Goal: Information Seeking & Learning: Learn about a topic

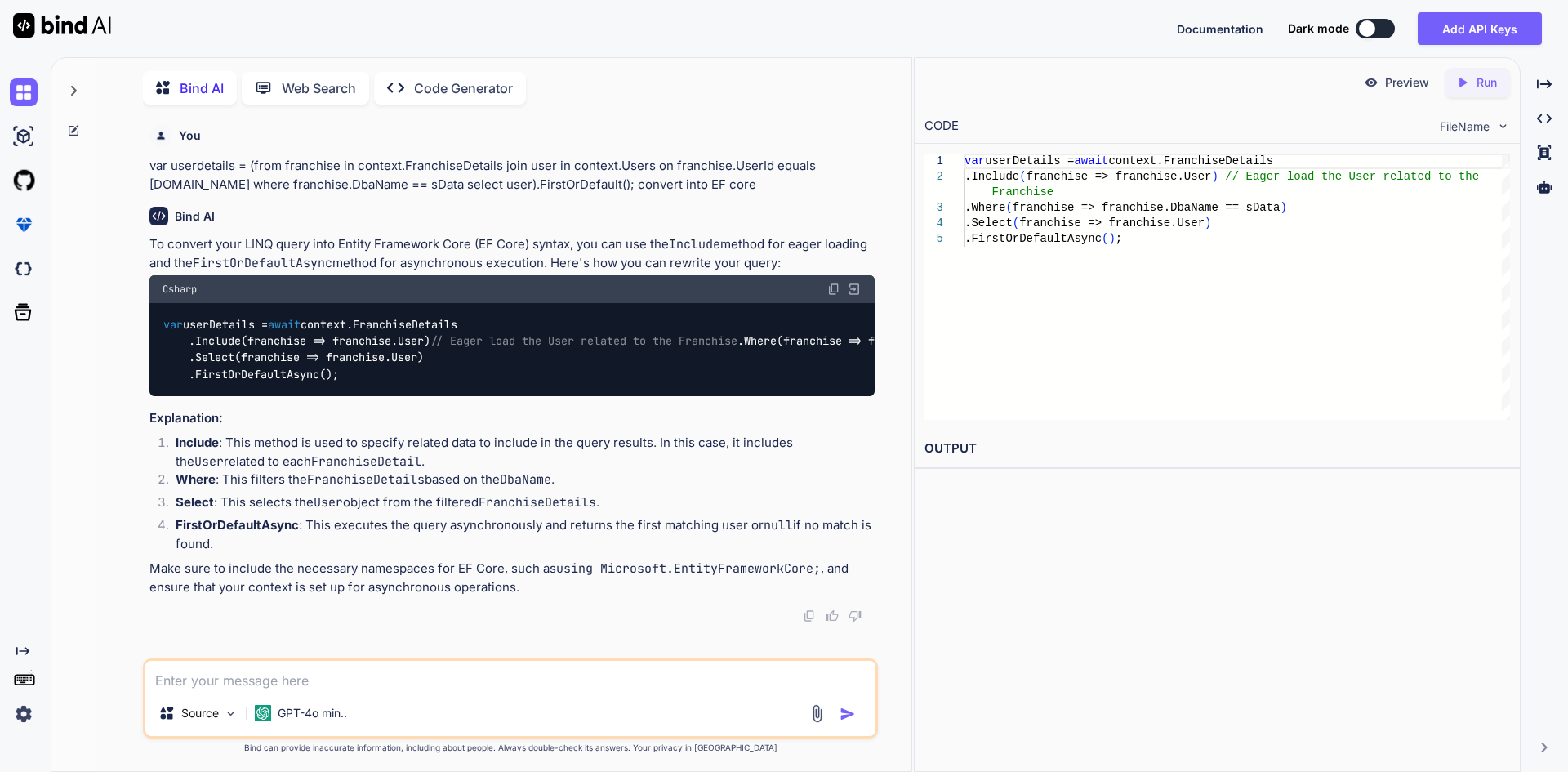
scroll to position [6, 0]
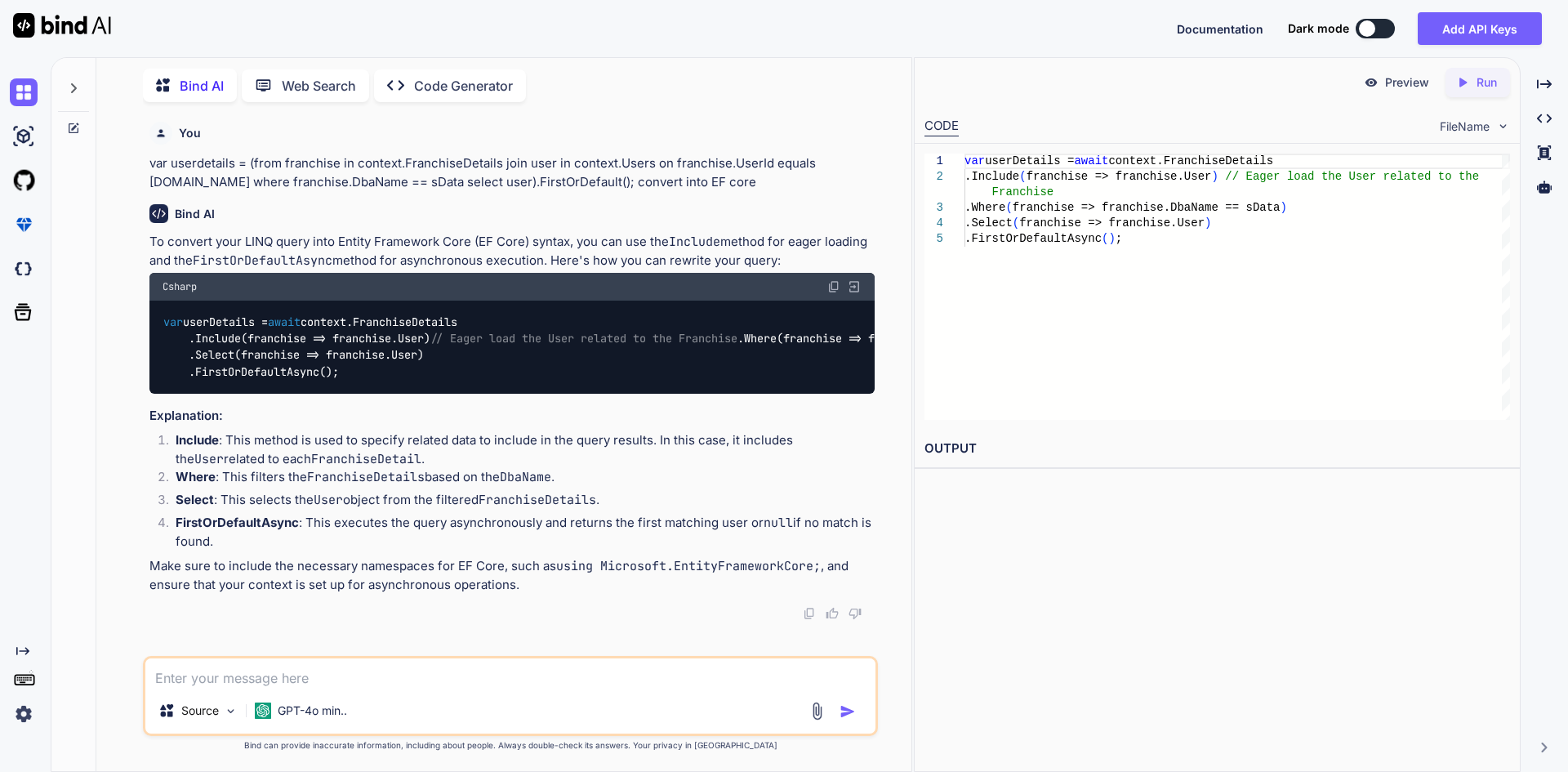
click at [432, 684] on textarea at bounding box center [511, 673] width 730 height 29
paste textarea "foreach (PendingRevenueViewModel data in pendingRevenueViewModels) { DateTime s…"
type textarea "x"
type textarea "foreach (PendingRevenueViewModel data in pendingRevenueViewModels) { DateTime s…"
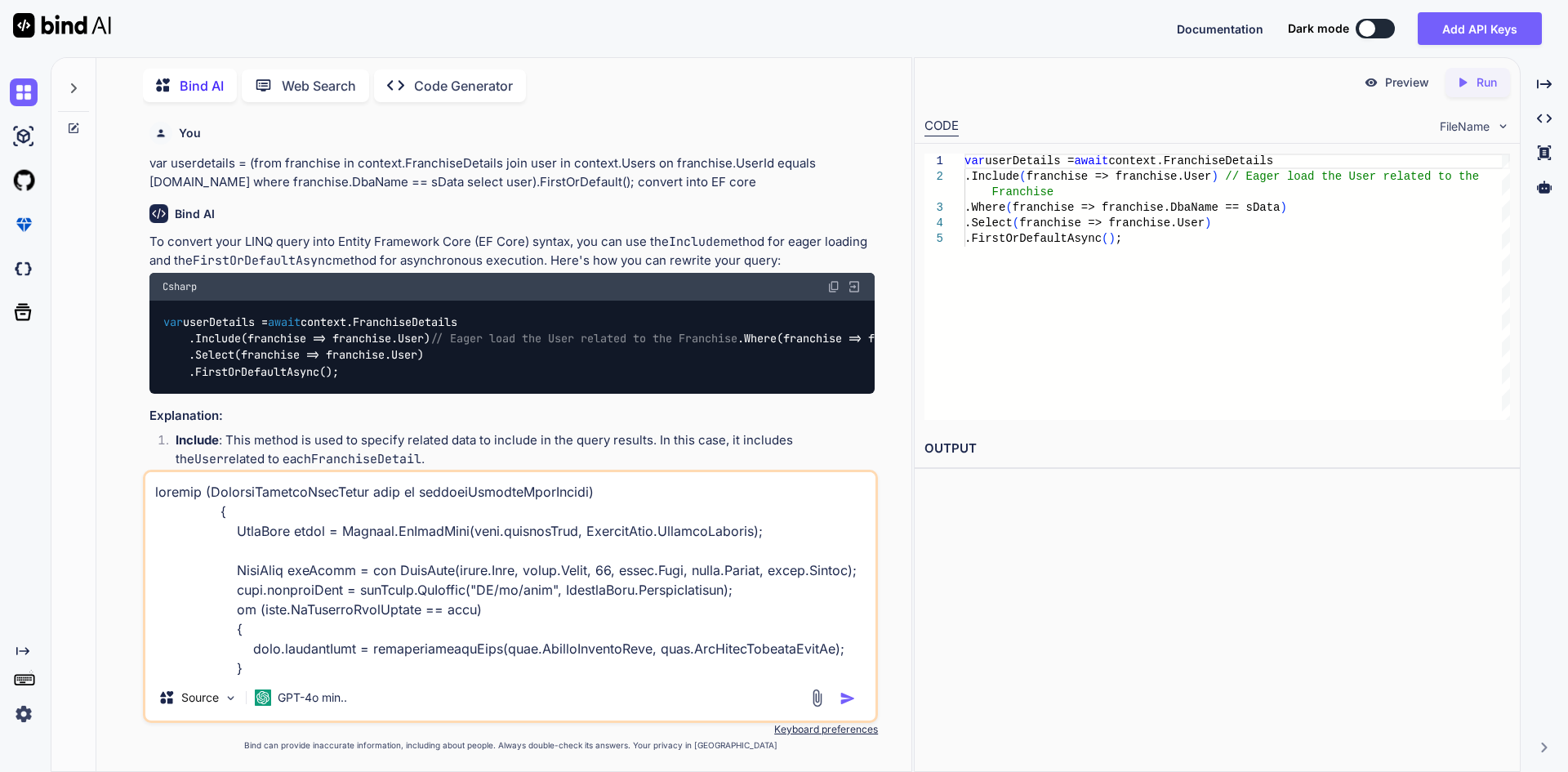
scroll to position [1510, 0]
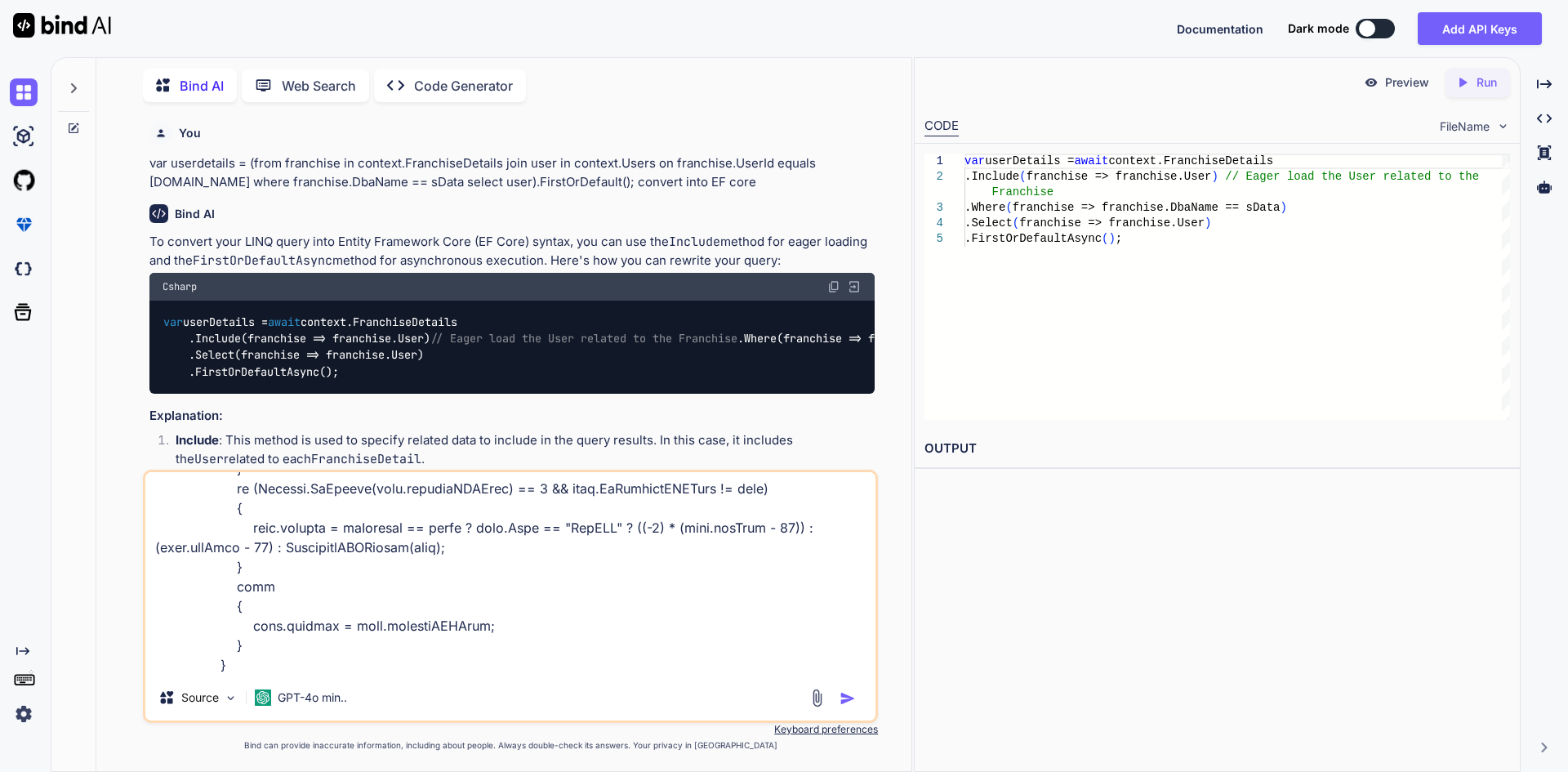
type textarea "x"
type textarea "foreach (PendingRevenueViewModel data in pendingRevenueViewModels) { DateTime s…"
type textarea "x"
type textarea "foreach (PendingRevenueViewModel data in pendingRevenueViewModels) { DateTime s…"
type textarea "x"
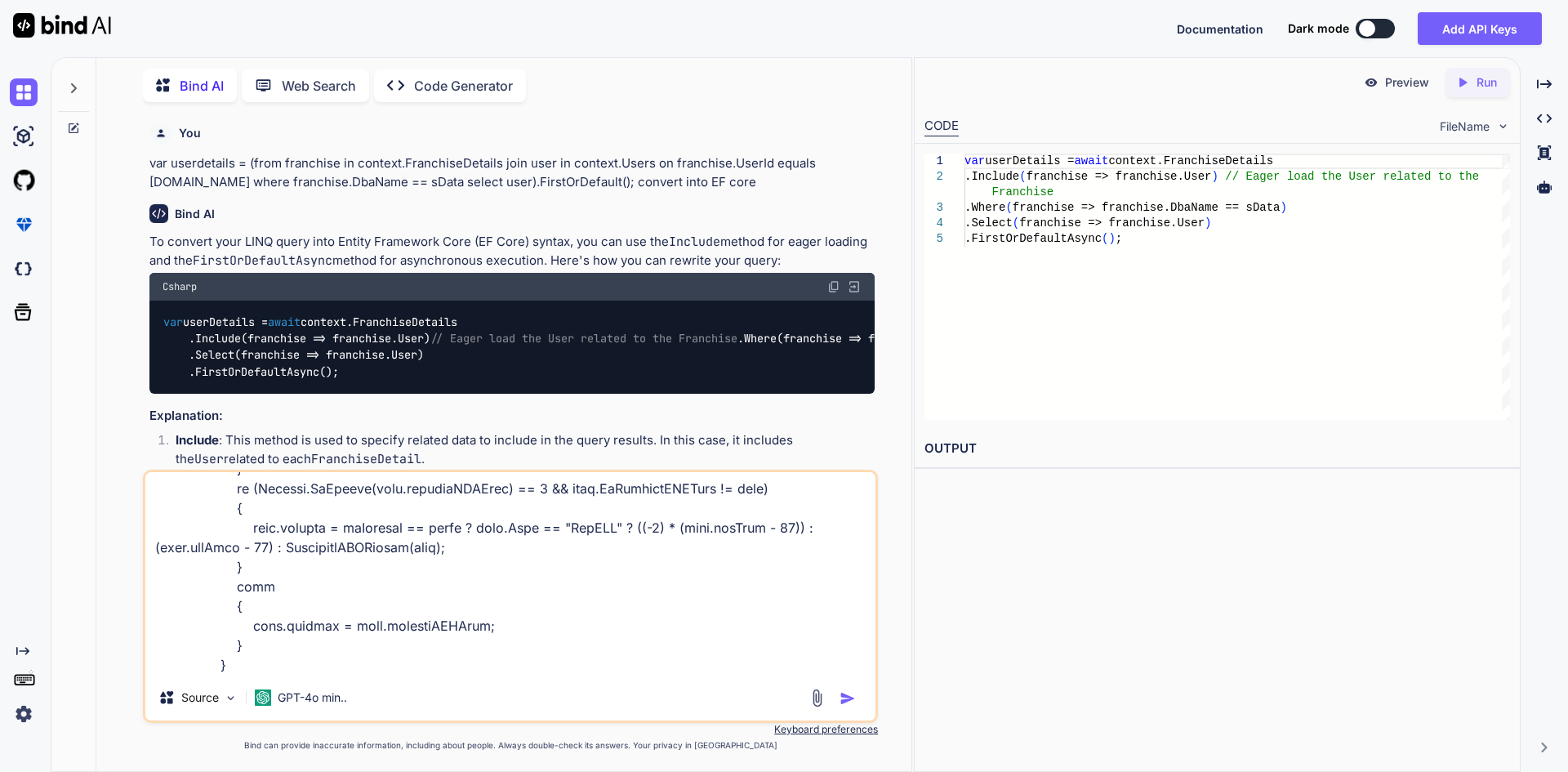
type textarea "foreach (PendingRevenueViewModel data in pendingRevenueViewModels) { DateTime s…"
click at [246, 669] on textarea at bounding box center [511, 573] width 730 height 203
type textarea "x"
type textarea "foreach (PendingRevenueViewModel data in pendingRevenueViewModels) { DateTime s…"
click at [240, 671] on textarea at bounding box center [511, 573] width 730 height 203
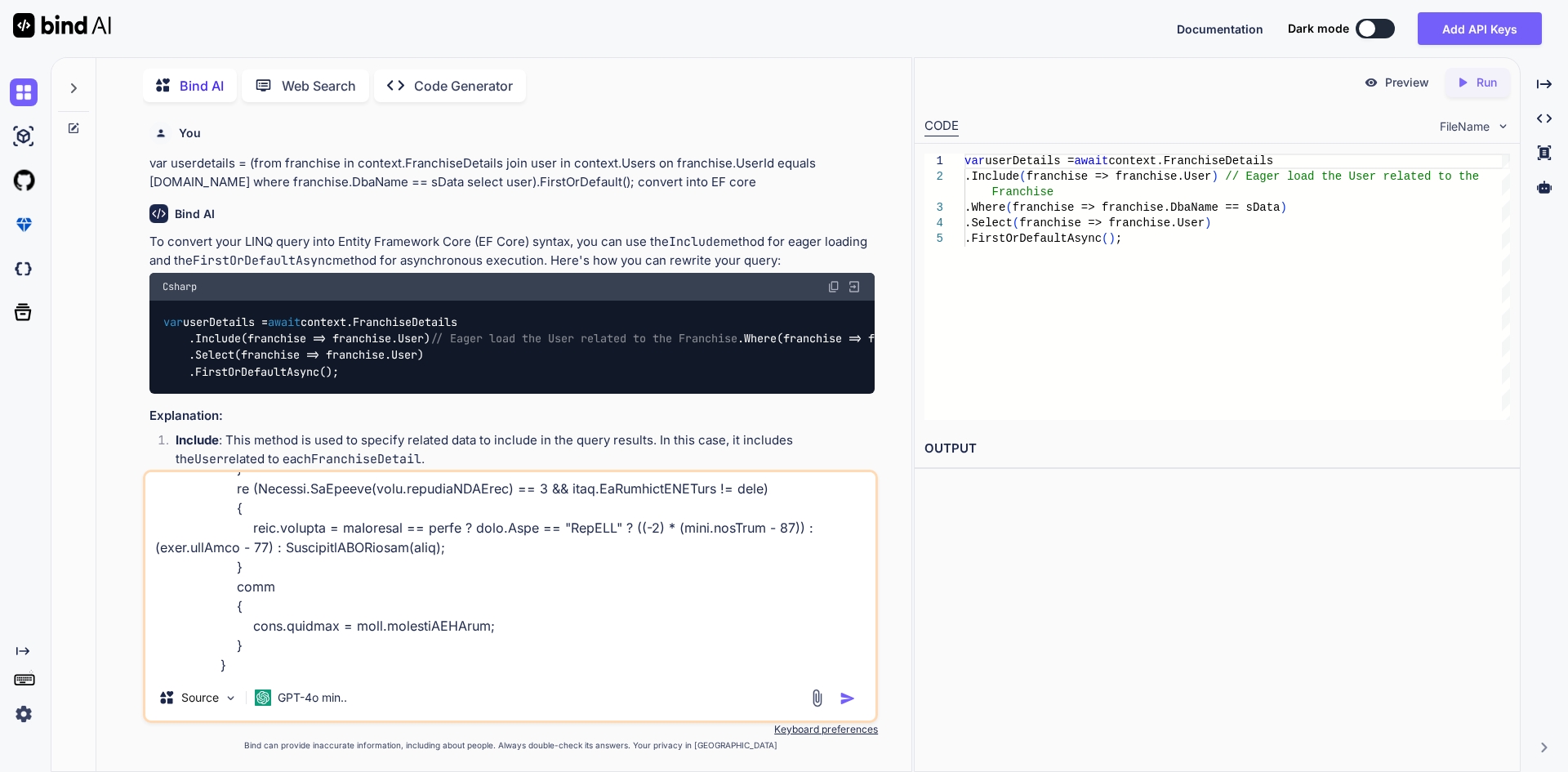
type textarea "x"
type textarea "foreach (PendingRevenueViewModel data in pendingRevenueViewModels) { DateTime s…"
type textarea "x"
type textarea "foreach (PendingRevenueViewModel data in pendingRevenueViewModels) { DateTime s…"
type textarea "x"
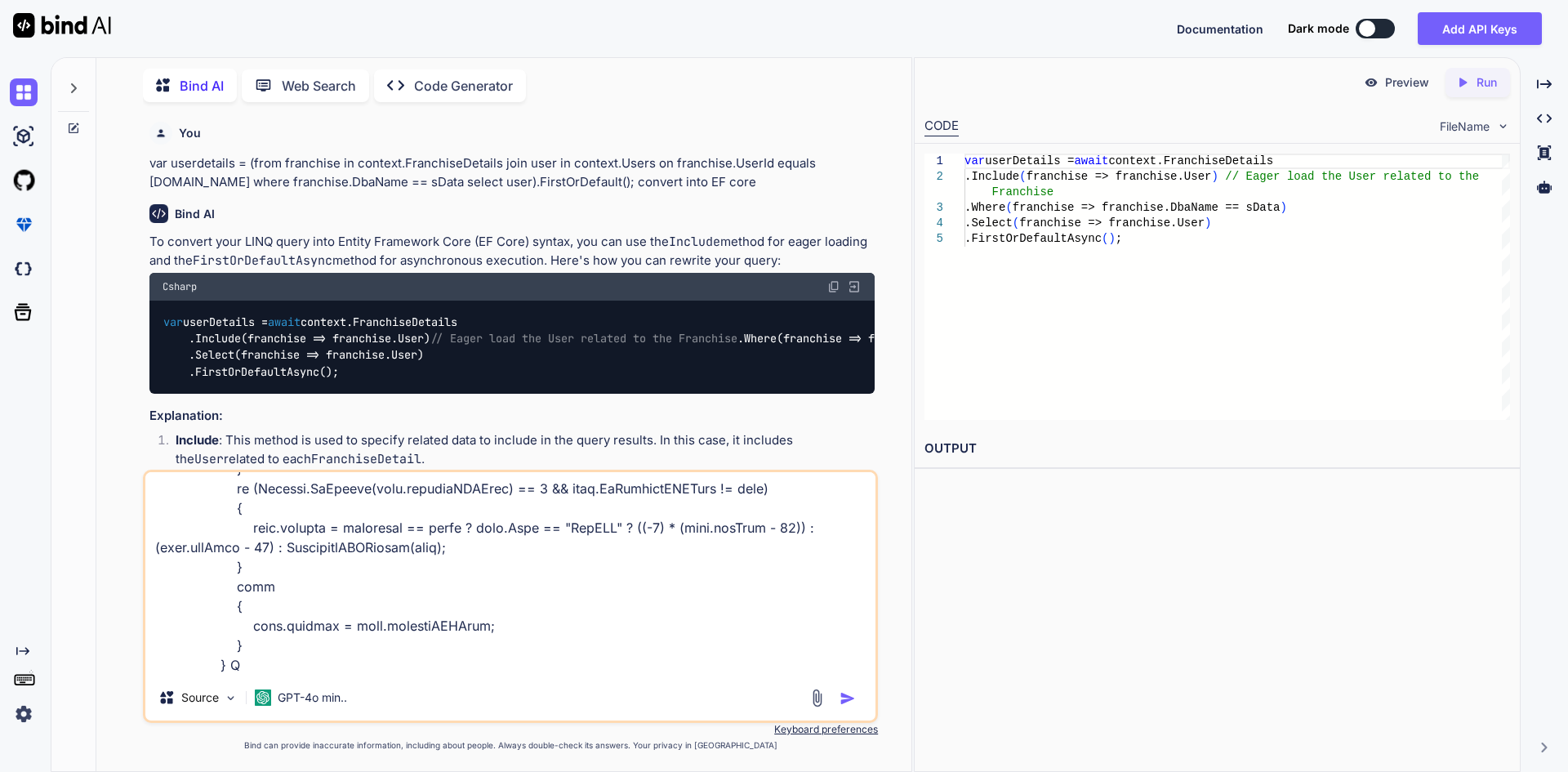
type textarea "foreach (PendingRevenueViewModel data in pendingRevenueViewModels) { DateTime s…"
type textarea "x"
type textarea "foreach (PendingRevenueViewModel data in pendingRevenueViewModels) { DateTime s…"
type textarea "x"
type textarea "foreach (PendingRevenueViewModel data in pendingRevenueViewModels) { DateTime s…"
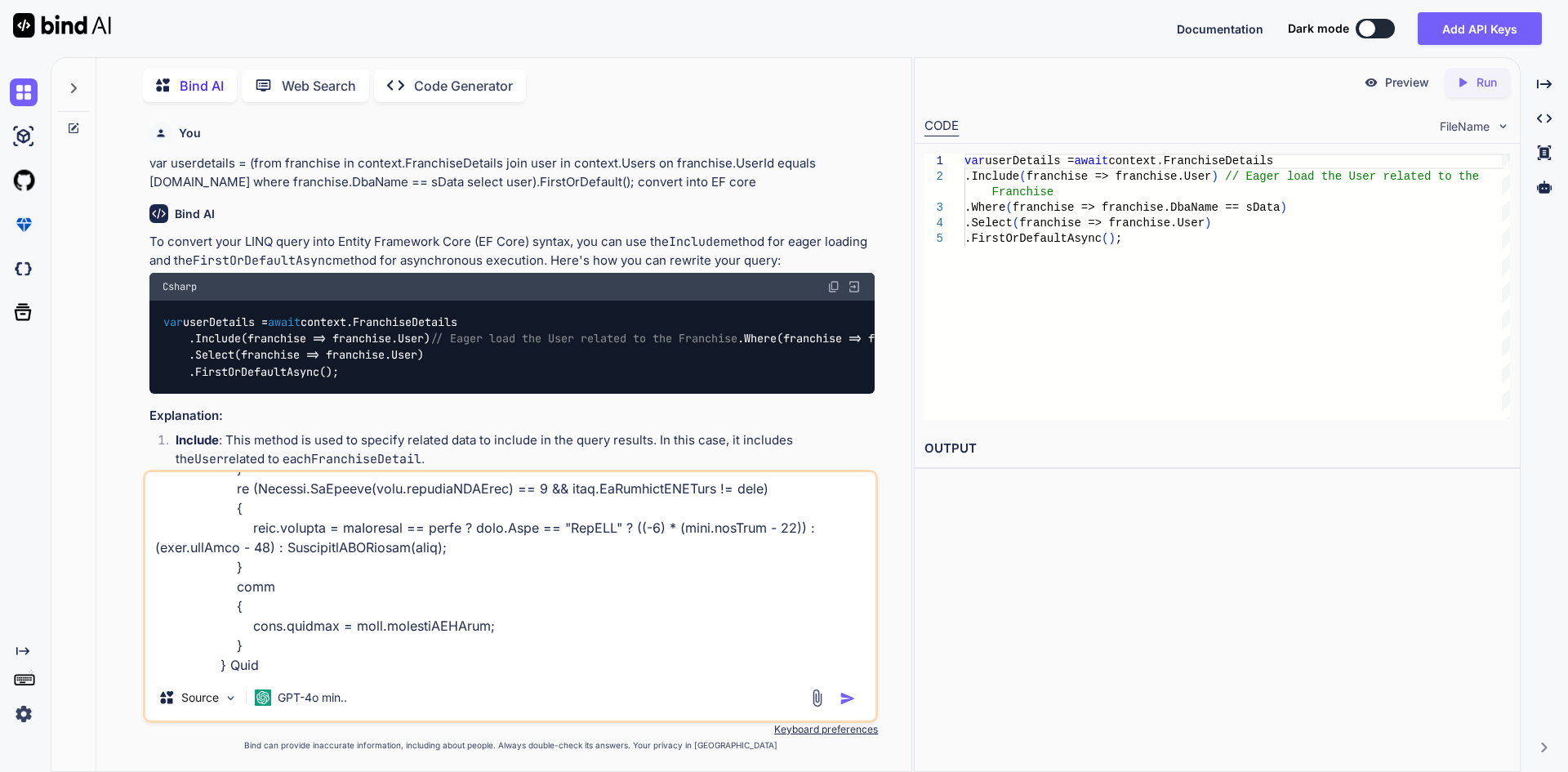
type textarea "x"
type textarea "foreach (PendingRevenueViewModel data in pendingRevenueViewModels) { DateTime s…"
type textarea "x"
type textarea "foreach (PendingRevenueViewModel data in pendingRevenueViewModels) { DateTime s…"
type textarea "x"
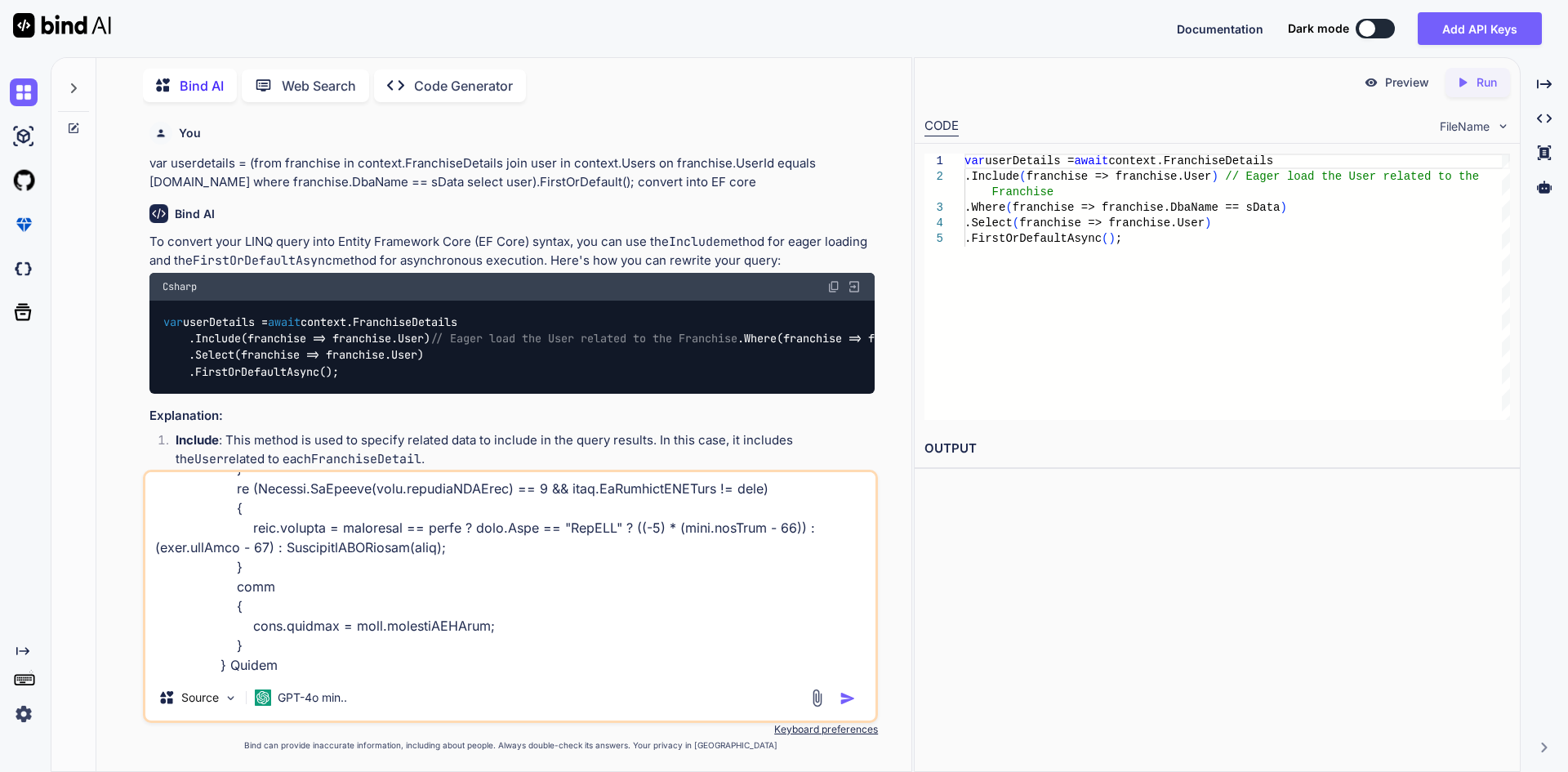
type textarea "foreach (PendingRevenueViewModel data in pendingRevenueViewModels) { DateTime s…"
type textarea "x"
type textarea "foreach (PendingRevenueViewModel data in pendingRevenueViewModels) { DateTime s…"
type textarea "x"
type textarea "foreach (PendingRevenueViewModel data in pendingRevenueViewModels) { DateTime s…"
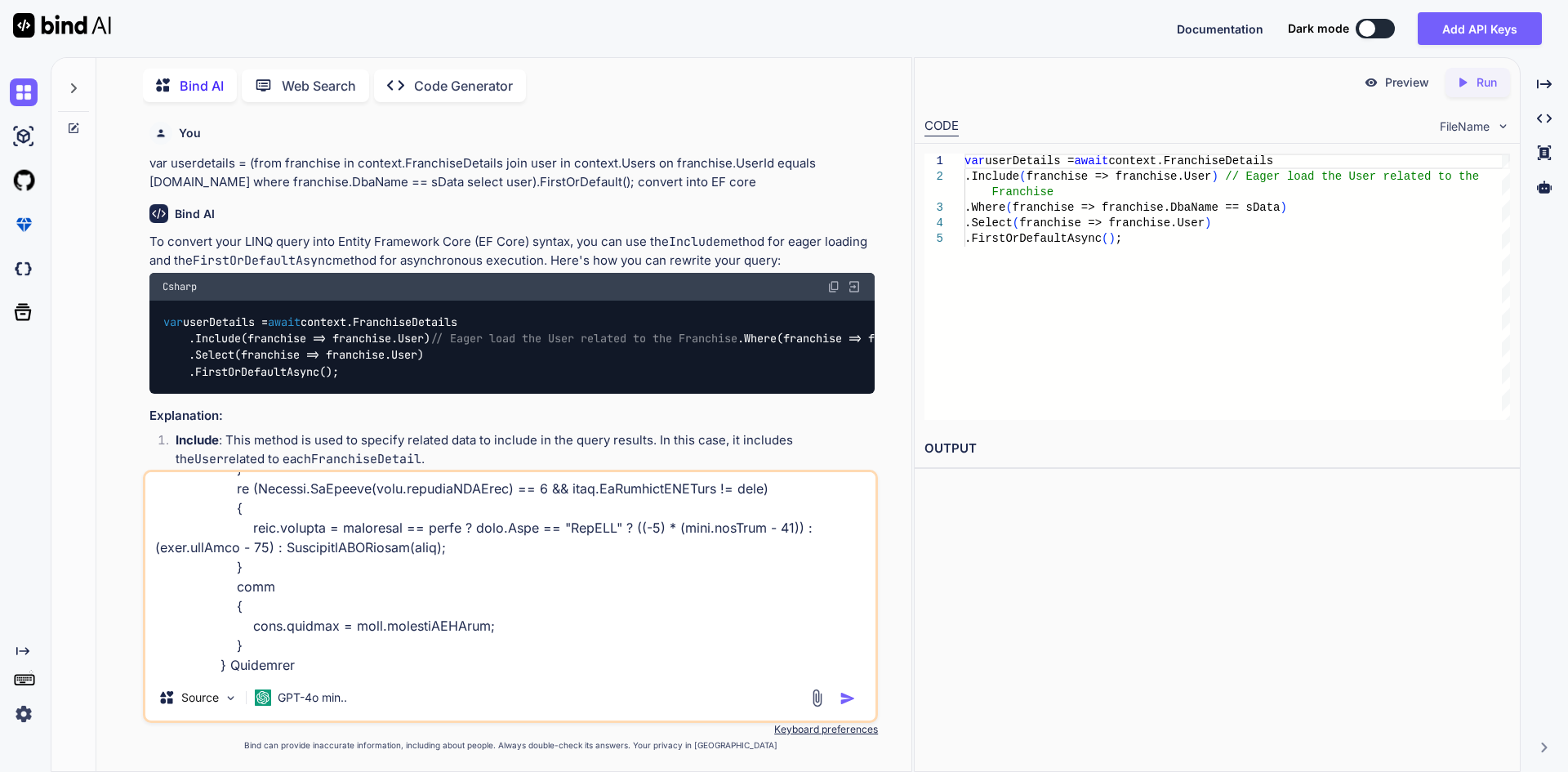
type textarea "x"
type textarea "foreach (PendingRevenueViewModel data in pendingRevenueViewModels) { DateTime s…"
type textarea "x"
type textarea "foreach (PendingRevenueViewModel data in pendingRevenueViewModels) { DateTime s…"
type textarea "x"
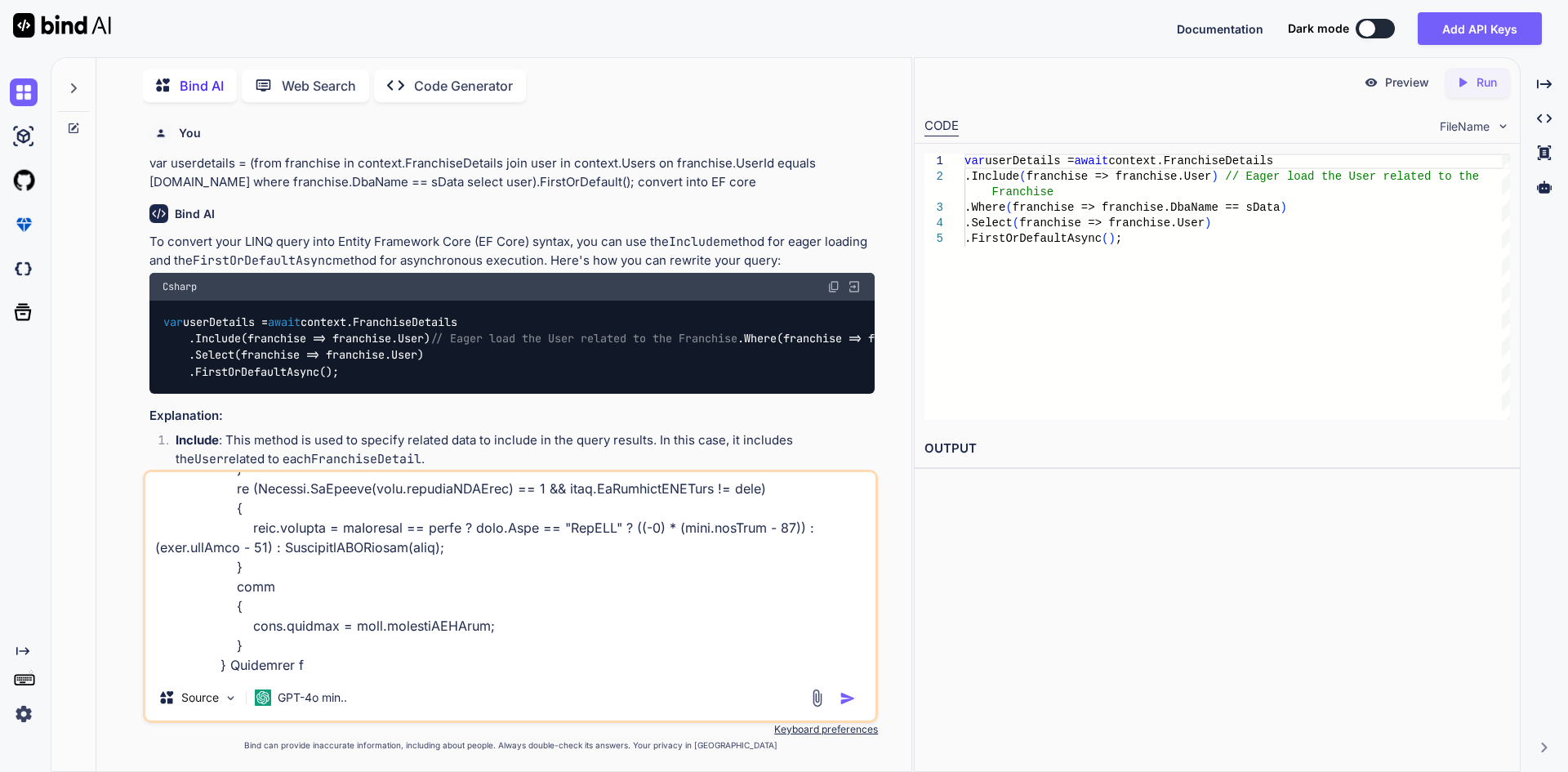
type textarea "foreach (PendingRevenueViewModel data in pendingRevenueViewModels) { DateTime s…"
type textarea "x"
type textarea "foreach (PendingRevenueViewModel data in pendingRevenueViewModels) { DateTime s…"
type textarea "x"
type textarea "foreach (PendingRevenueViewModel data in pendingRevenueViewModels) { DateTime s…"
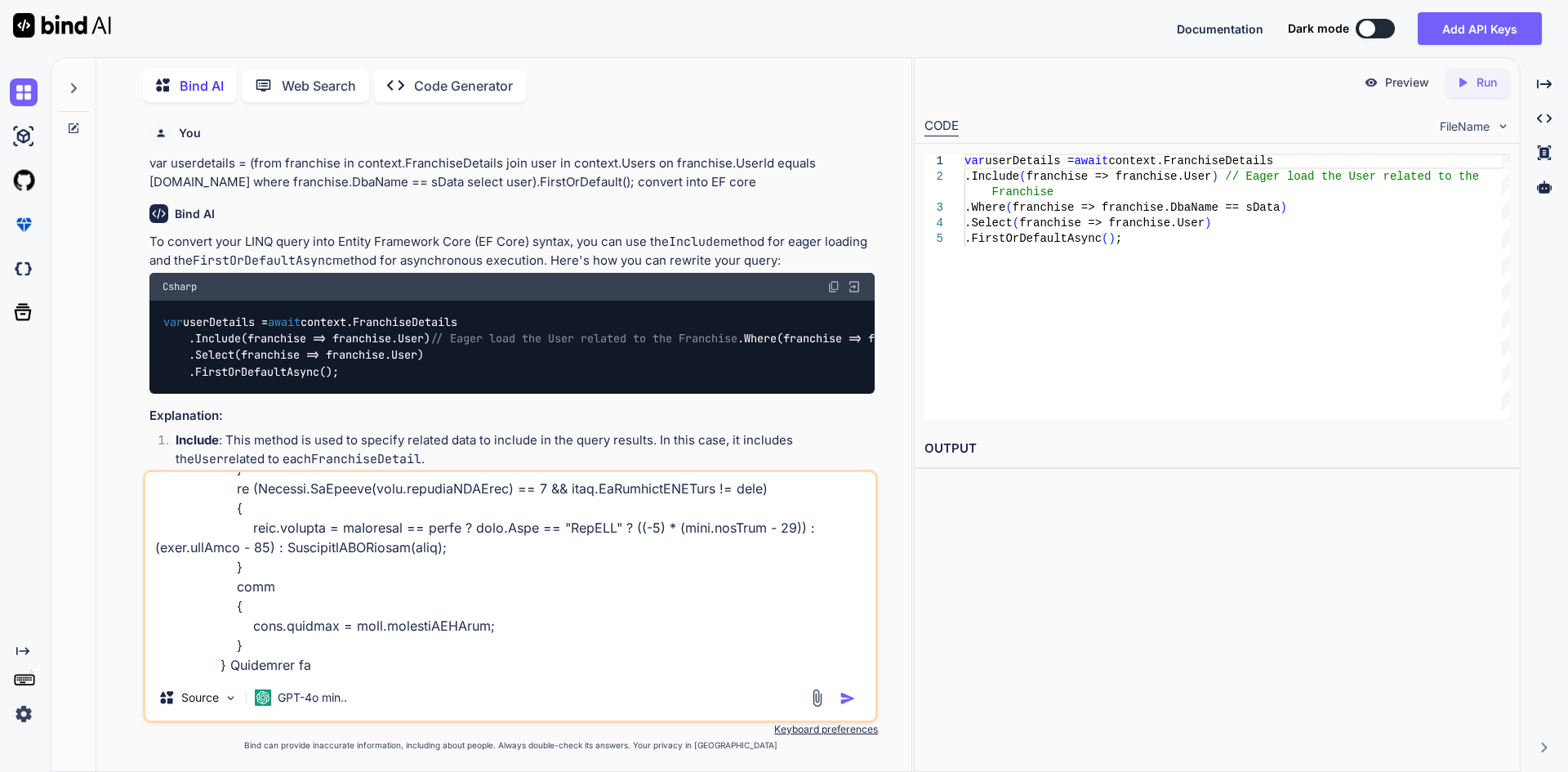
type textarea "x"
type textarea "foreach (PendingRevenueViewModel data in pendingRevenueViewModels) { DateTime s…"
type textarea "x"
type textarea "foreach (PendingRevenueViewModel data in pendingRevenueViewModels) { DateTime s…"
type textarea "x"
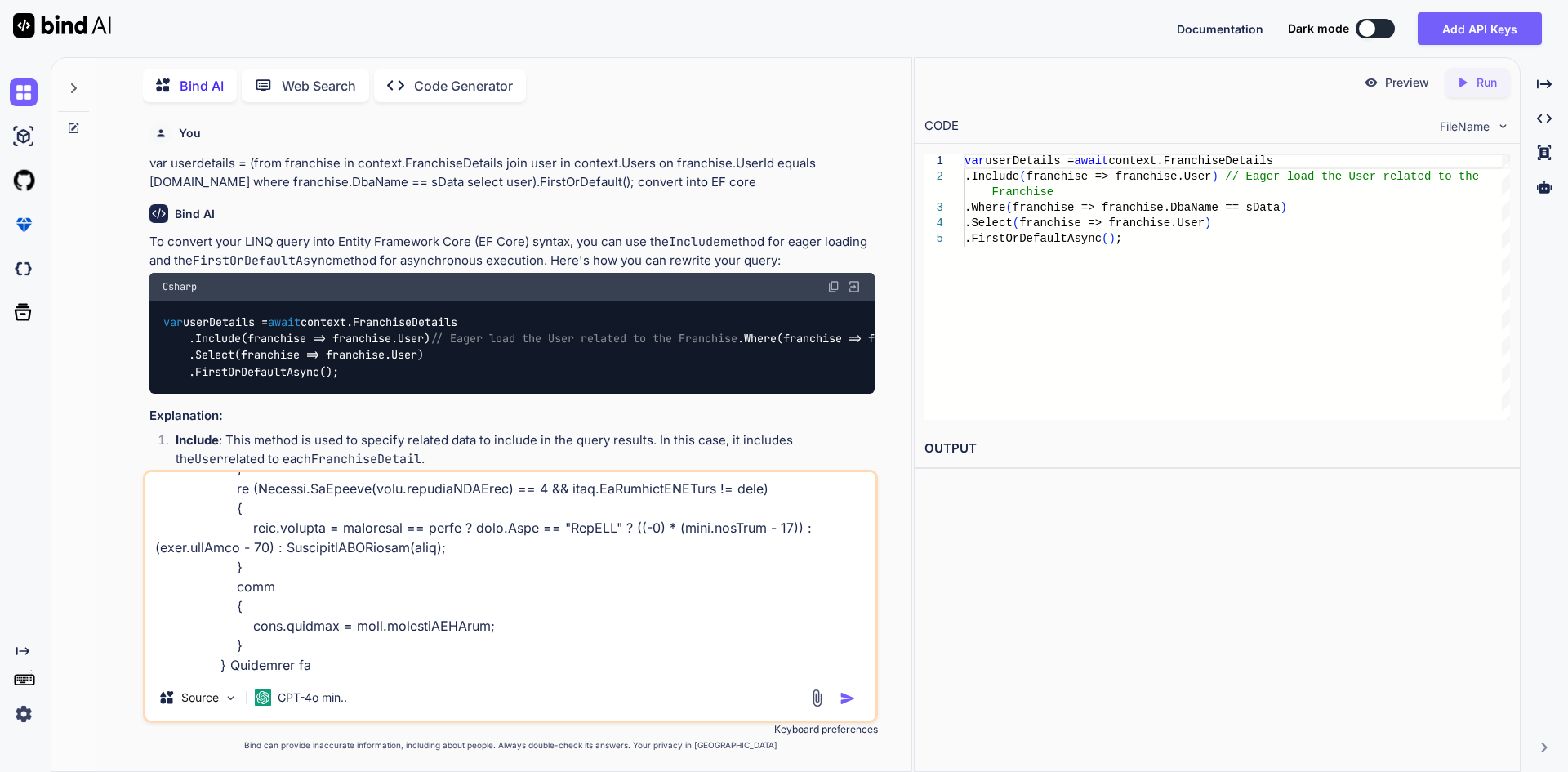
type textarea "foreach (PendingRevenueViewModel data in pendingRevenueViewModels) { DateTime s…"
type textarea "x"
type textarea "foreach (PendingRevenueViewModel data in pendingRevenueViewModels) { DateTime s…"
type textarea "x"
type textarea "foreach (PendingRevenueViewModel data in pendingRevenueViewModels) { DateTime s…"
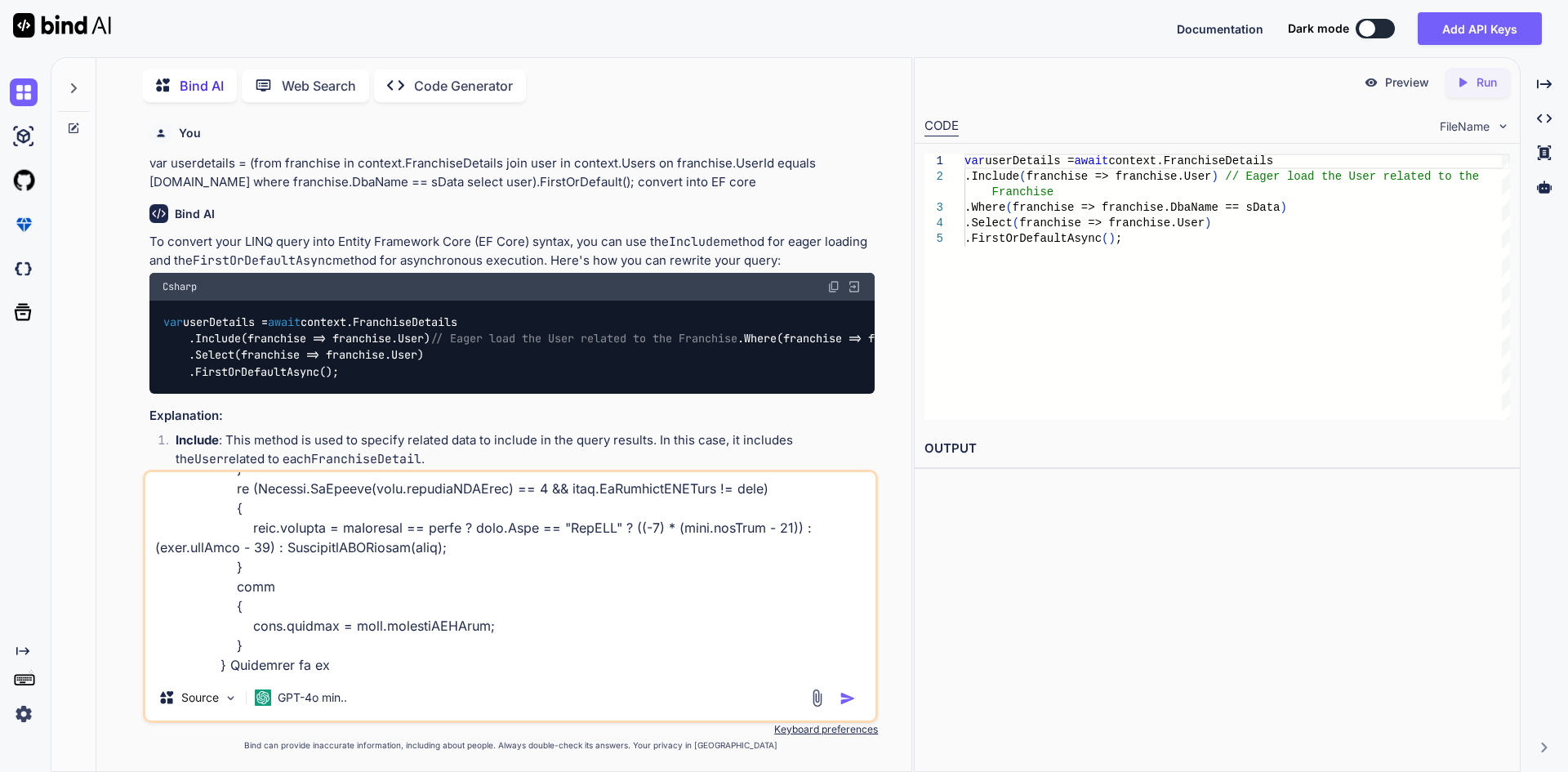
type textarea "x"
type textarea "foreach (PendingRevenueViewModel data in pendingRevenueViewModels) { DateTime s…"
type textarea "x"
type textarea "foreach (PendingRevenueViewModel data in pendingRevenueViewModels) { DateTime s…"
type textarea "x"
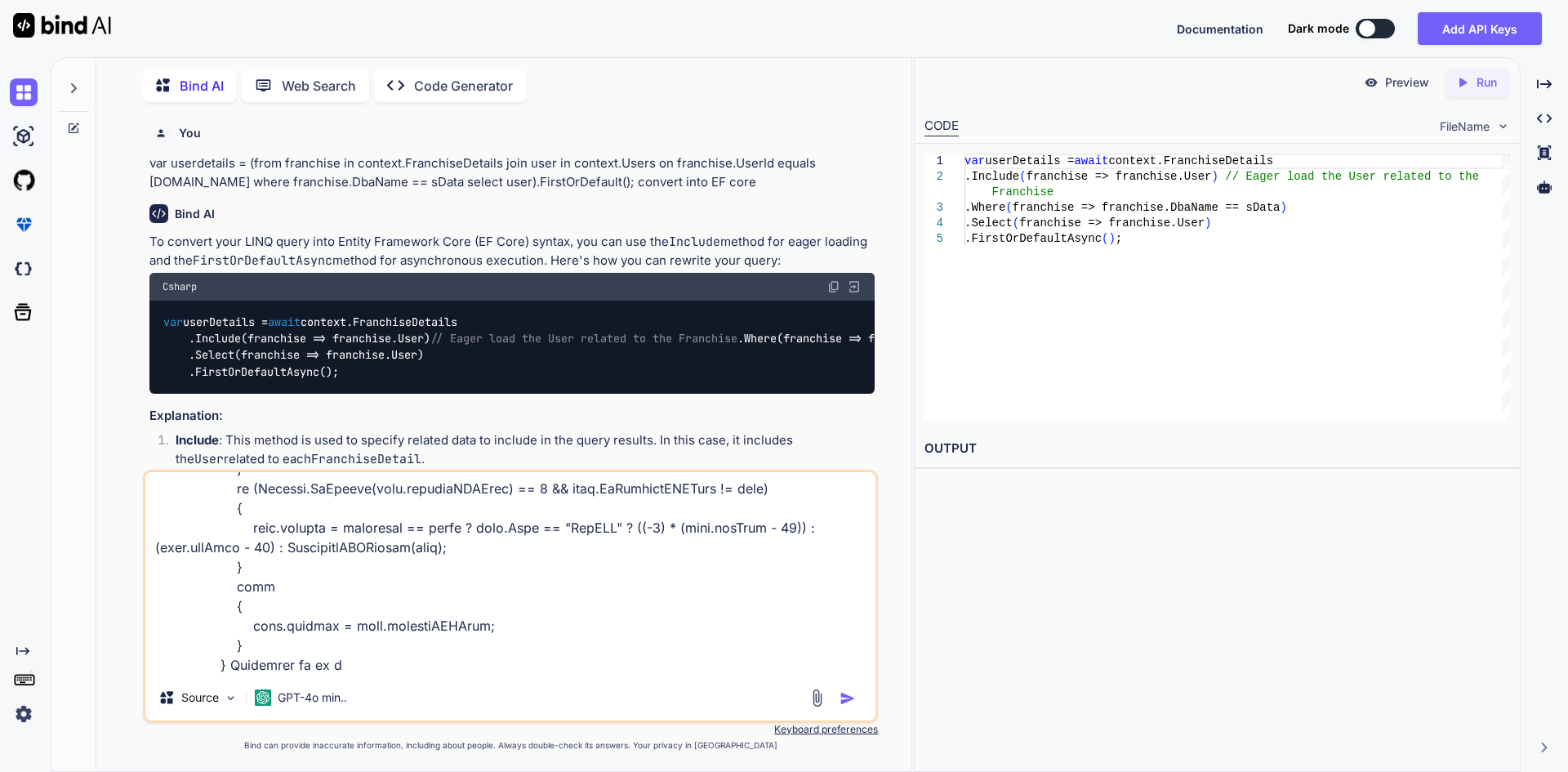
type textarea "foreach (PendingRevenueViewModel data in pendingRevenueViewModels) { DateTime s…"
type textarea "x"
type textarea "foreach (PendingRevenueViewModel data in pendingRevenueViewModels) { DateTime s…"
type textarea "x"
type textarea "foreach (PendingRevenueViewModel data in pendingRevenueViewModels) { DateTime s…"
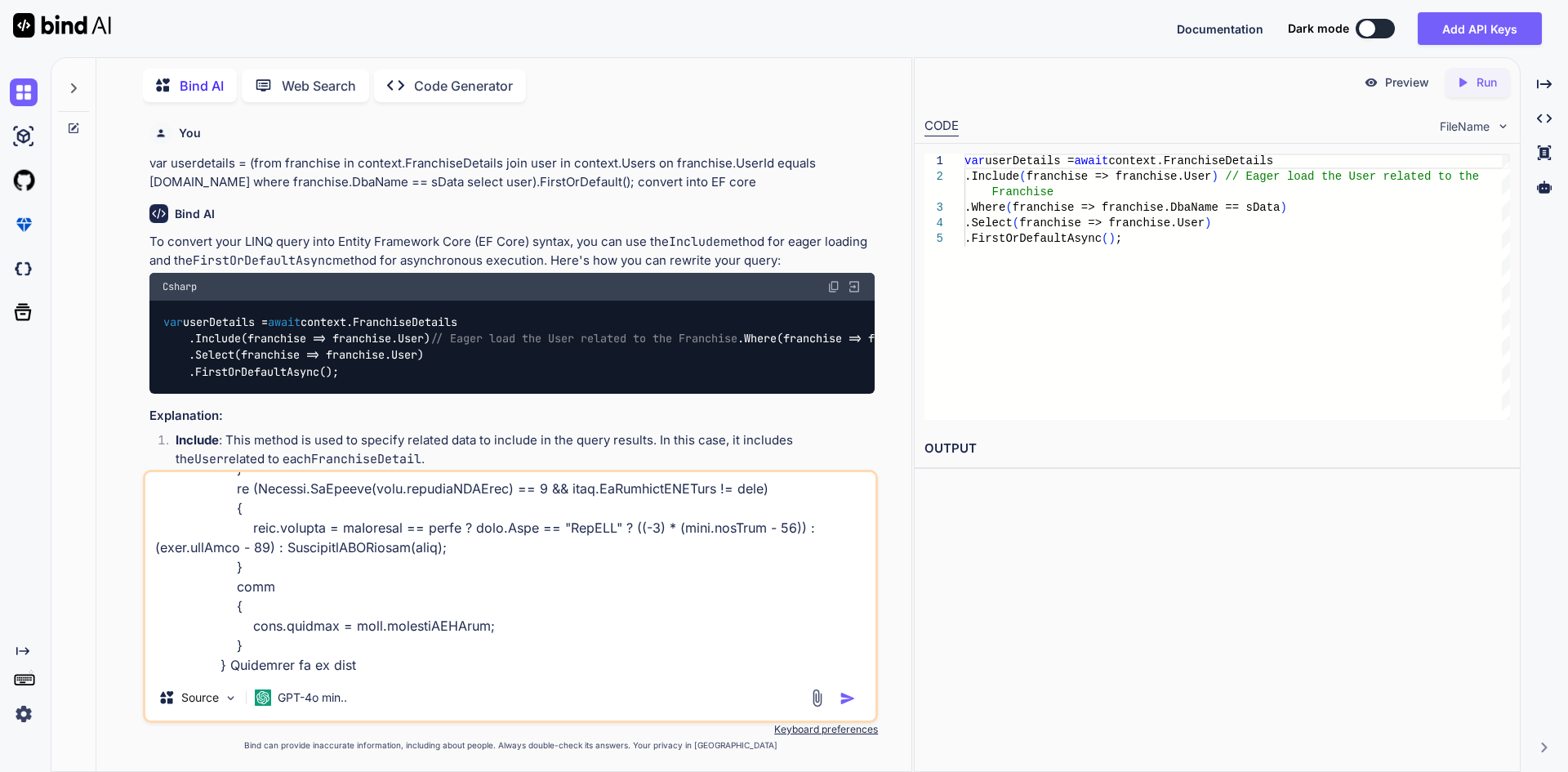
type textarea "x"
type textarea "foreach (PendingRevenueViewModel data in pendingRevenueViewModels) { DateTime s…"
type textarea "x"
type textarea "foreach (PendingRevenueViewModel data in pendingRevenueViewModels) { DateTime s…"
type textarea "x"
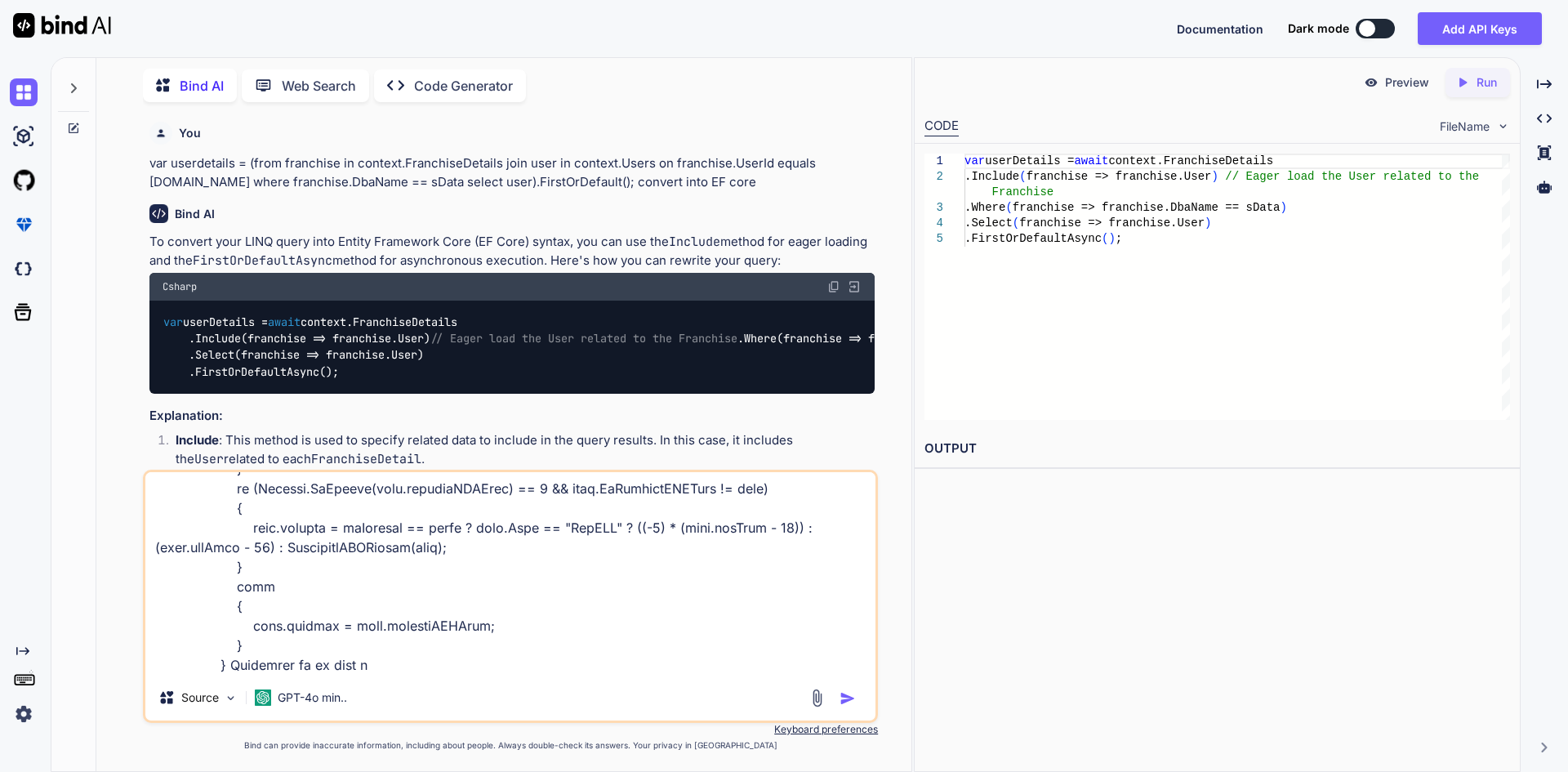
type textarea "foreach (PendingRevenueViewModel data in pendingRevenueViewModels) { DateTime s…"
type textarea "x"
type textarea "foreach (PendingRevenueViewModel data in pendingRevenueViewModels) { DateTime s…"
type textarea "x"
type textarea "foreach (PendingRevenueViewModel data in pendingRevenueViewModels) { DateTime s…"
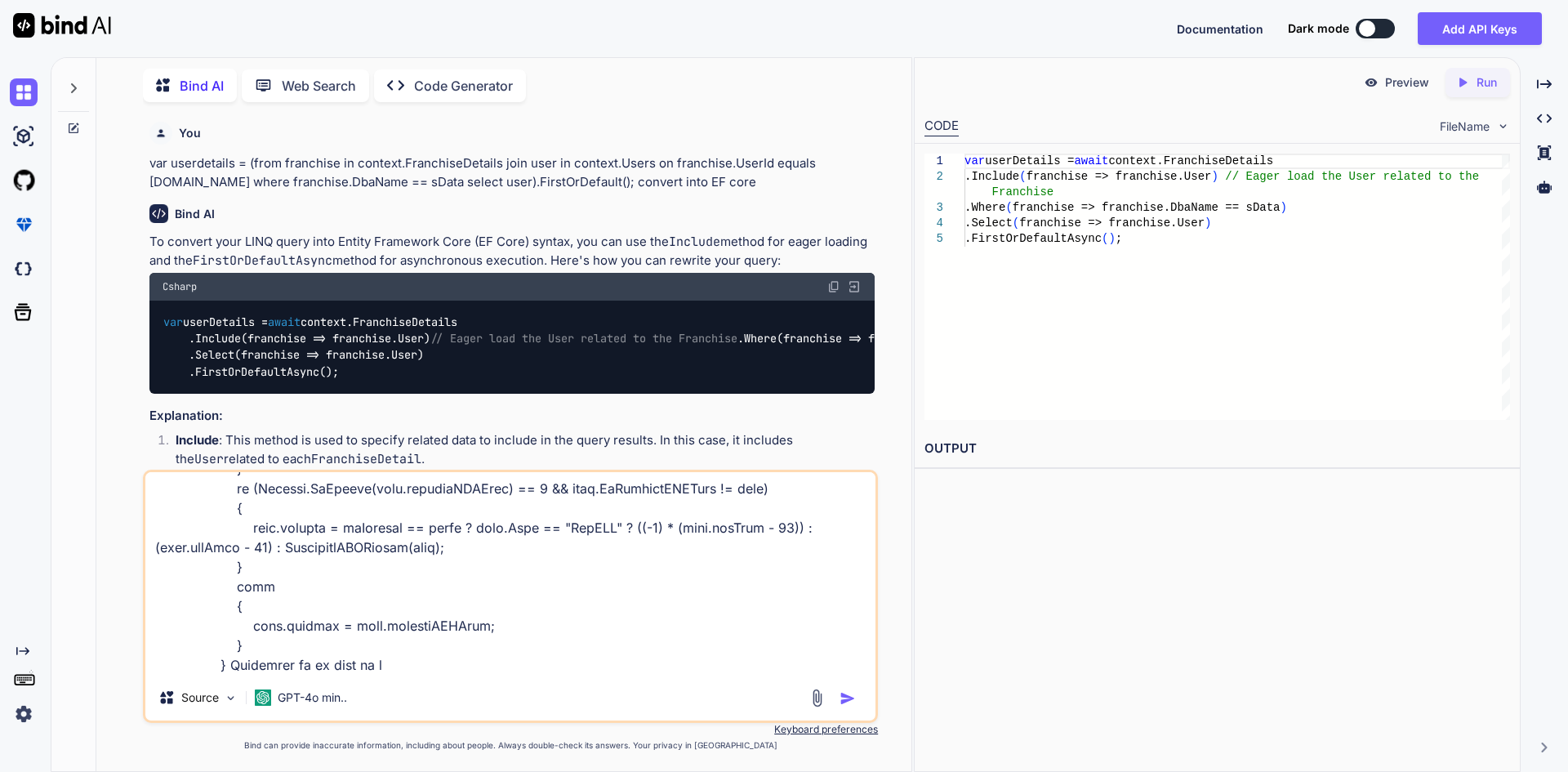
type textarea "x"
type textarea "foreach (PendingRevenueViewModel data in pendingRevenueViewModels) { DateTime s…"
type textarea "x"
type textarea "foreach (PendingRevenueViewModel data in pendingRevenueViewModels) { DateTime s…"
type textarea "x"
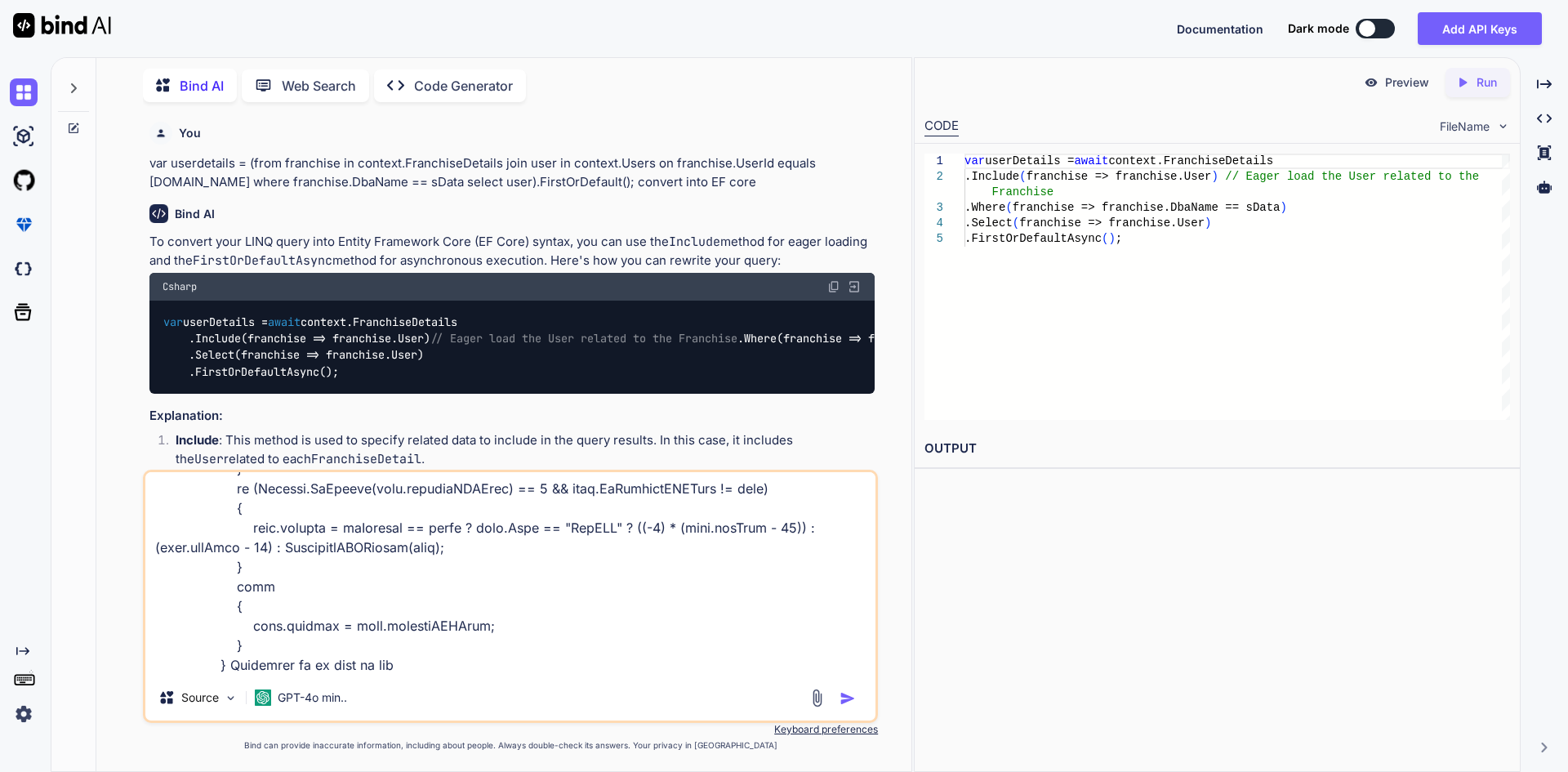
type textarea "foreach (PendingRevenueViewModel data in pendingRevenueViewModels) { DateTime s…"
type textarea "x"
type textarea "foreach (PendingRevenueViewModel data in pendingRevenueViewModels) { DateTime s…"
type textarea "x"
type textarea "foreach (PendingRevenueViewModel data in pendingRevenueViewModels) { DateTime s…"
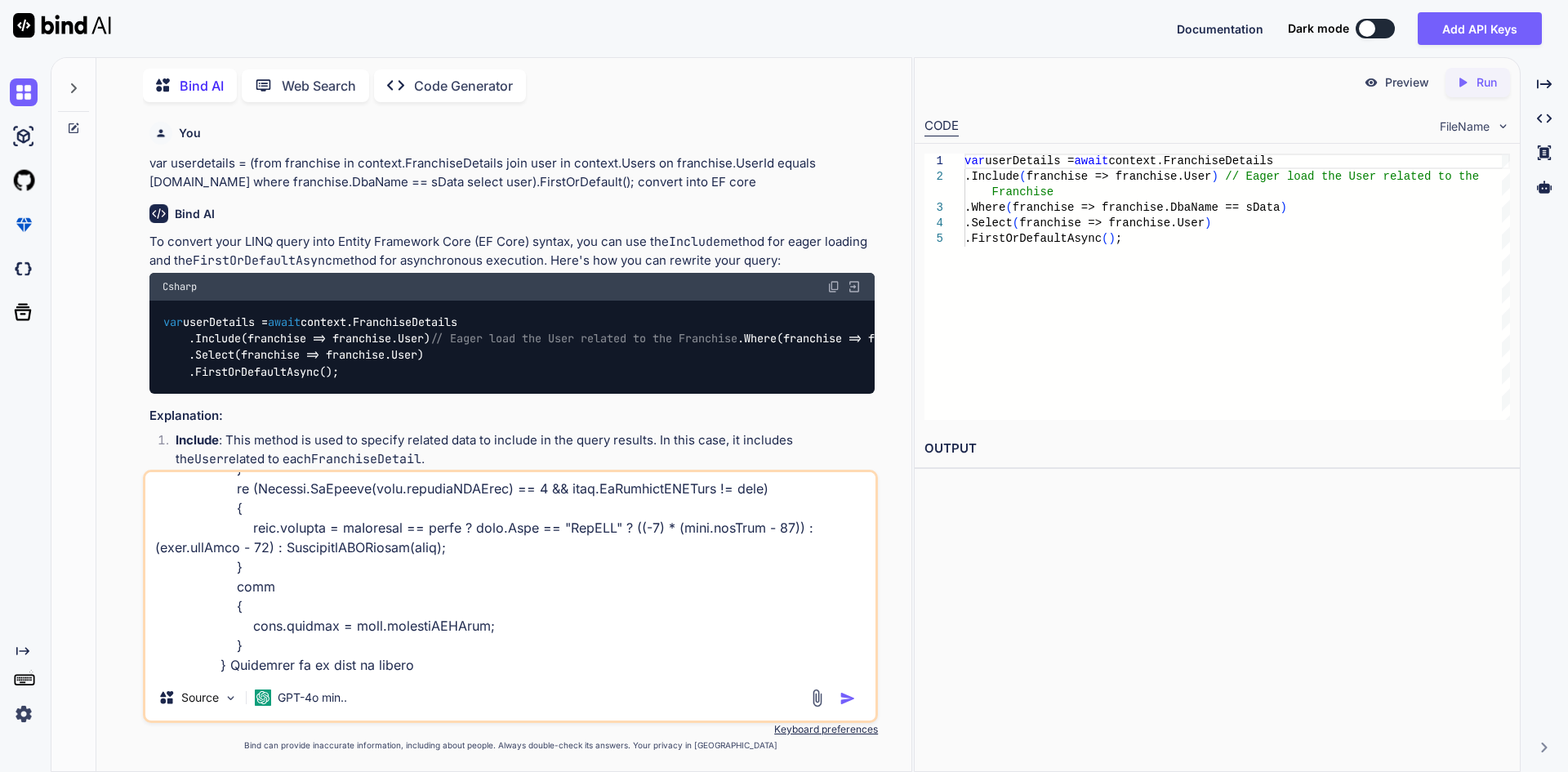
type textarea "x"
type textarea "foreach (PendingRevenueViewModel data in pendingRevenueViewModels) { DateTime s…"
type textarea "x"
type textarea "foreach (PendingRevenueViewModel data in pendingRevenueViewModels) { DateTime s…"
type textarea "x"
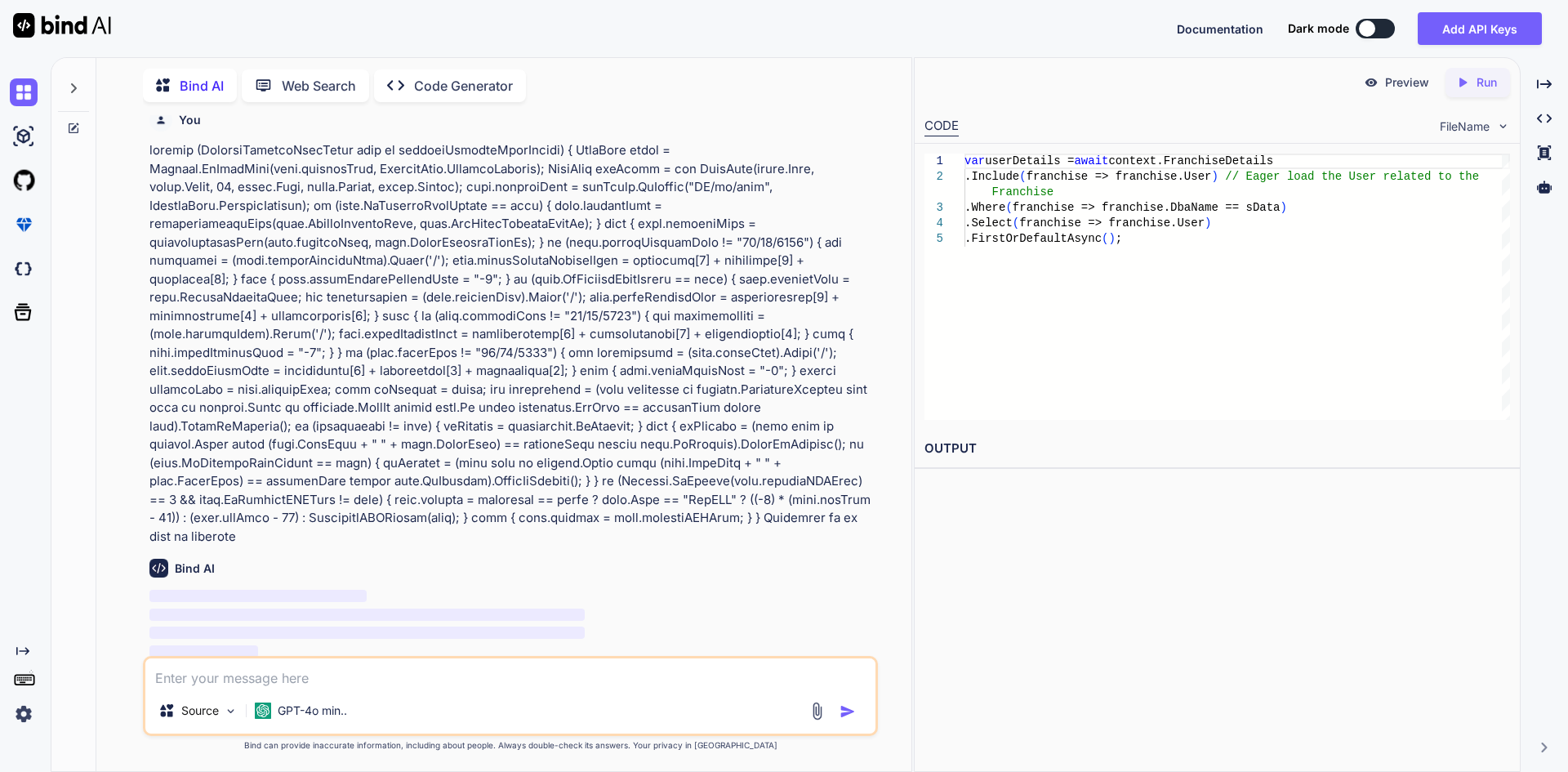
scroll to position [521, 0]
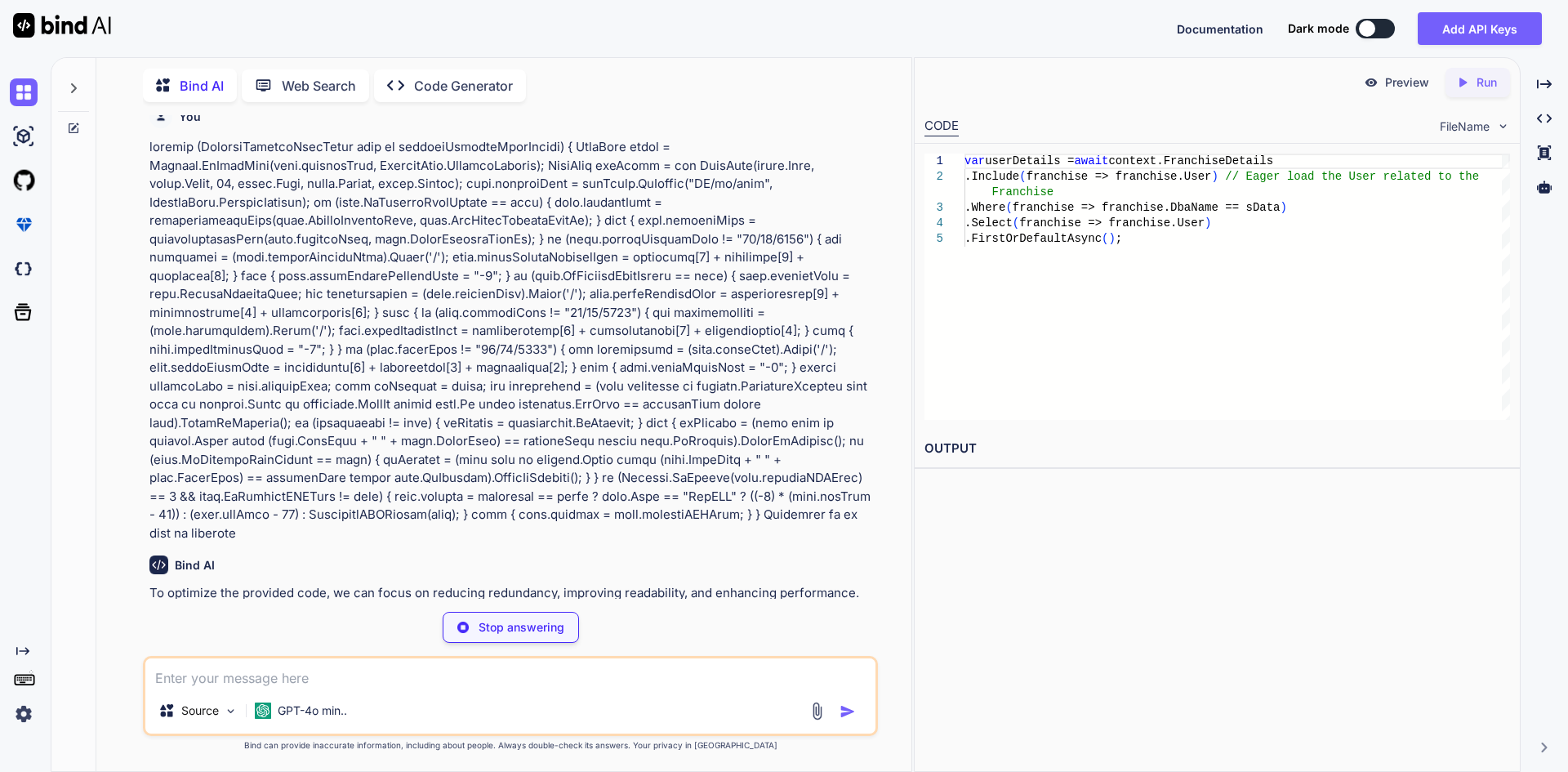
type textarea "x"
type textarea "} var user = context.Users .Where(user => (user.LastName + " " + user.FirstName…"
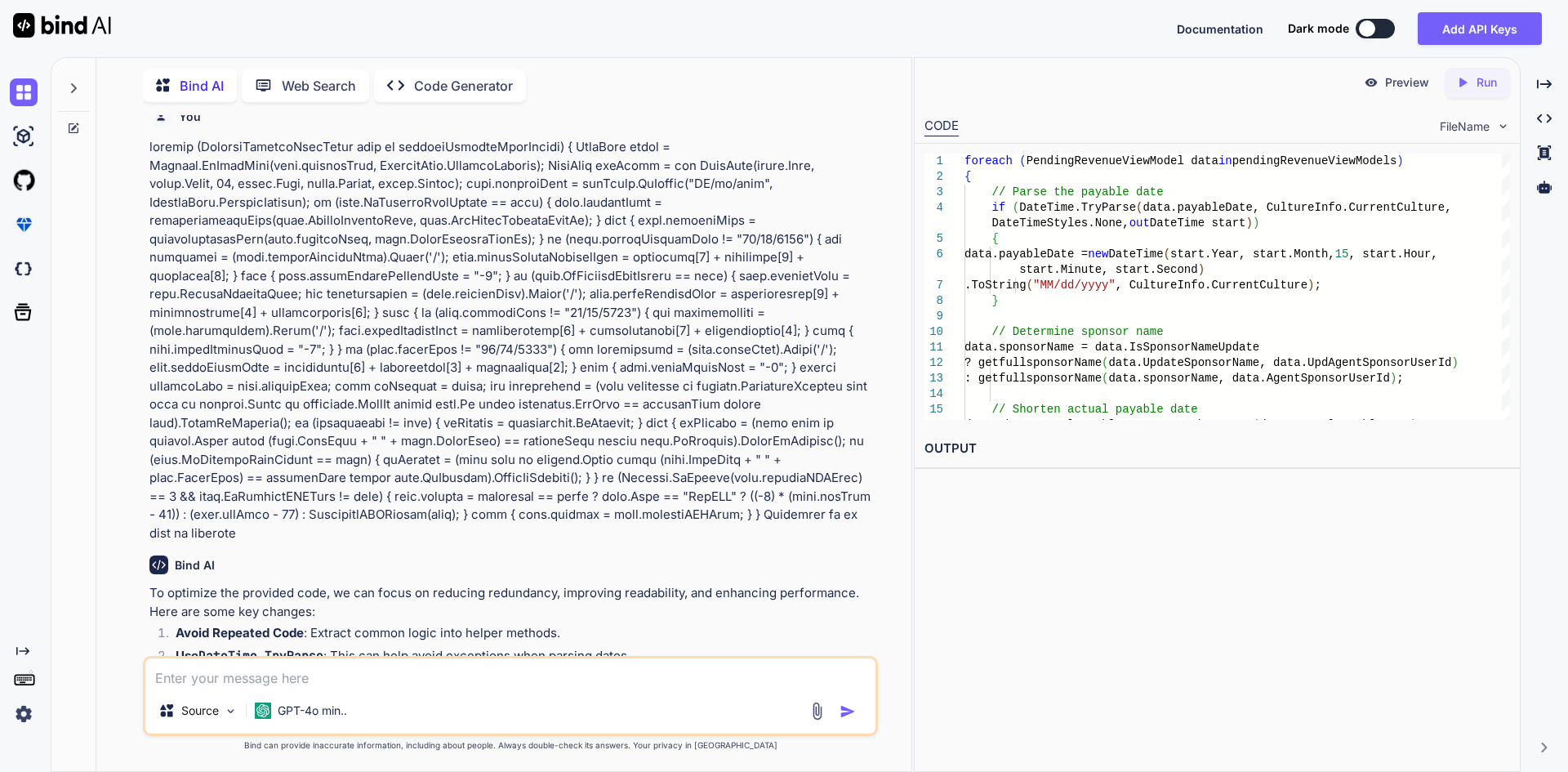
click at [89, 468] on div at bounding box center [74, 413] width 45 height 716
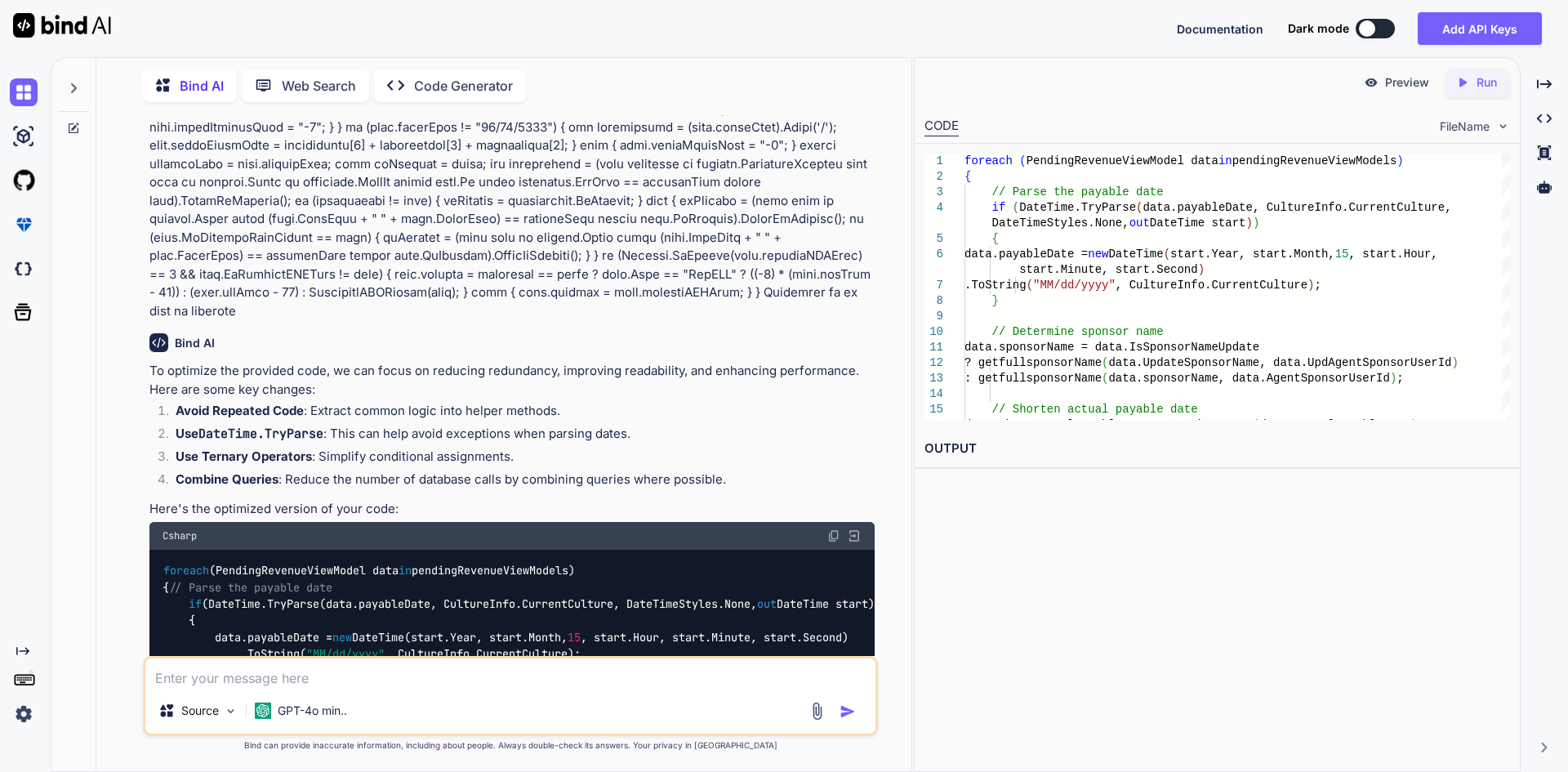
scroll to position [1070, 0]
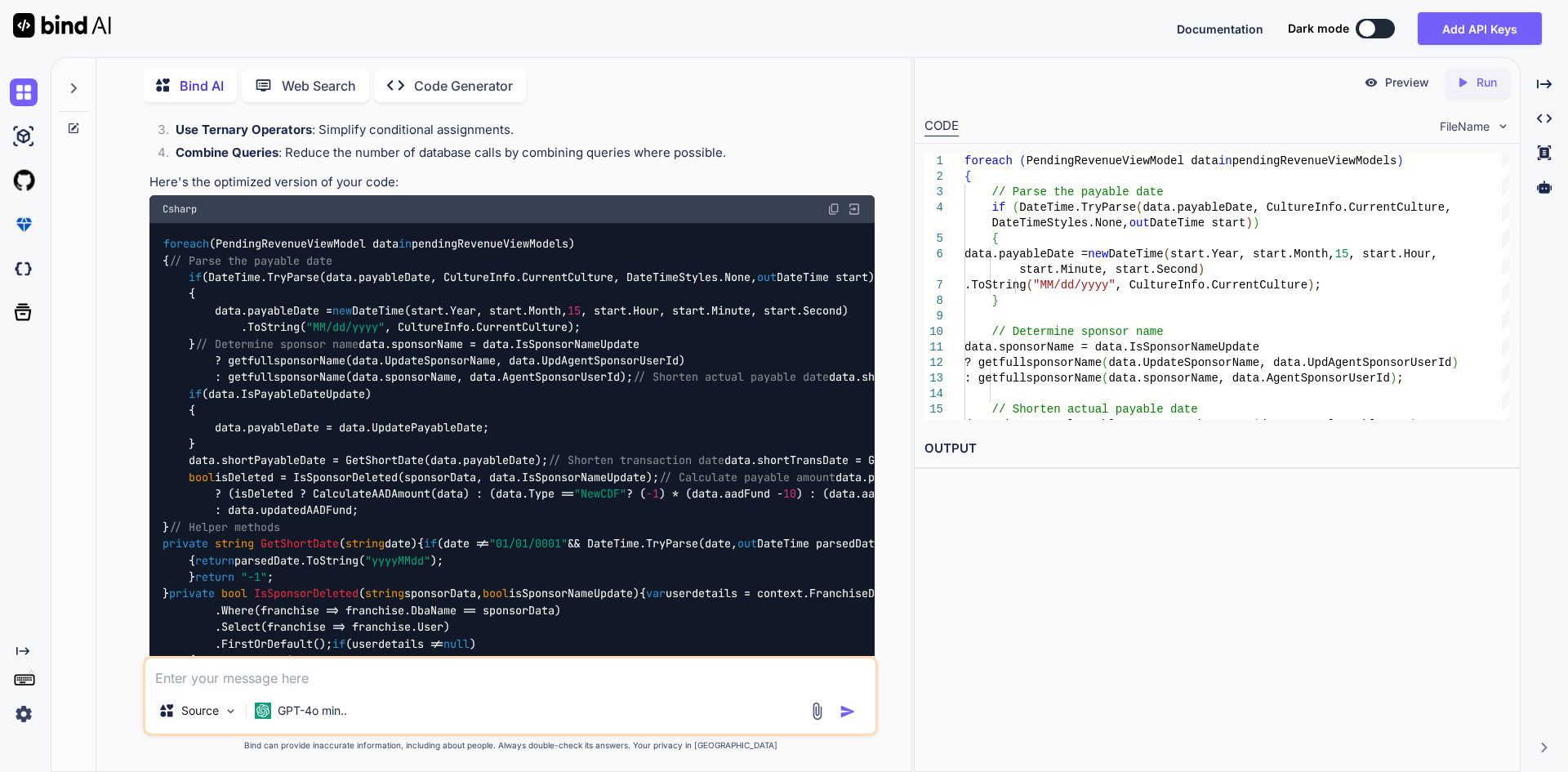
click at [832, 215] on img at bounding box center [834, 209] width 13 height 13
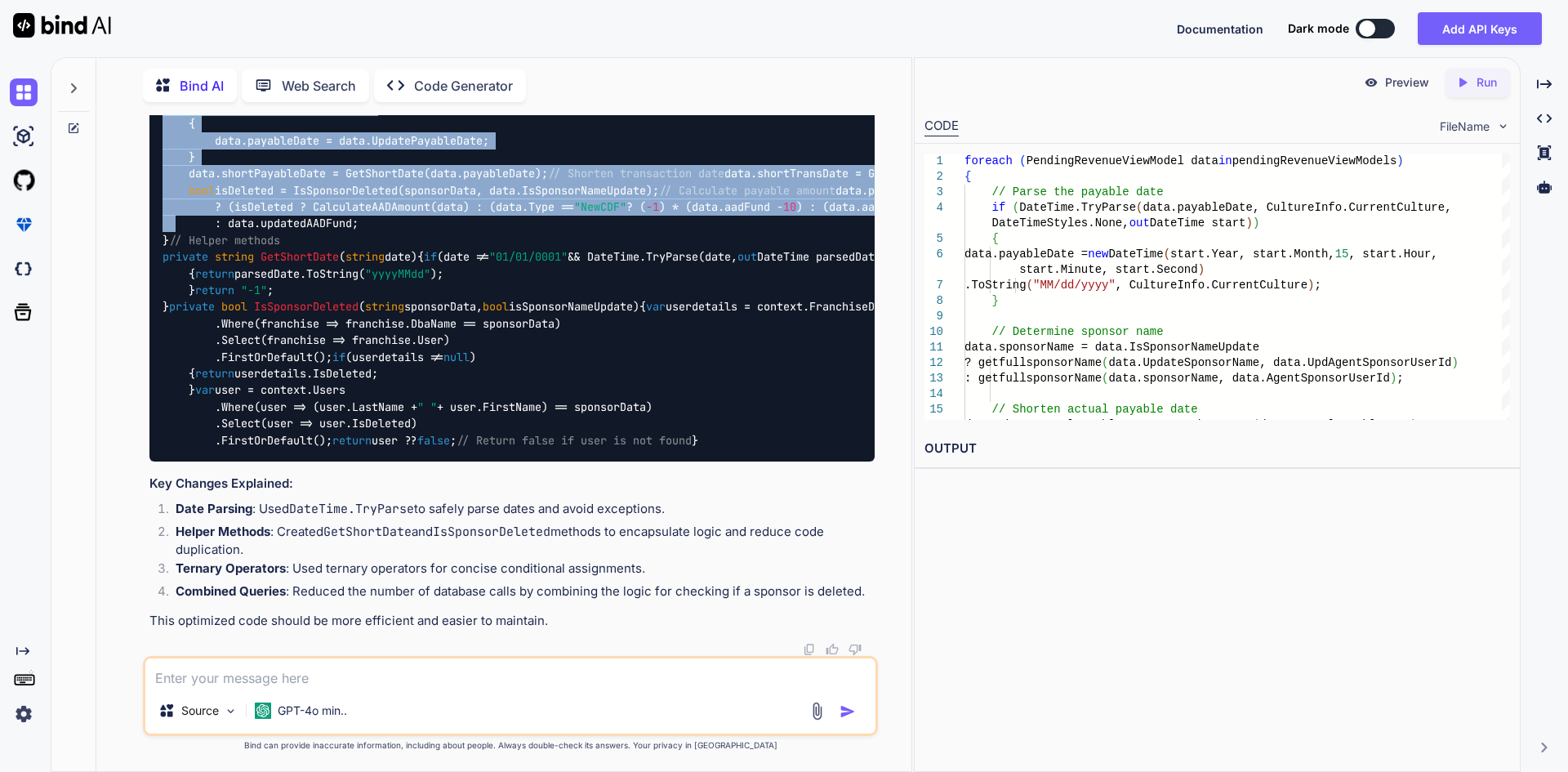
scroll to position [1641, 0]
drag, startPoint x: 164, startPoint y: 262, endPoint x: 182, endPoint y: 257, distance: 18.7
click at [182, 257] on div "foreach (PendingRevenueViewModel data in pendingRevenueViewModels) { // Parse t…" at bounding box center [512, 199] width 725 height 526
copy code "foreach (PendingRevenueViewModel data in pendingRevenueViewModels) { // Parse t…"
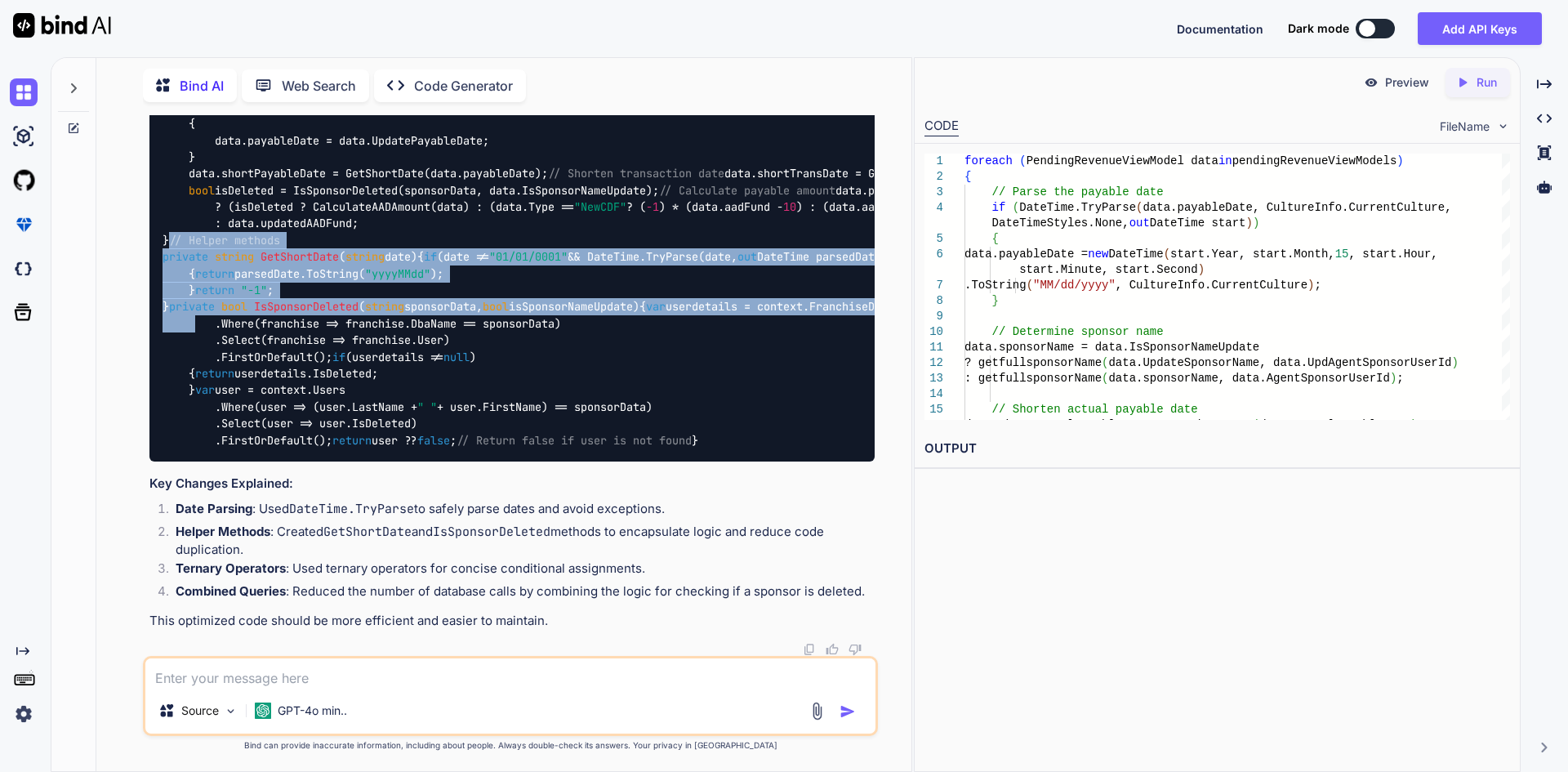
scroll to position [1968, 0]
drag, startPoint x: 164, startPoint y: 286, endPoint x: 208, endPoint y: 431, distance: 151.5
click at [208, 431] on div "foreach (PendingRevenueViewModel data in pendingRevenueViewModels) { // Parse t…" at bounding box center [512, 199] width 725 height 526
copy code "// Helper methods private string GetShortDate ( string date ) { if (date != "01…"
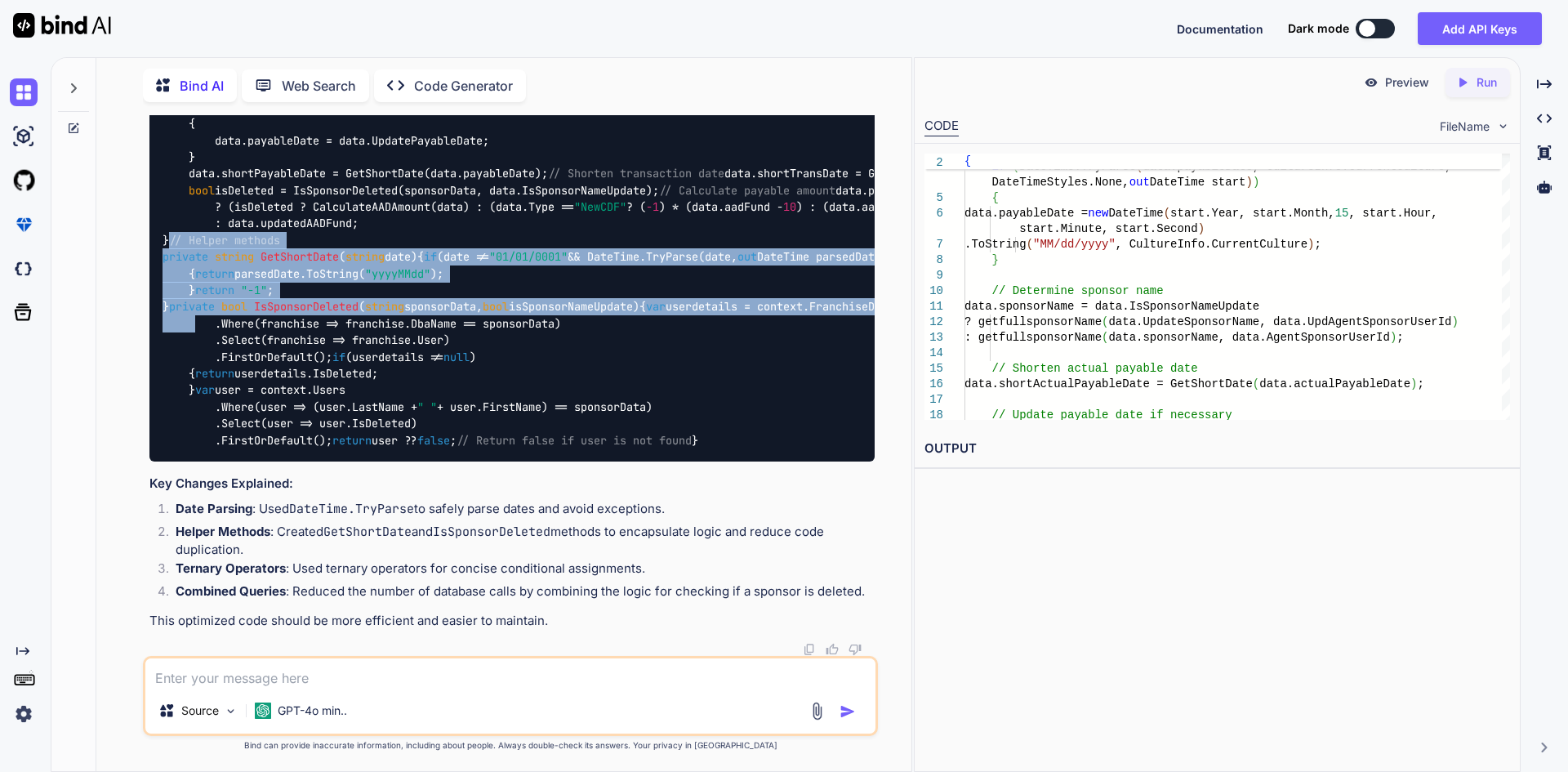
click at [707, 487] on h3 "Key Changes Explained:" at bounding box center [512, 483] width 725 height 19
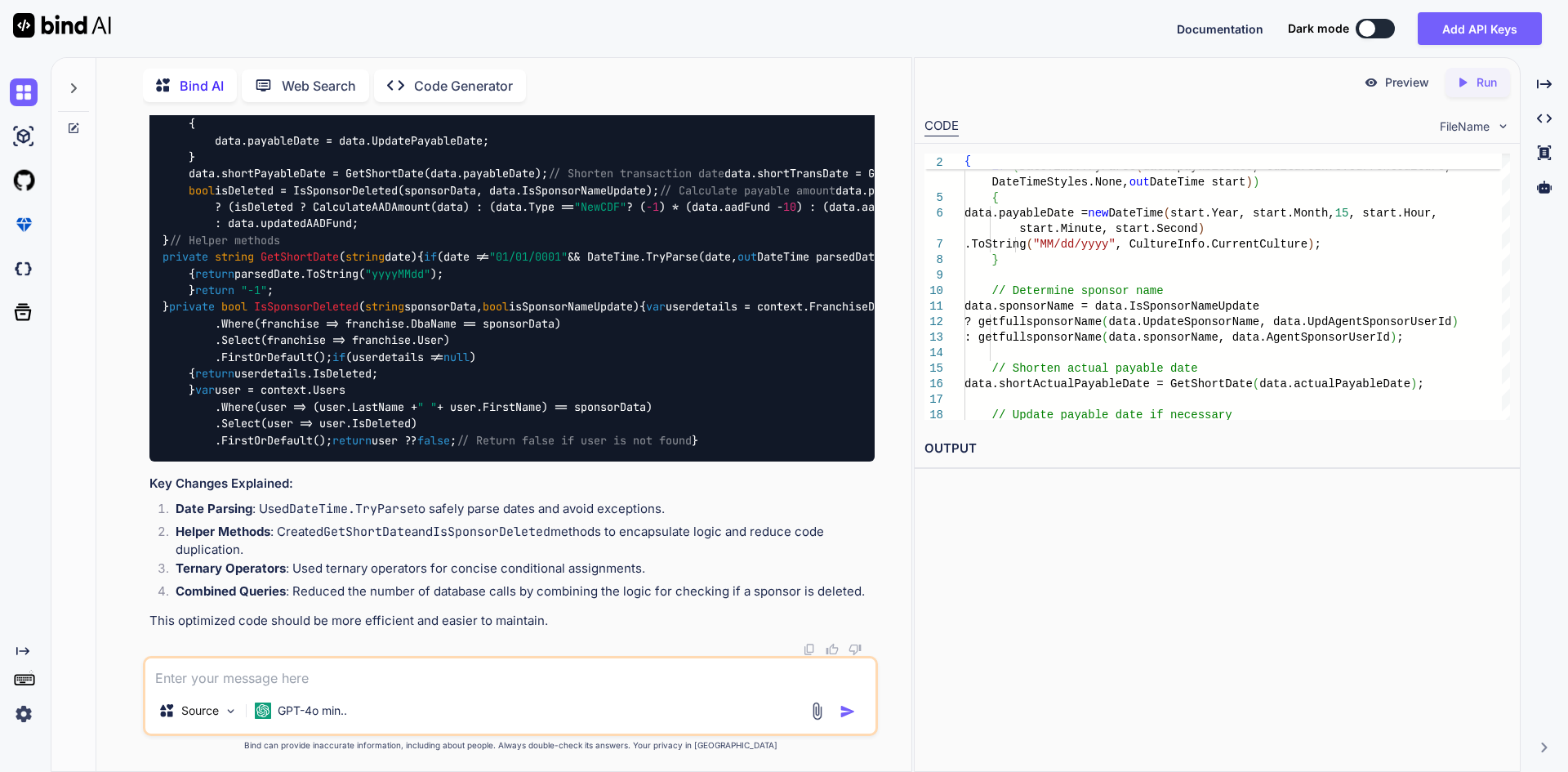
click at [881, 475] on div "You var userdetails = (from franchise in context.FranchiseDetails join user in …" at bounding box center [510, 443] width 802 height 656
click at [1073, 543] on div "Preview Created with Pixso. Run CODE FileName 3 4 5 6 7 8 9 10 11 12 13 14 15 1…" at bounding box center [1217, 414] width 607 height 715
click at [637, 687] on textarea at bounding box center [511, 673] width 730 height 29
paste textarea "pendingRevenueViewModels.AddRange(pendingRevViewModelsCorrect);"
type textarea "x"
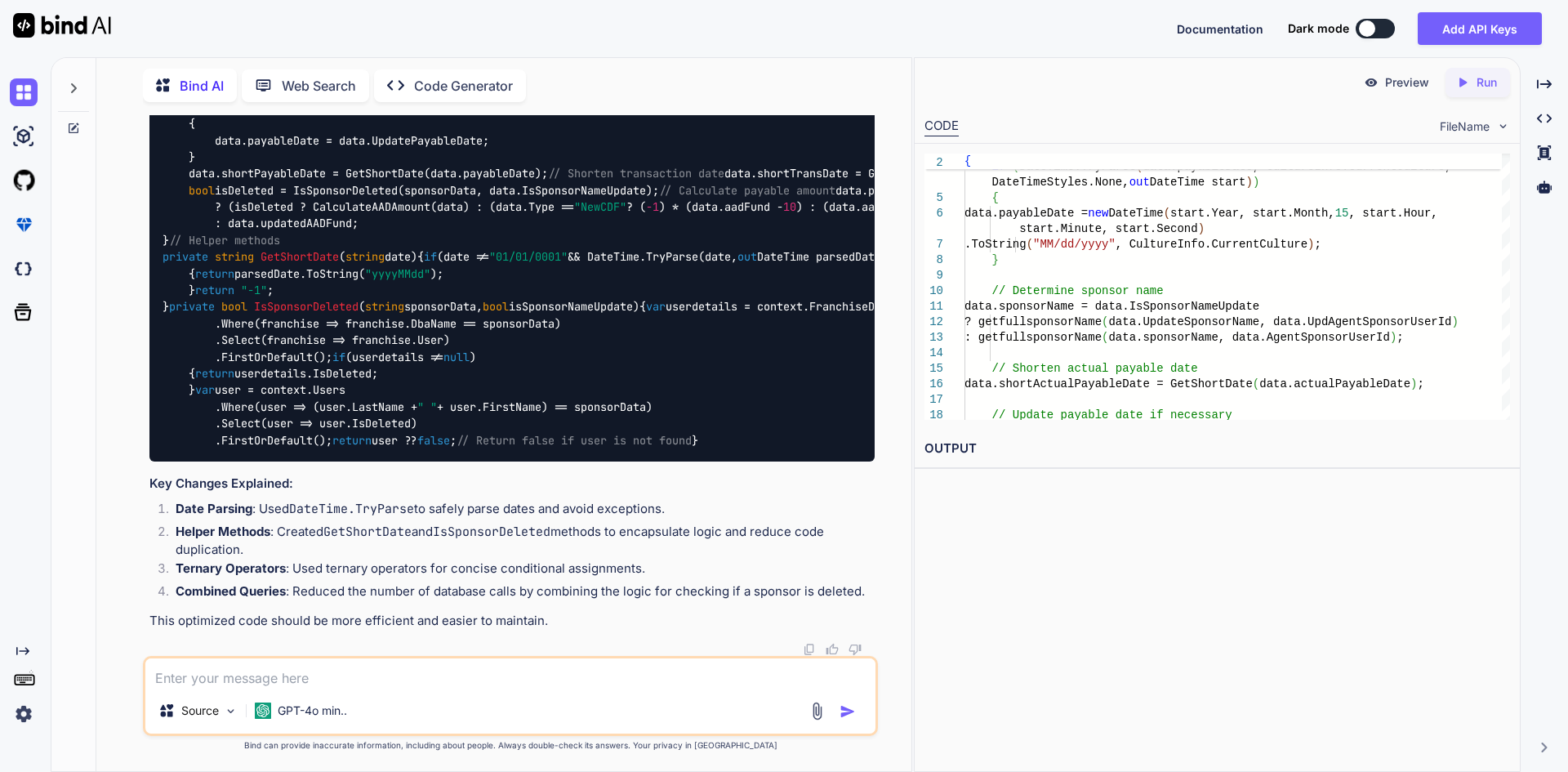
type textarea "pendingRevenueViewModels.AddRange(pendingRevViewModelsCorrect);"
type textarea "x"
type textarea "pendingRevenueViewModels.AddRange(pendingRevViewModelsCorrect);"
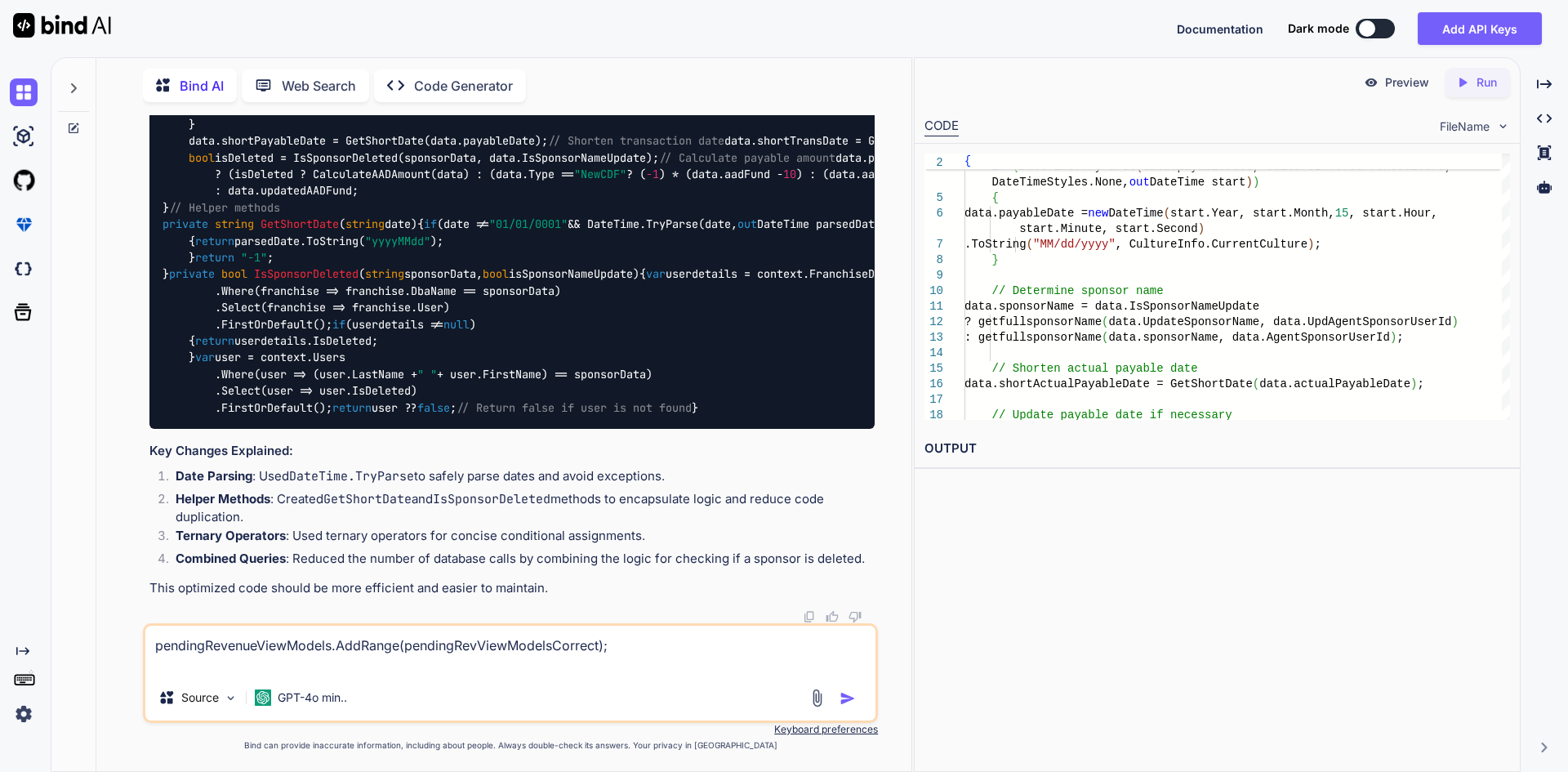
type textarea "x"
type textarea "pendingRevenueViewModels.AddRange(pendingRevViewModelsCorrect); c"
type textarea "x"
type textarea "pendingRevenueViewModels.AddRange(pendingRevViewModelsCorrect); ca"
type textarea "x"
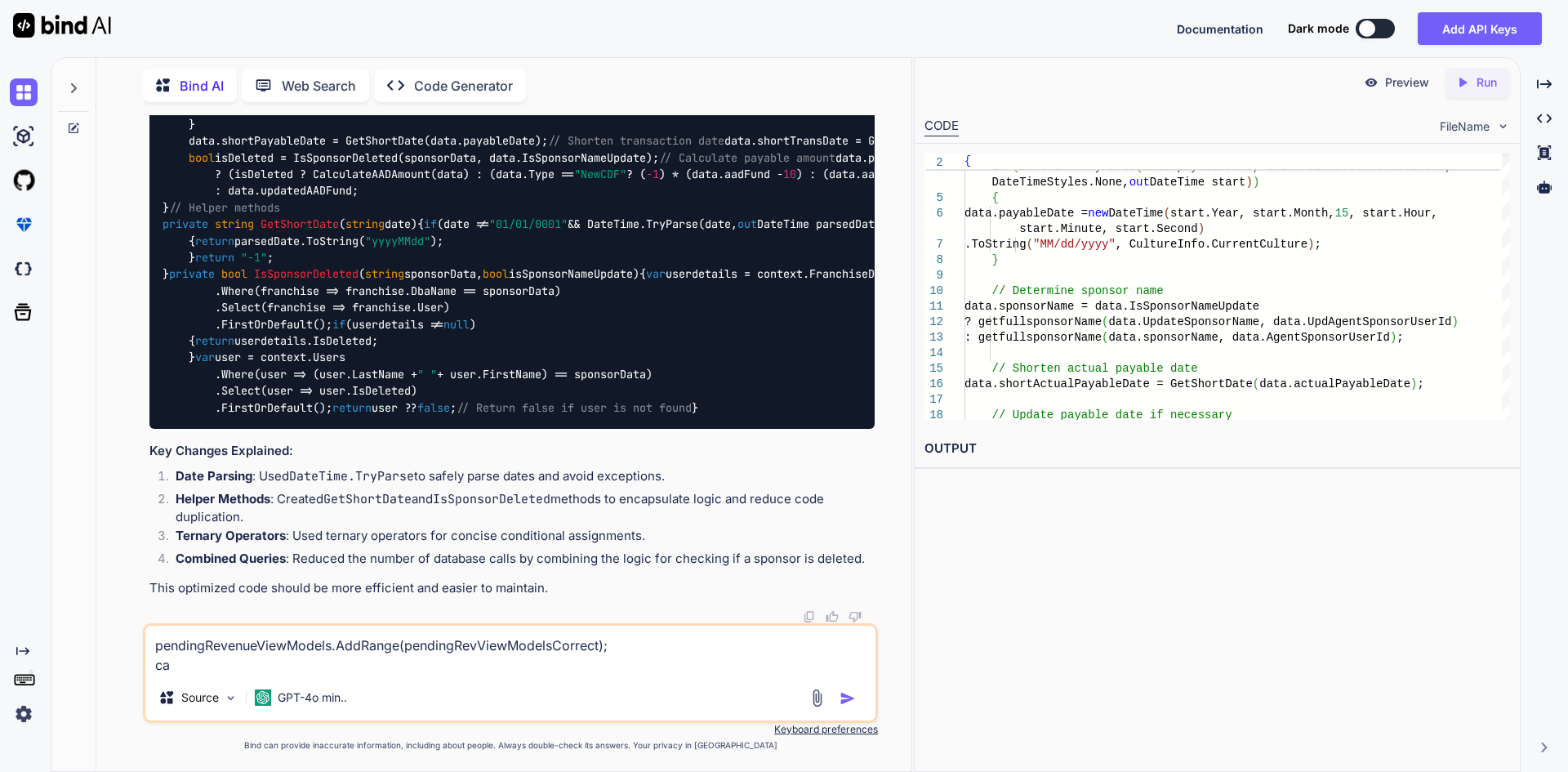
type textarea "pendingRevenueViewModels.AddRange(pendingRevViewModelsCorrect); can"
type textarea "x"
type textarea "pendingRevenueViewModels.AddRange(pendingRevViewModelsCorrect); can"
type textarea "x"
type textarea "pendingRevenueViewModels.AddRange(pendingRevViewModelsCorrect); can i"
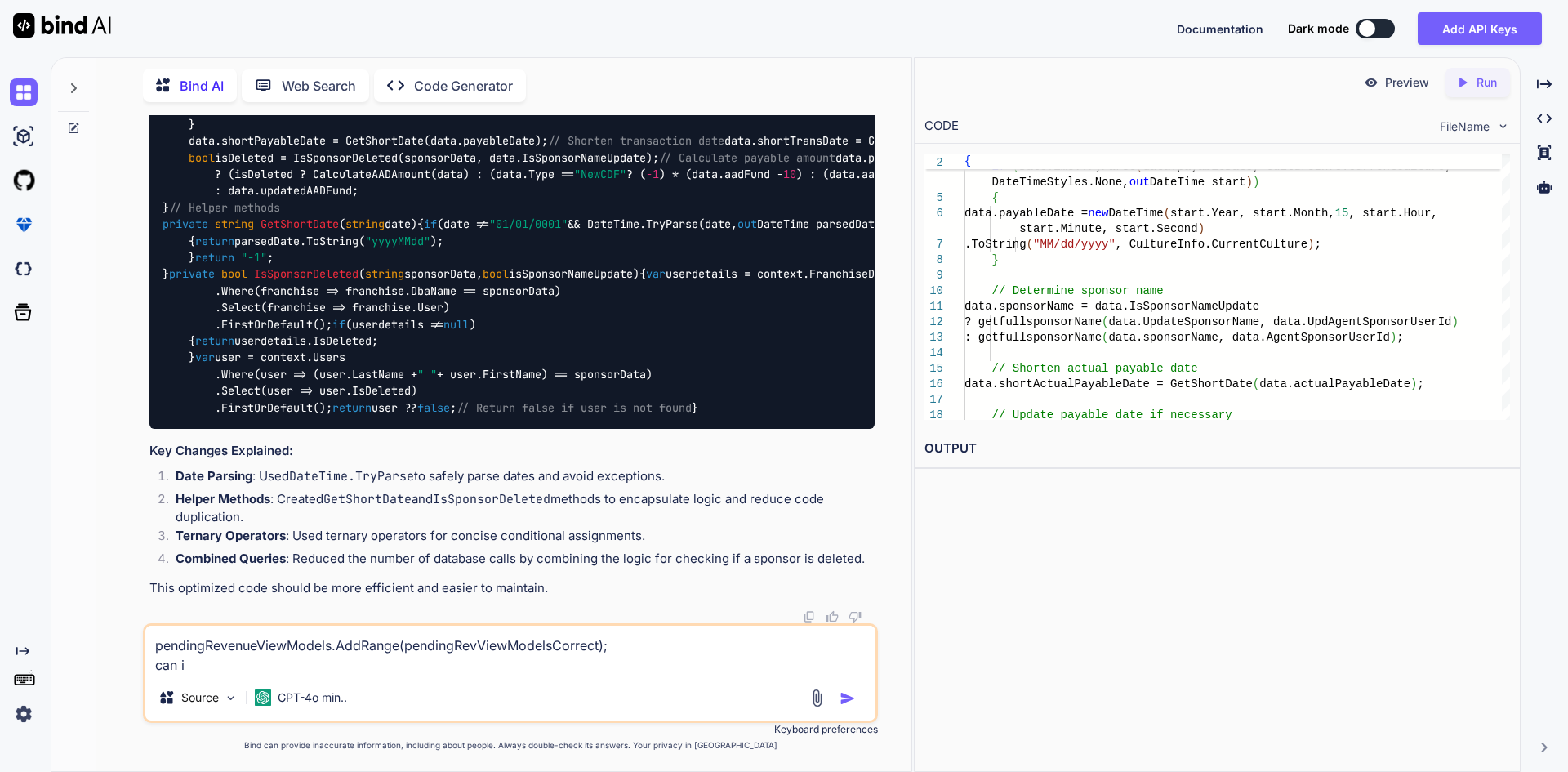
type textarea "x"
type textarea "pendingRevenueViewModels.AddRange(pendingRevViewModelsCorrect); can i"
type textarea "x"
type textarea "pendingRevenueViewModels.AddRange(pendingRevViewModelsCorrect); can i c"
type textarea "x"
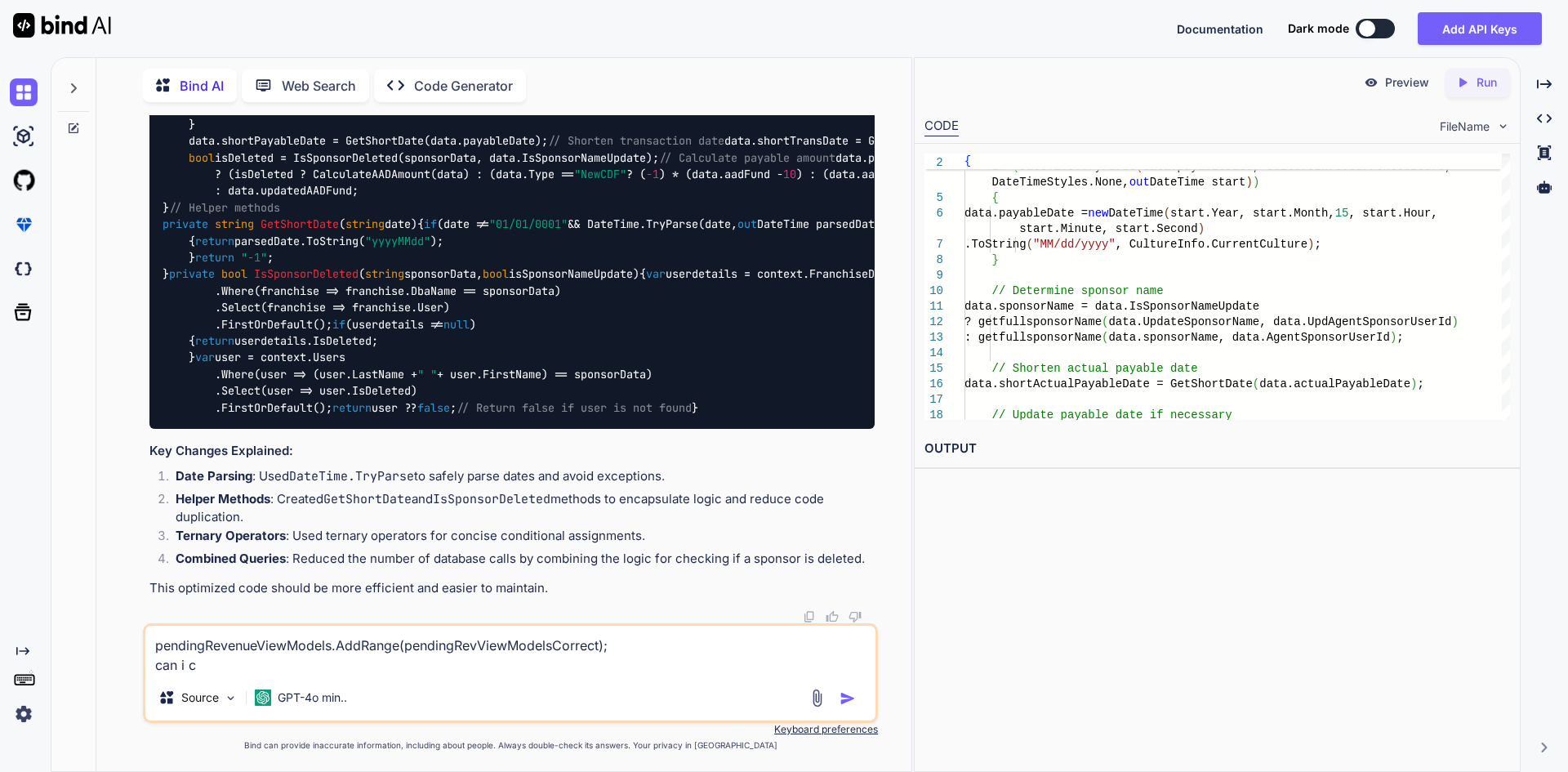
type textarea "pendingRevenueViewModels.AddRange(pendingRevViewModelsCorrect); can i co"
type textarea "x"
type textarea "pendingRevenueViewModels.AddRange(pendingRevViewModelsCorrect); can i con"
type textarea "x"
type textarea "pendingRevenueViewModels.AddRange(pendingRevViewModelsCorrect); can i conv"
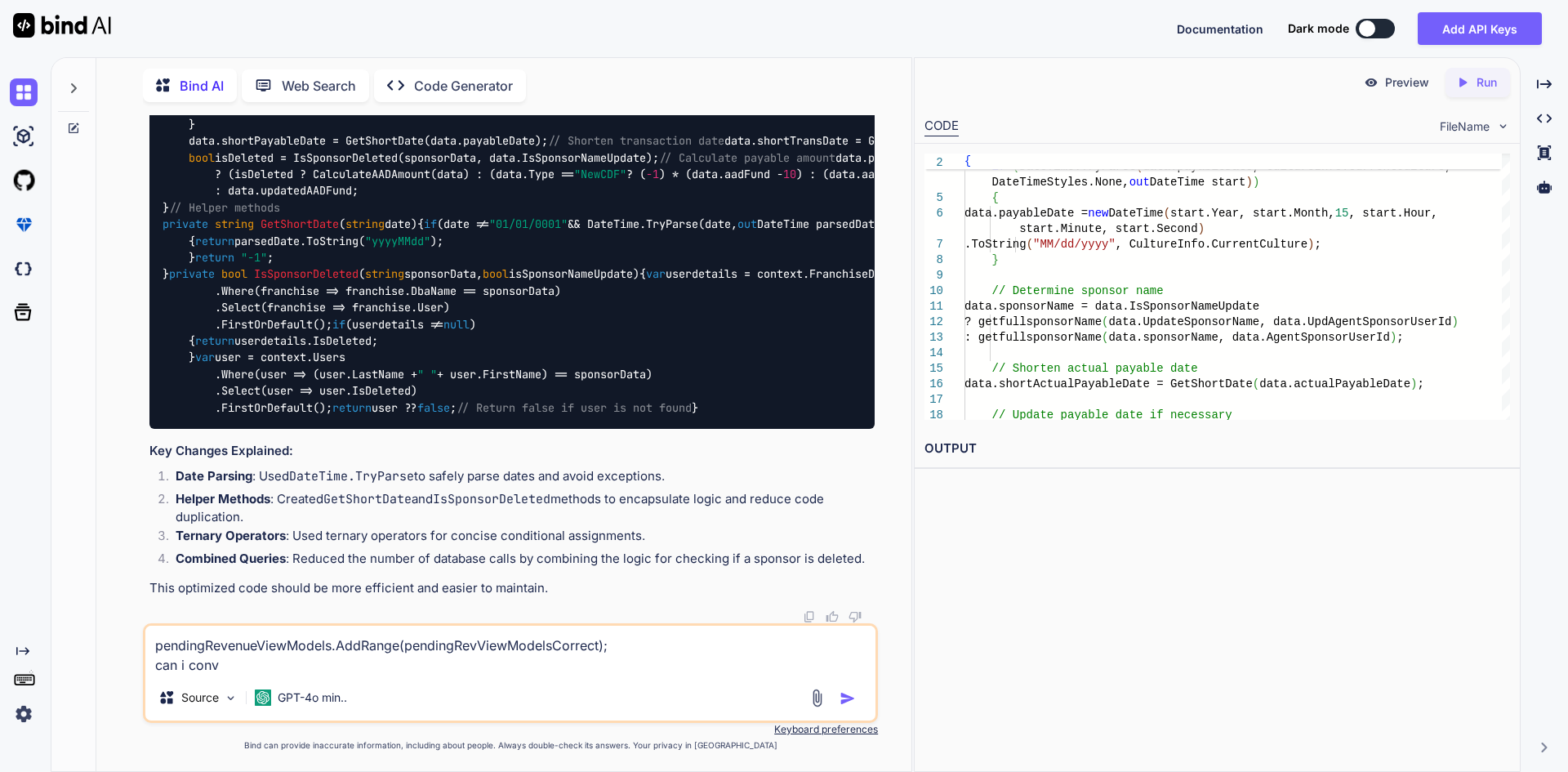
type textarea "x"
type textarea "pendingRevenueViewModels.AddRange(pendingRevViewModelsCorrect); can i conve"
type textarea "x"
type textarea "pendingRevenueViewModels.AddRange(pendingRevViewModelsCorrect); can i conver"
type textarea "x"
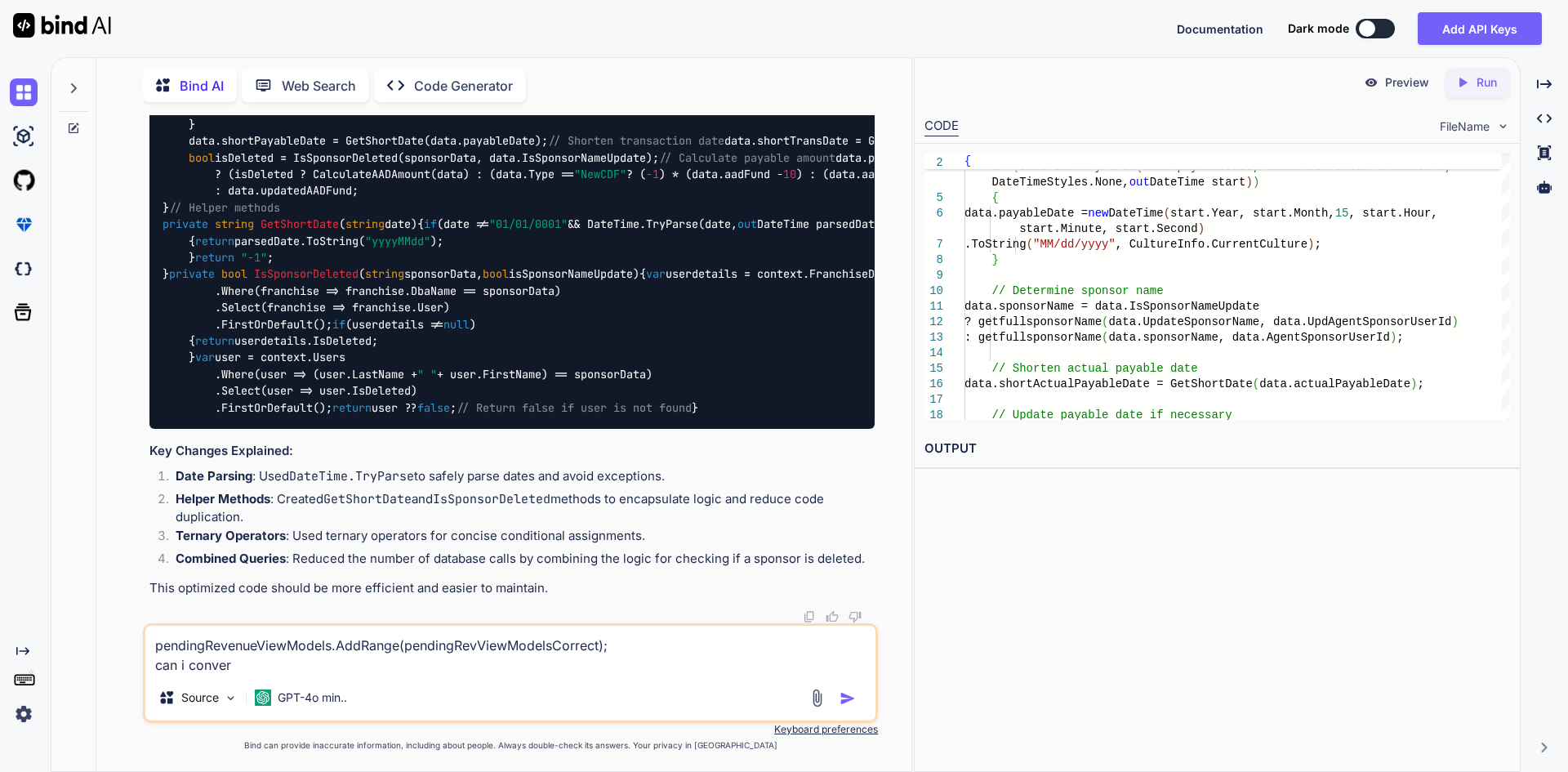
type textarea "pendingRevenueViewModels.AddRange(pendingRevViewModelsCorrect); can i convert"
type textarea "x"
type textarea "pendingRevenueViewModels.AddRange(pendingRevViewModelsCorrect); can i convert"
type textarea "x"
type textarea "pendingRevenueViewModels.AddRange(pendingRevViewModelsCorrect); can i convert i"
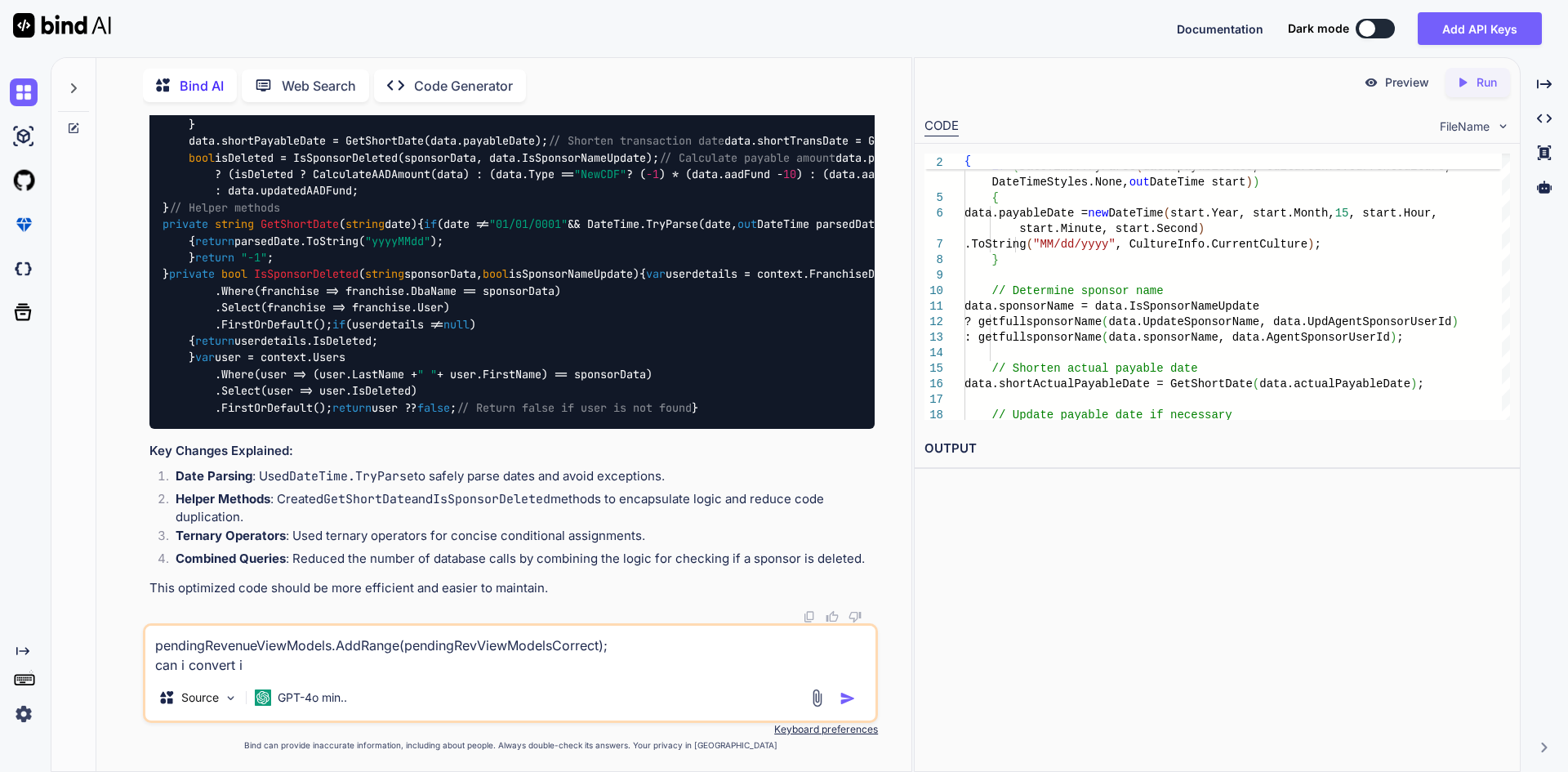
type textarea "x"
type textarea "pendingRevenueViewModels.AddRange(pendingRevViewModelsCorrect); can i convert in"
type textarea "x"
type textarea "pendingRevenueViewModels.AddRange(pendingRevViewModelsCorrect); can i convert i…"
type textarea "x"
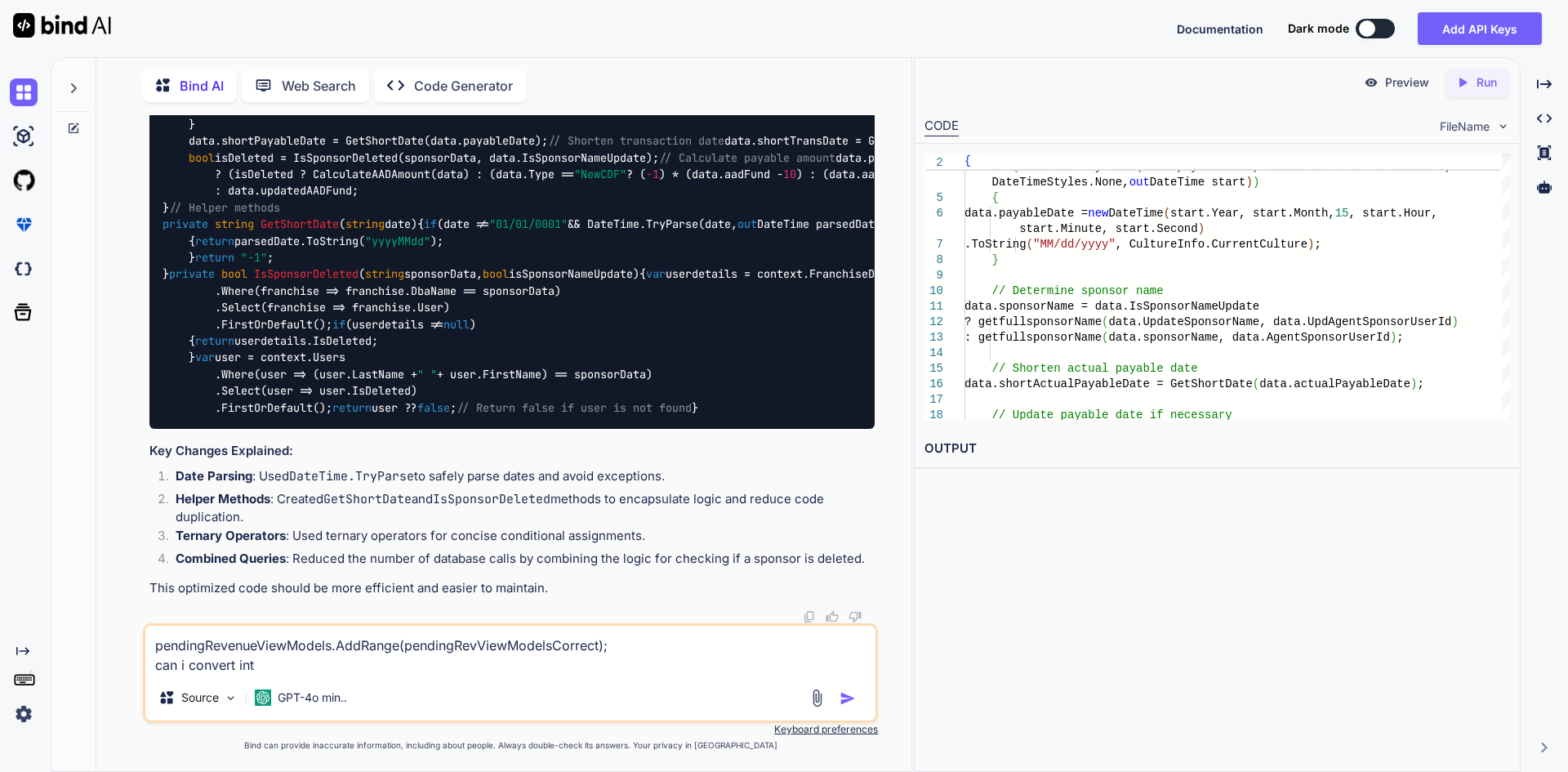
type textarea "pendingRevenueViewModels.AddRange(pendingRevViewModelsCorrect); can i convert i…"
type textarea "x"
type textarea "pendingRevenueViewModels.AddRange(pendingRevViewModelsCorrect); can i convert i…"
type textarea "x"
type textarea "pendingRevenueViewModels.AddRange(pendingRevViewModelsCorrect); can i convert i…"
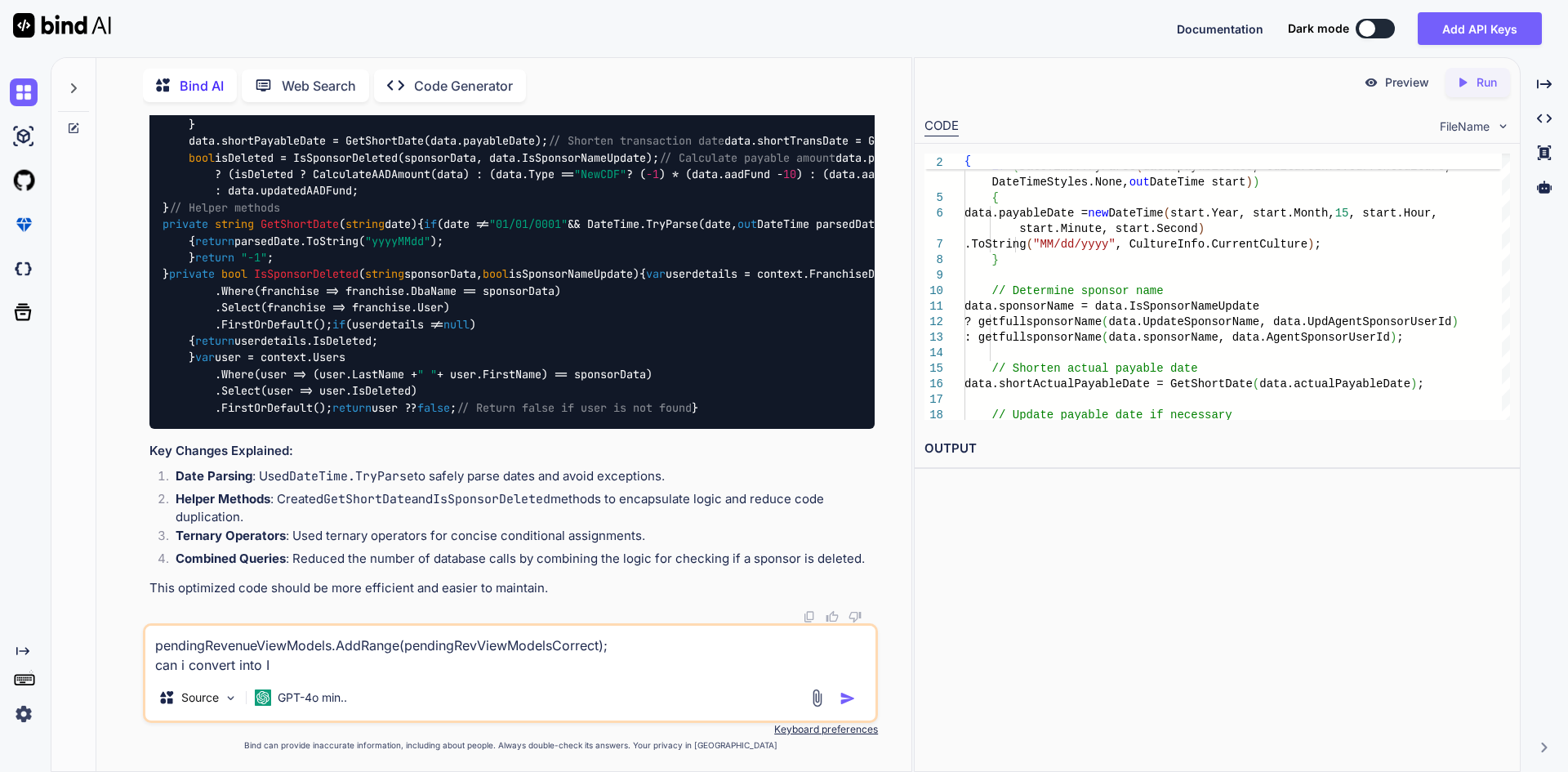
type textarea "x"
type textarea "pendingRevenueViewModels.AddRange(pendingRevViewModelsCorrect); can i convert i…"
type textarea "x"
type textarea "pendingRevenueViewModels.AddRange(pendingRevViewModelsCorrect); can i convert i…"
type textarea "x"
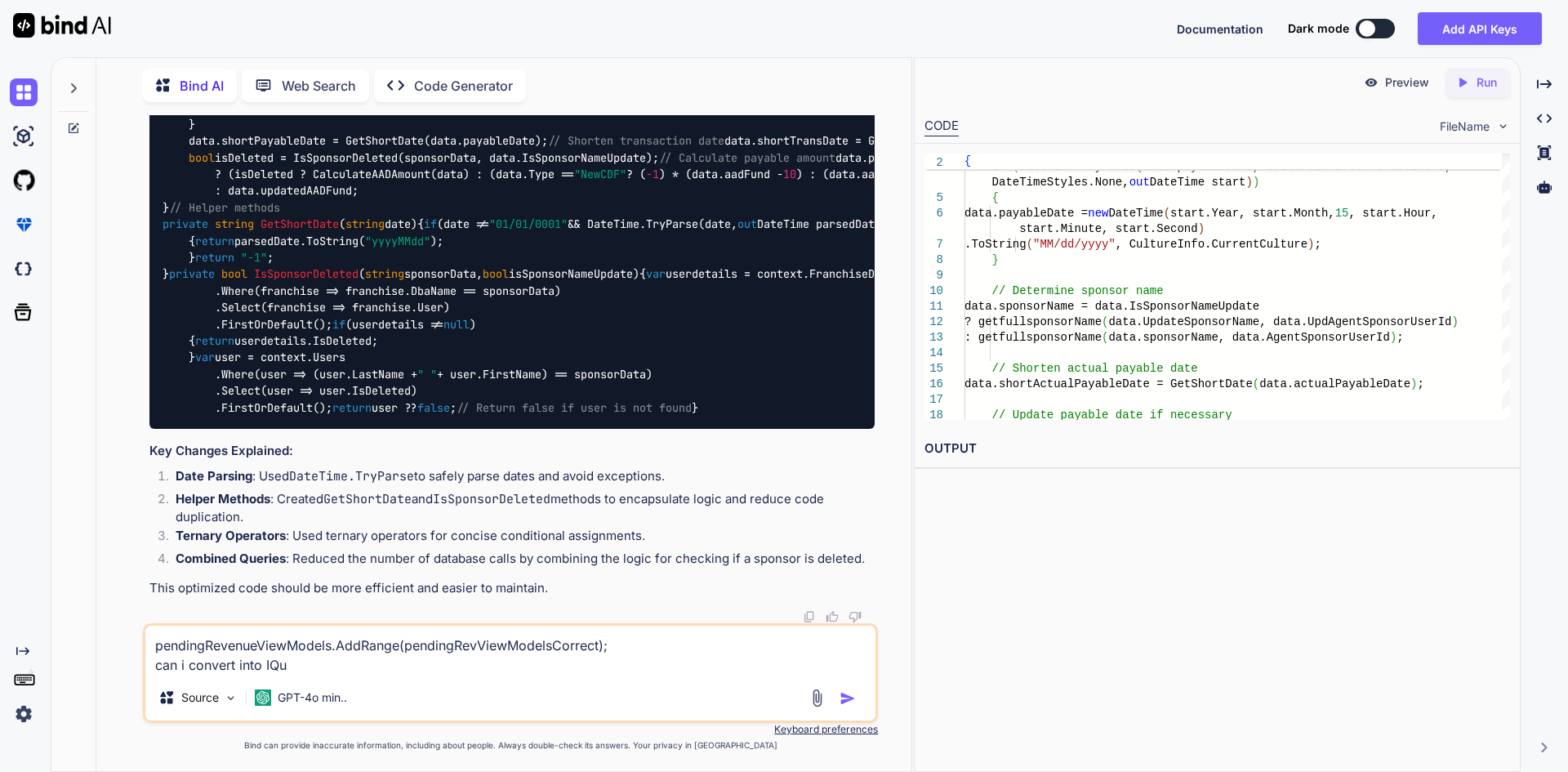
type textarea "pendingRevenueViewModels.AddRange(pendingRevViewModelsCorrect); can i convert i…"
type textarea "x"
type textarea "pendingRevenueViewModels.AddRange(pendingRevViewModelsCorrect); can i convert i…"
type textarea "x"
type textarea "pendingRevenueViewModels.AddRange(pendingRevViewModelsCorrect); can i convert i…"
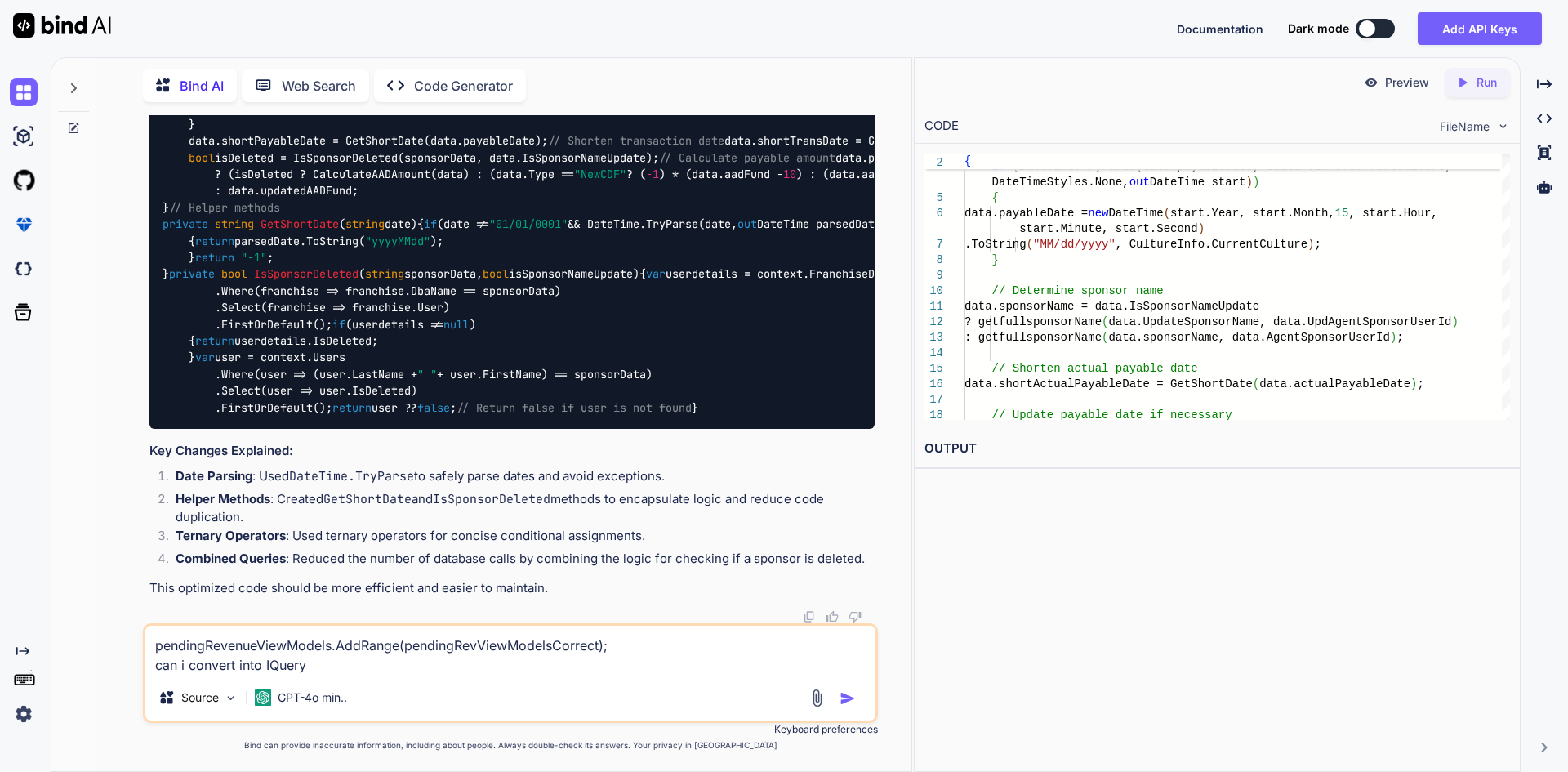
type textarea "x"
type textarea "pendingRevenueViewModels.AddRange(pendingRevViewModelsCorrect); can i convert i…"
type textarea "x"
type textarea "pendingRevenueViewModels.AddRange(pendingRevViewModelsCorrect); can i convert i…"
type textarea "x"
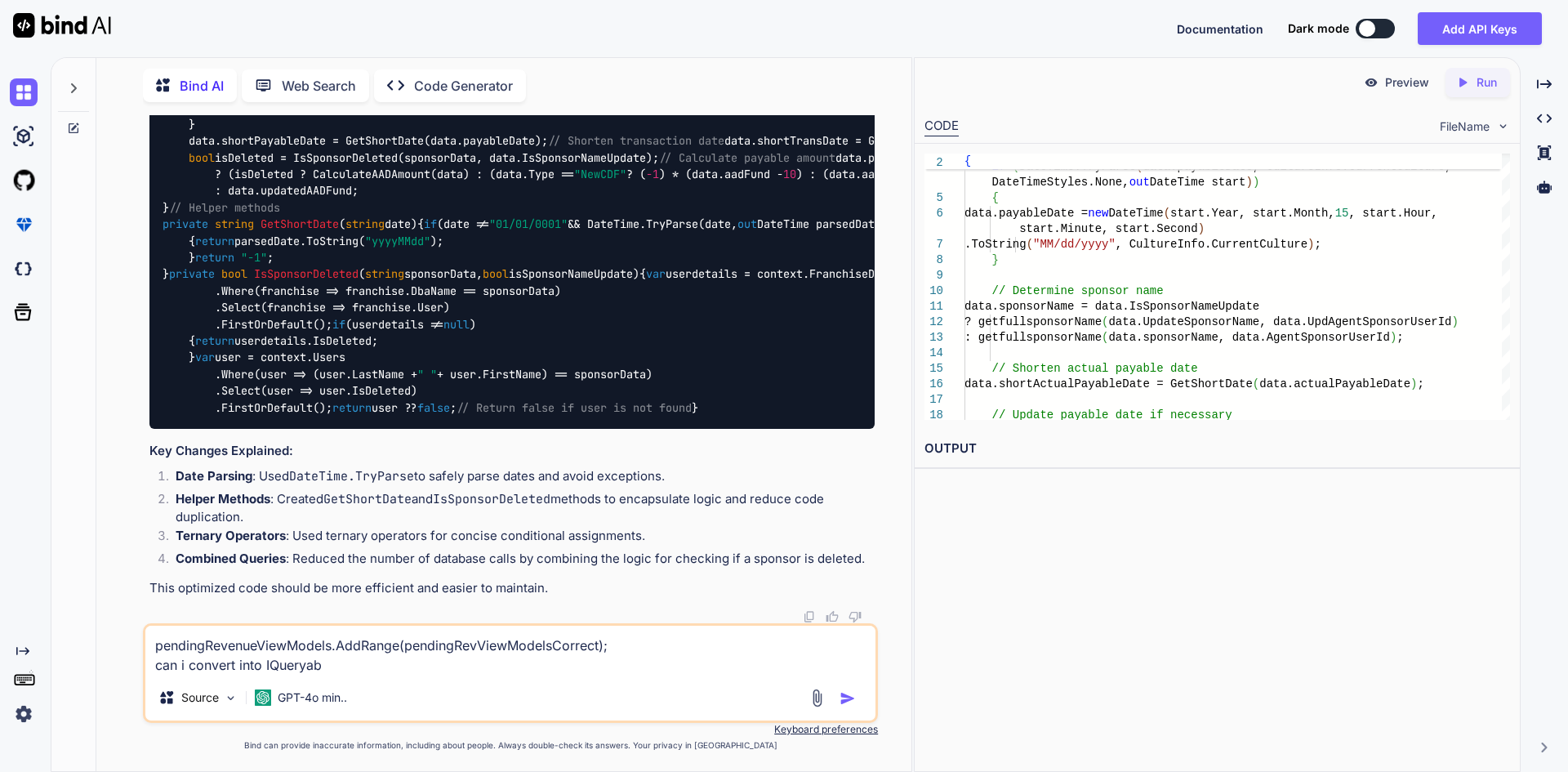
type textarea "pendingRevenueViewModels.AddRange(pendingRevViewModelsCorrect); can i convert i…"
type textarea "x"
type textarea "pendingRevenueViewModels.AddRange(pendingRevViewModelsCorrect); can i convert i…"
type textarea "x"
type textarea "pendingRevenueViewModels.AddRange(pendingRevViewModelsCorrect); can i convert i…"
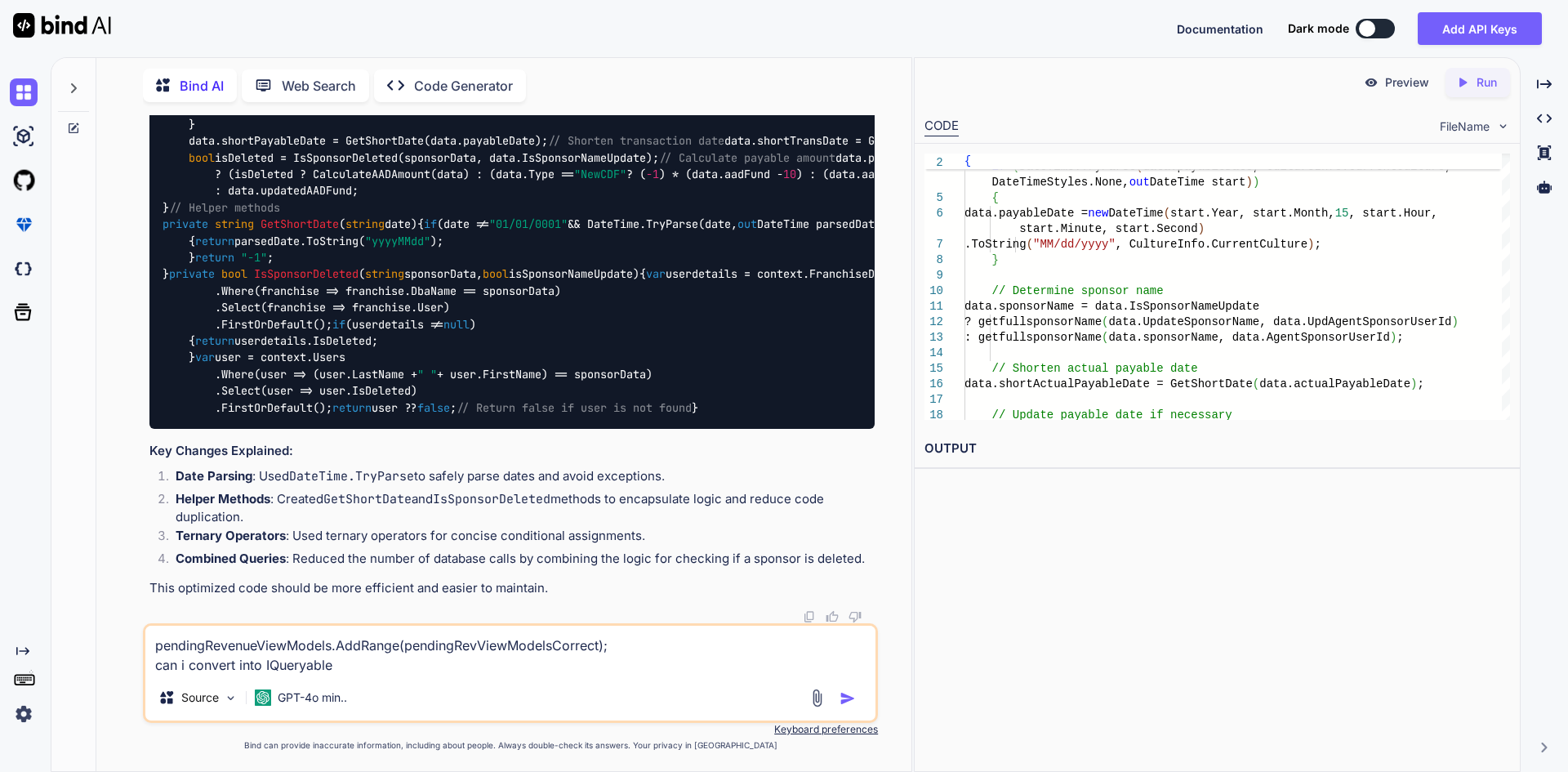
type textarea "x"
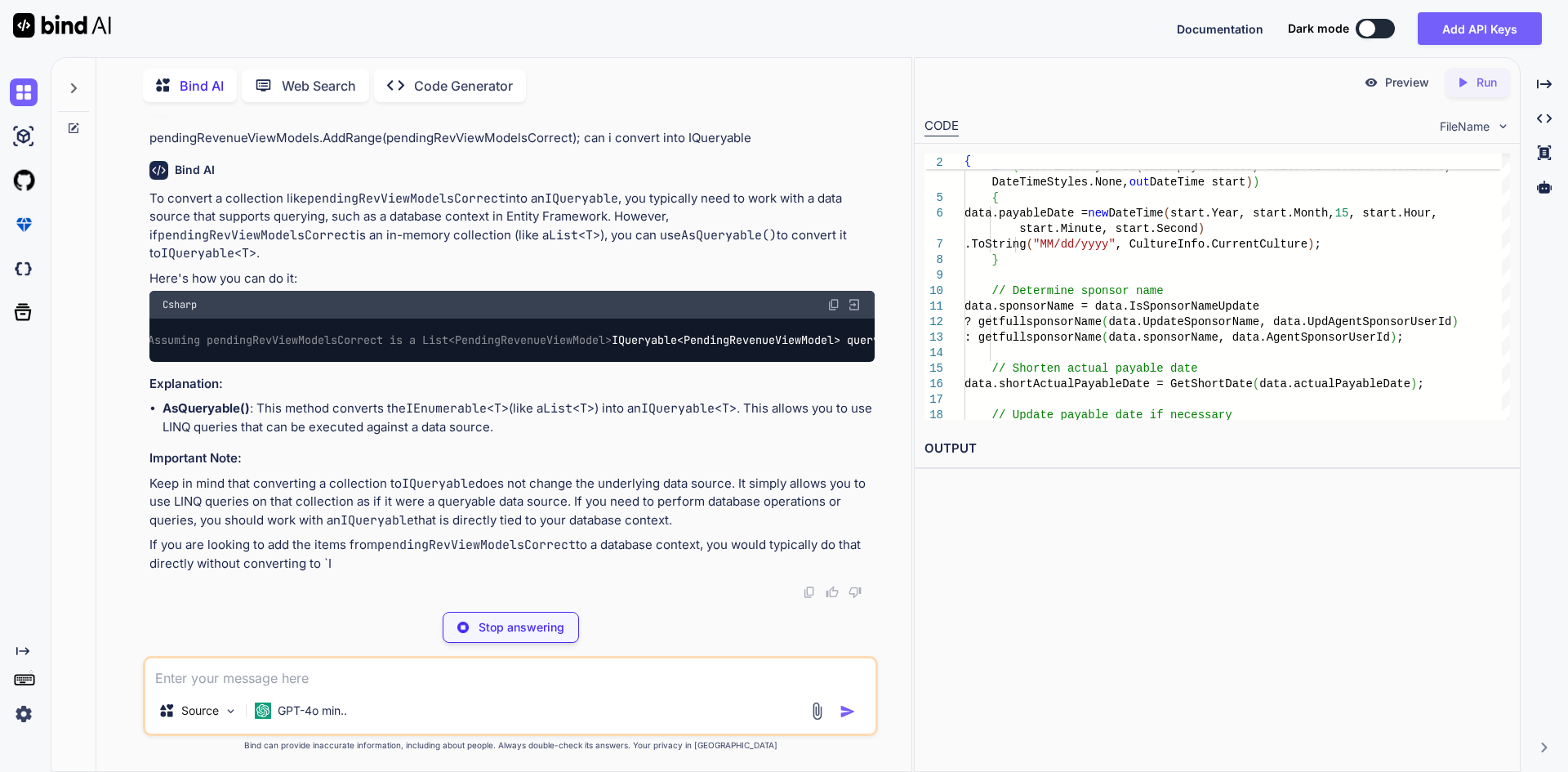
scroll to position [0, 0]
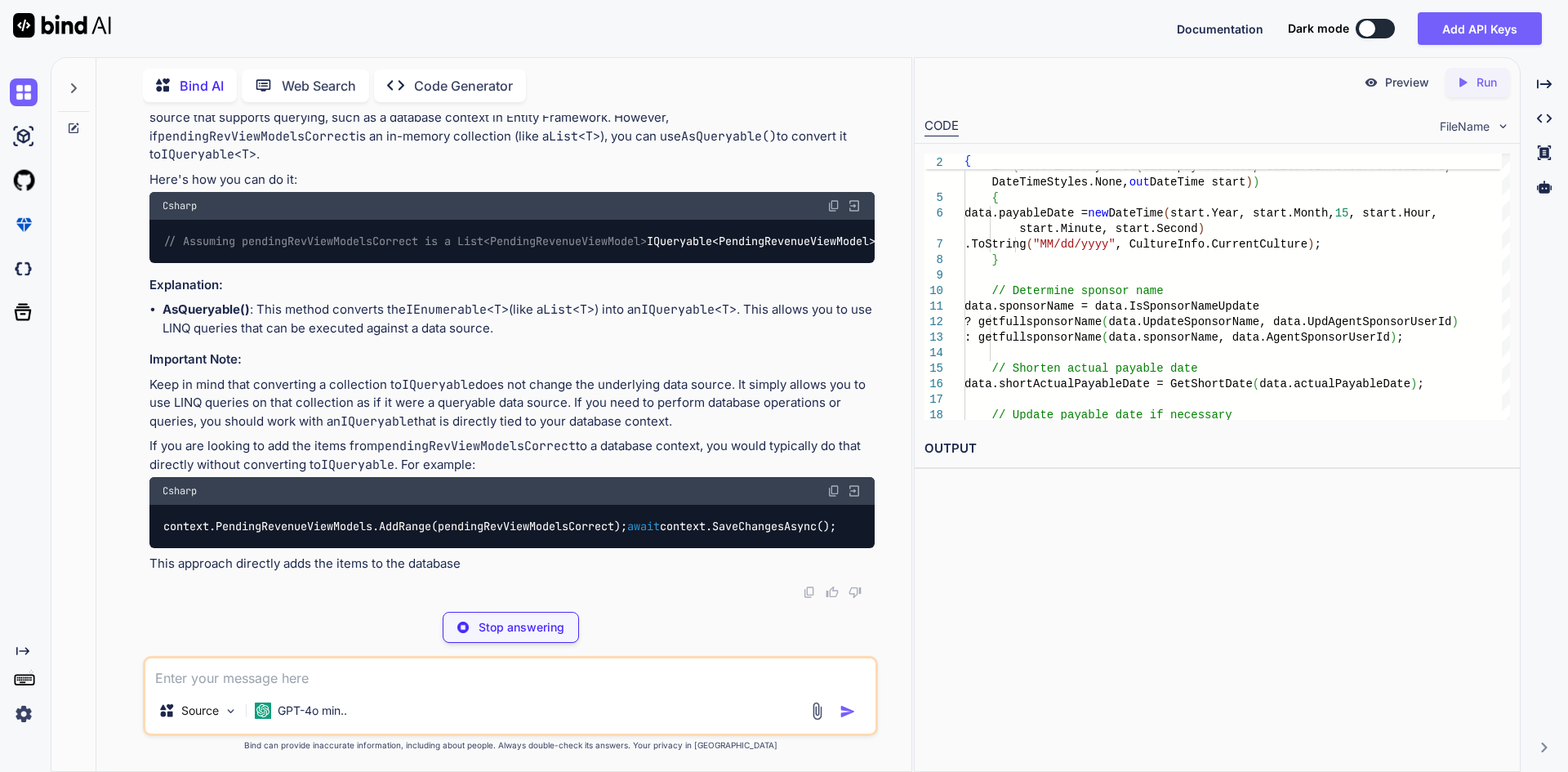
type textarea "x"
type textarea "// Assuming pendingRevViewModelsCorrect is a List<PendingRevenueViewModel> IQue…"
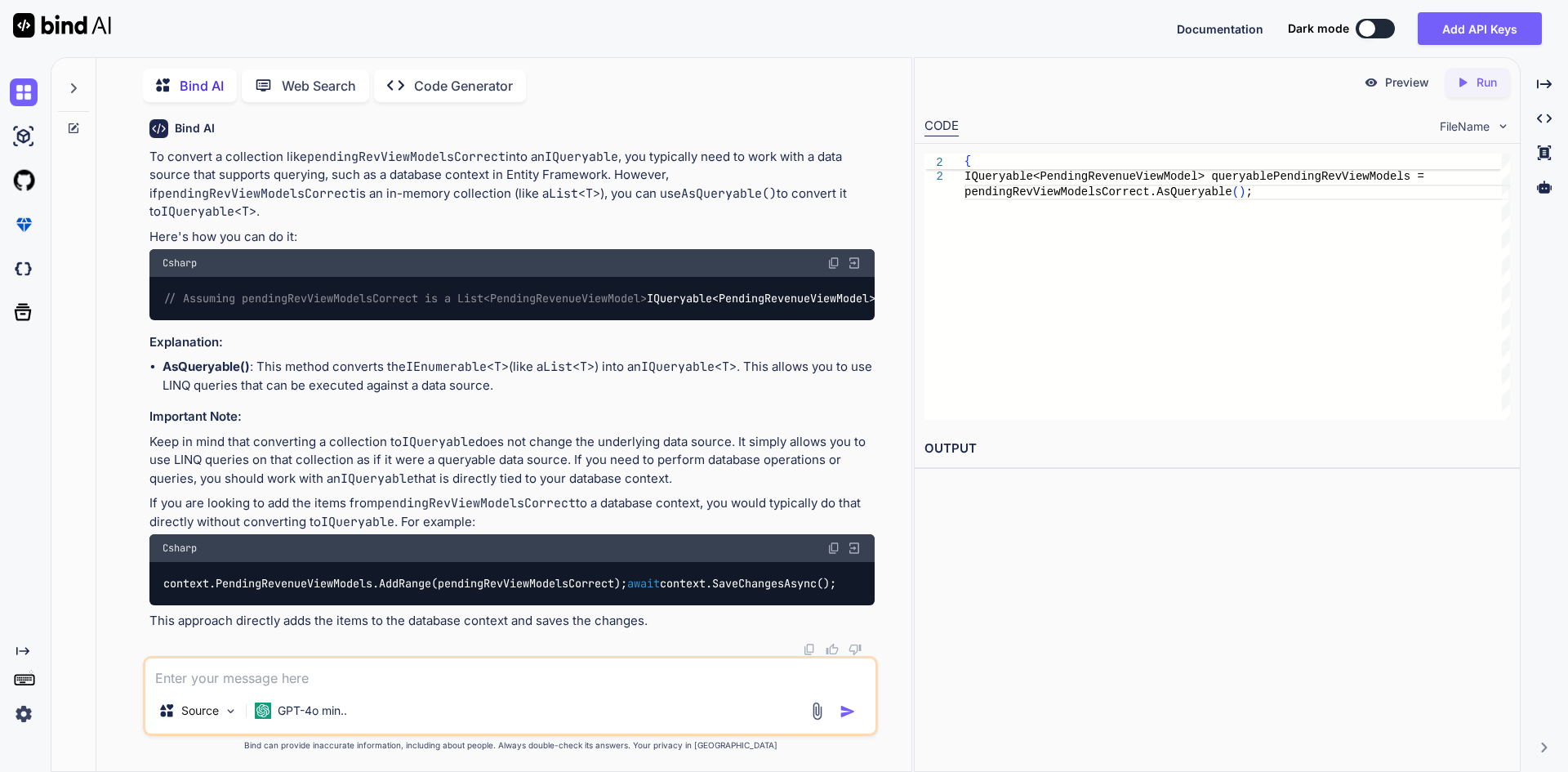
drag, startPoint x: 413, startPoint y: 520, endPoint x: 748, endPoint y: 416, distance: 350.8
click at [748, 416] on div "To convert a collection like pendingRevViewModelsCorrect into an IQueryable , y…" at bounding box center [512, 389] width 725 height 481
drag, startPoint x: 421, startPoint y: 445, endPoint x: 527, endPoint y: 448, distance: 106.0
click at [527, 394] on li "AsQueryable() : This method converts the IEnumerable<T> (like a List<T> ) into …" at bounding box center [519, 376] width 712 height 36
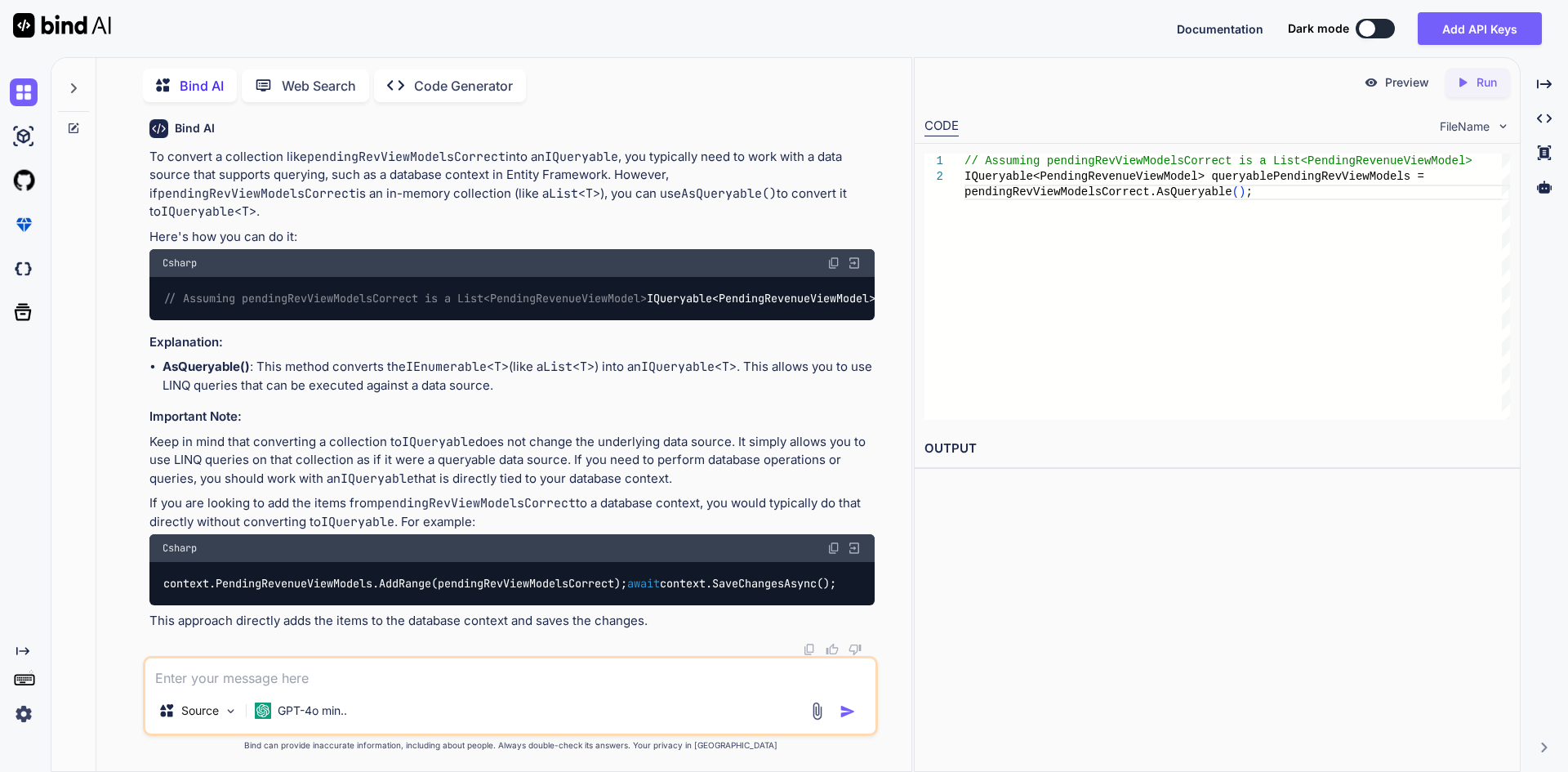
click at [583, 457] on div "To convert a collection like pendingRevViewModelsCorrect into an IQueryable , y…" at bounding box center [512, 389] width 725 height 481
click at [604, 689] on div "Source GPT-4o min.." at bounding box center [510, 696] width 735 height 80
click at [603, 676] on textarea at bounding box center [511, 673] width 730 height 29
paste textarea "pendingRevenueViewModels = (from trans in context.TransactionDetails join franc…"
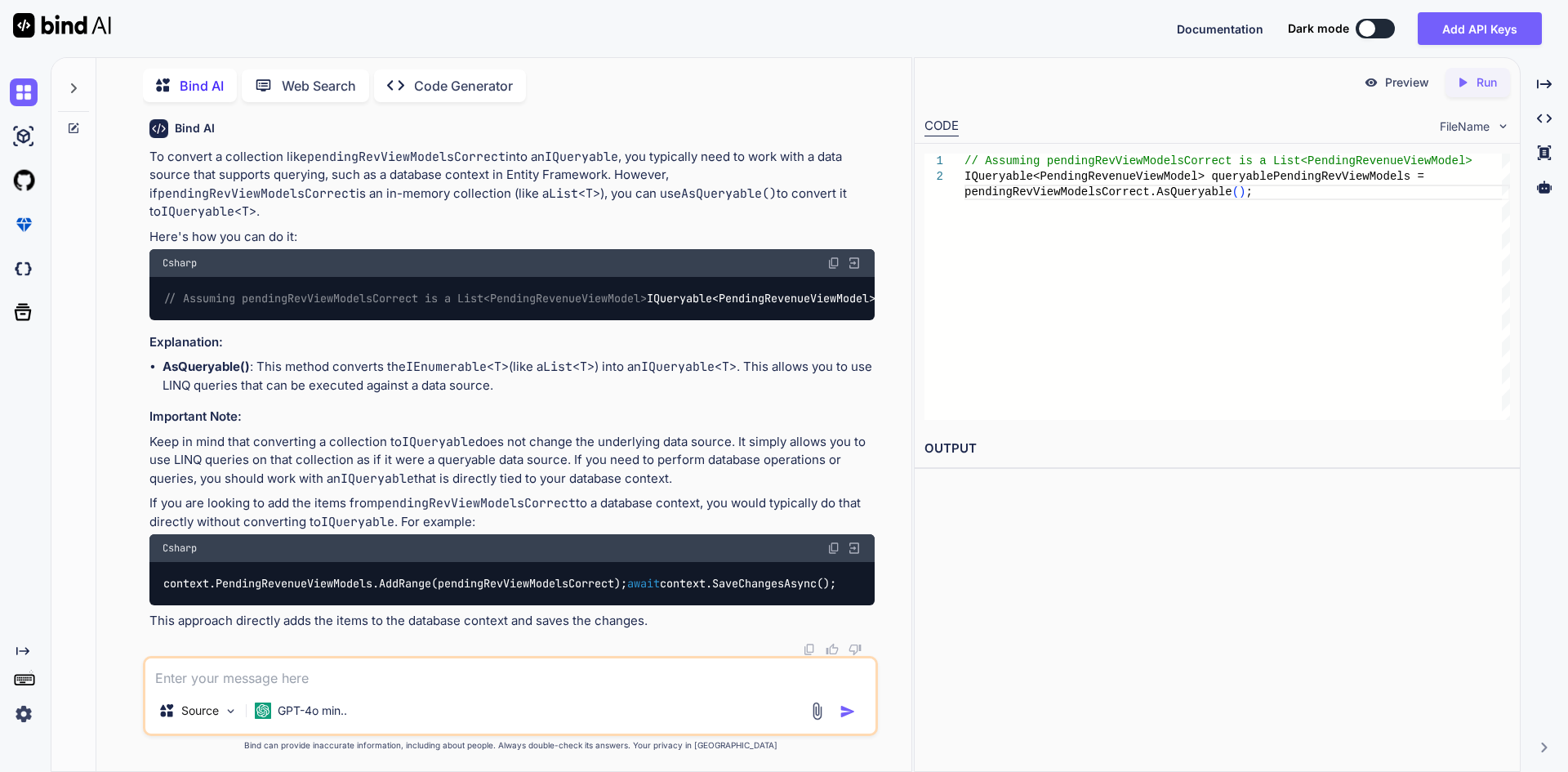
type textarea "x"
type textarea "pendingRevenueViewModels = (from trans in context.TransactionDetails join franc…"
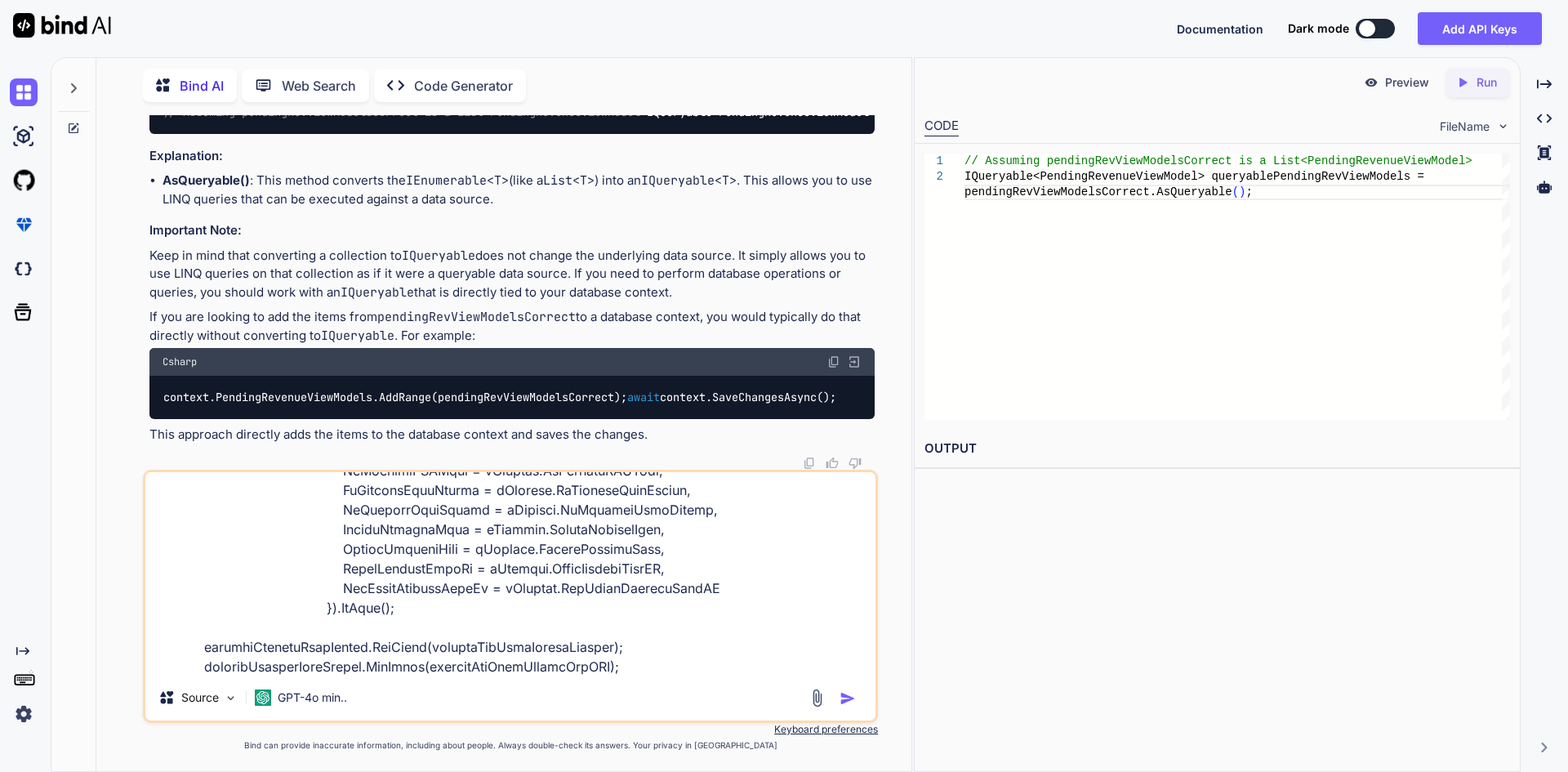
type textarea "x"
type textarea "pendingRevenueViewModels = (from trans in context.TransactionDetails join franc…"
type textarea "x"
type textarea "pendingRevenueViewModels = (from trans in context.TransactionDetails join franc…"
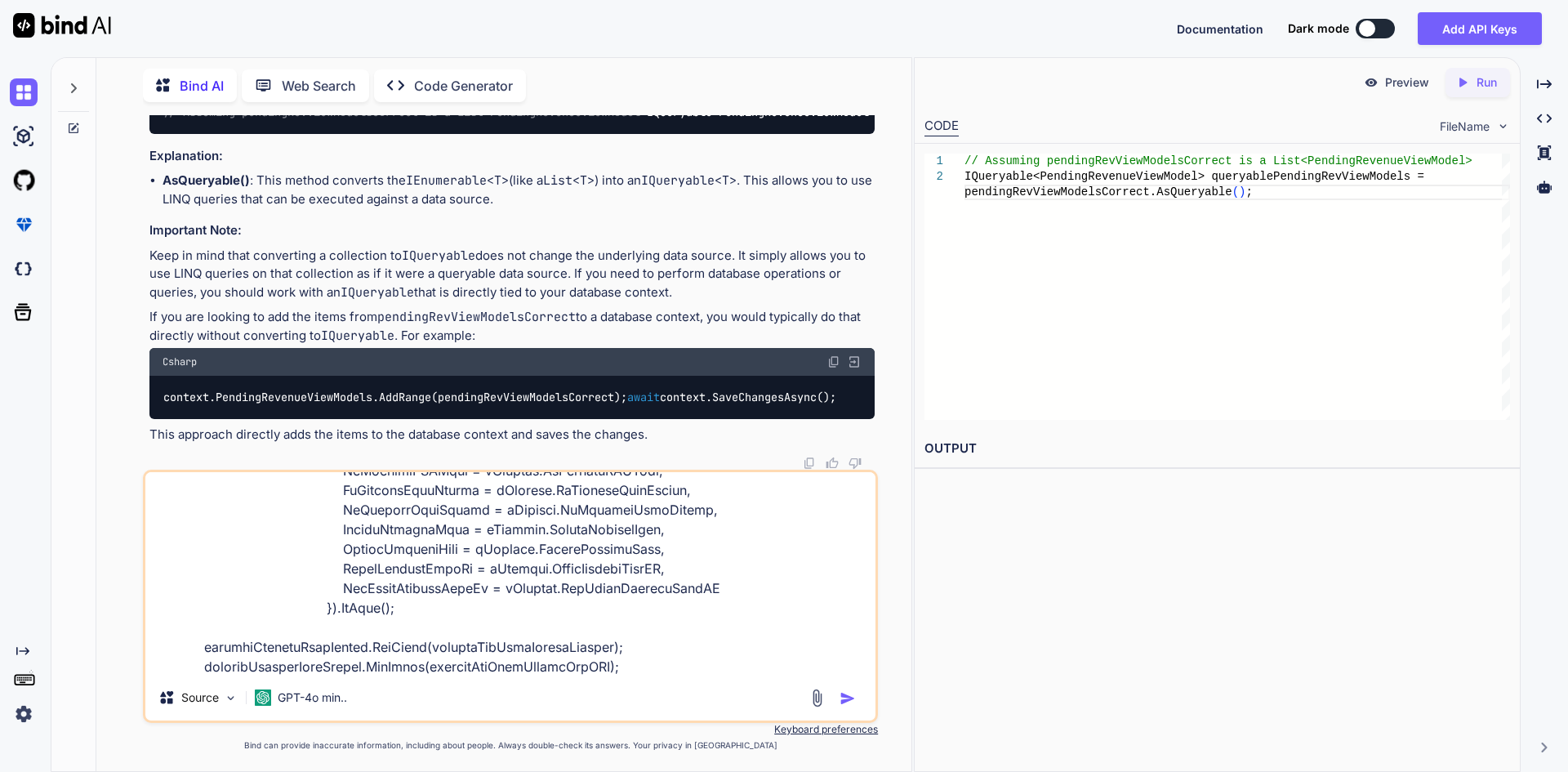
type textarea "x"
type textarea "pendingRevenueViewModels = (from trans in context.TransactionDetails join franc…"
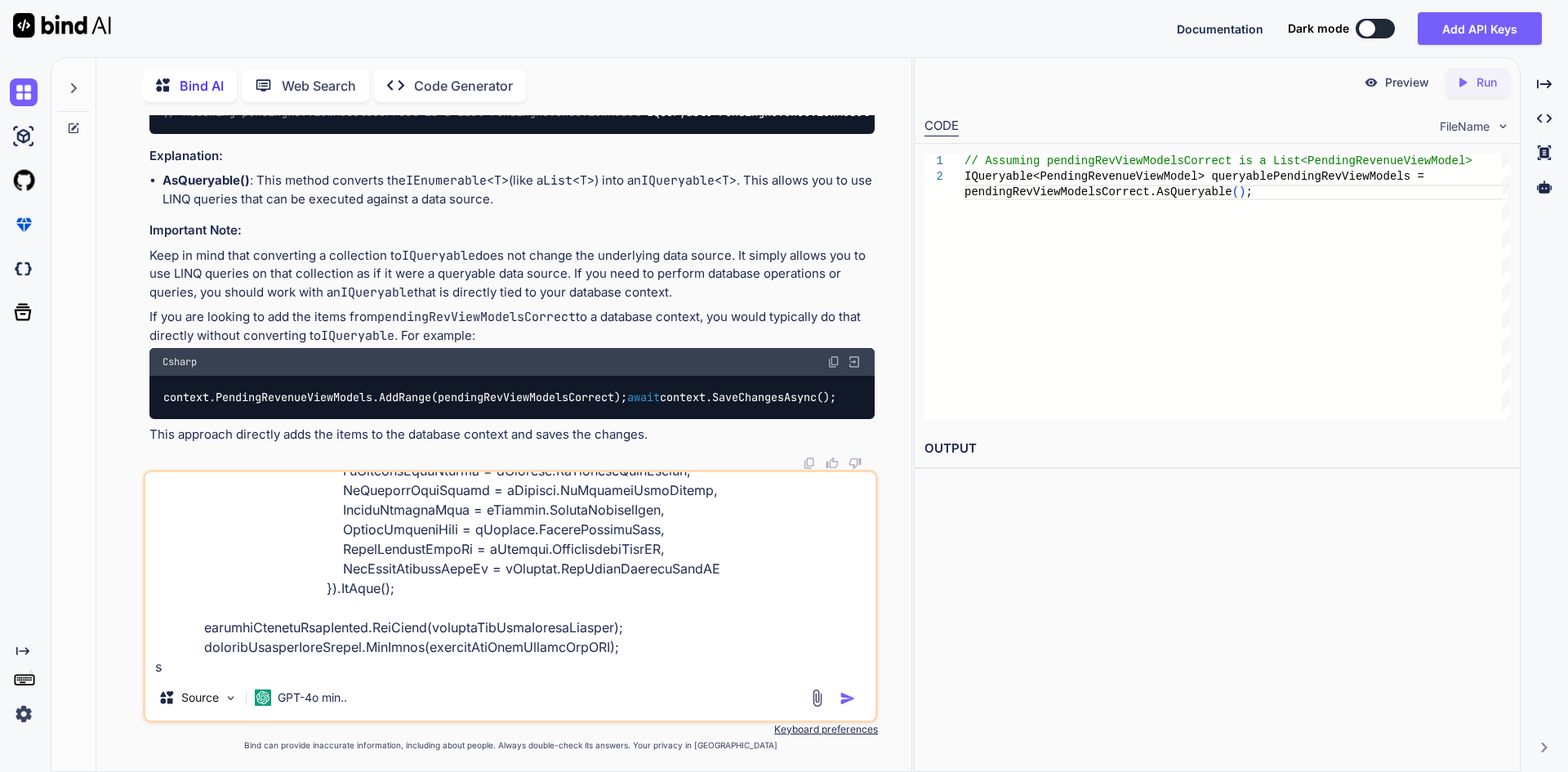
type textarea "x"
type textarea "pendingRevenueViewModels = (from trans in context.TransactionDetails join franc…"
type textarea "x"
type textarea "pendingRevenueViewModels = (from trans in context.TransactionDetails join franc…"
type textarea "x"
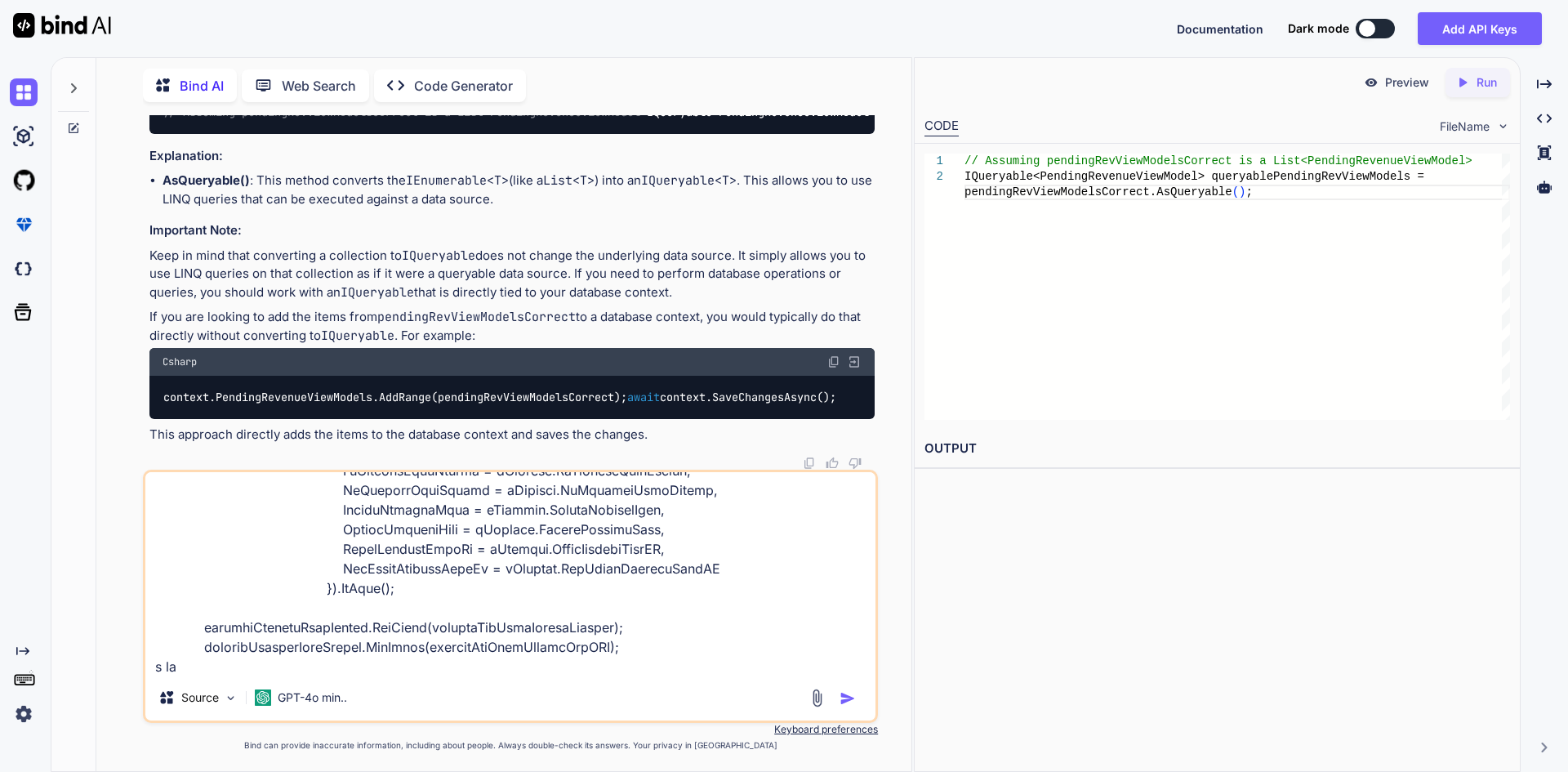
type textarea "pendingRevenueViewModels = (from trans in context.TransactionDetails join franc…"
type textarea "x"
type textarea "pendingRevenueViewModels = (from trans in context.TransactionDetails join franc…"
type textarea "x"
type textarea "pendingRevenueViewModels = (from trans in context.TransactionDetails join franc…"
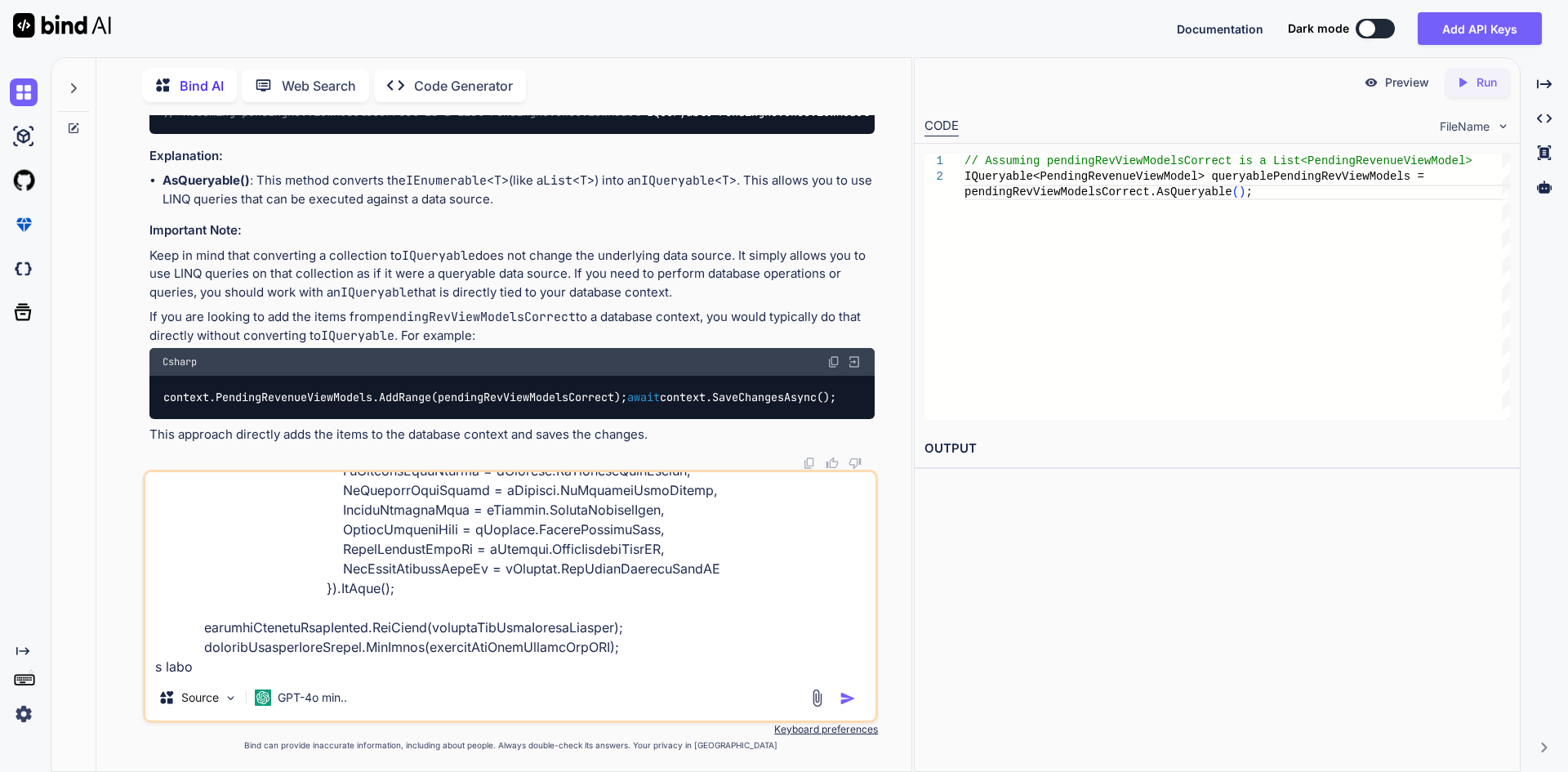
type textarea "x"
type textarea "pendingRevenueViewModels = (from trans in context.TransactionDetails join franc…"
type textarea "x"
type textarea "pendingRevenueViewModels = (from trans in context.TransactionDetails join franc…"
type textarea "x"
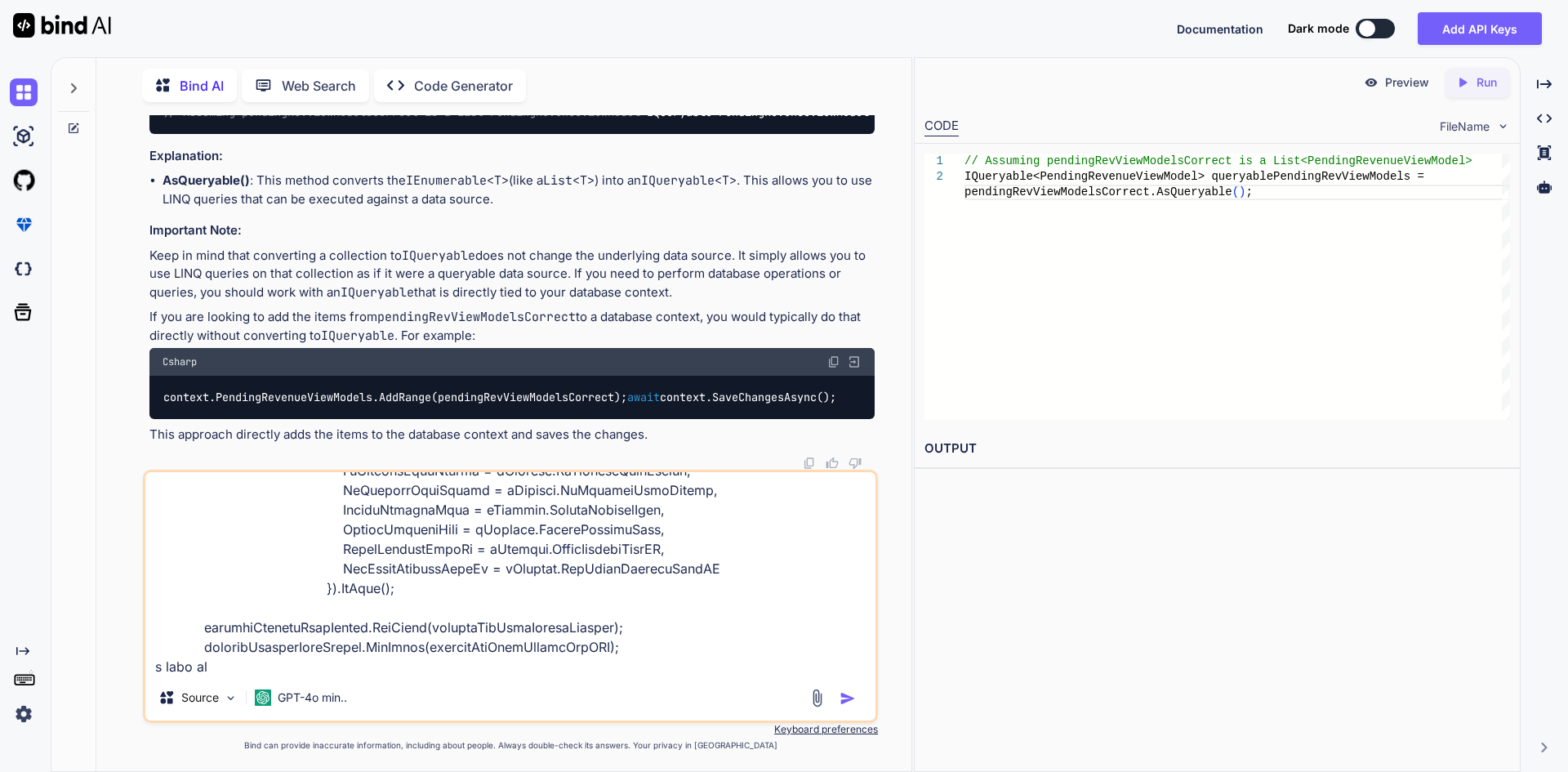
type textarea "pendingRevenueViewModels = (from trans in context.TransactionDetails join franc…"
type textarea "x"
type textarea "pendingRevenueViewModels = (from trans in context.TransactionDetails join franc…"
type textarea "x"
type textarea "pendingRevenueViewModels = (from trans in context.TransactionDetails join franc…"
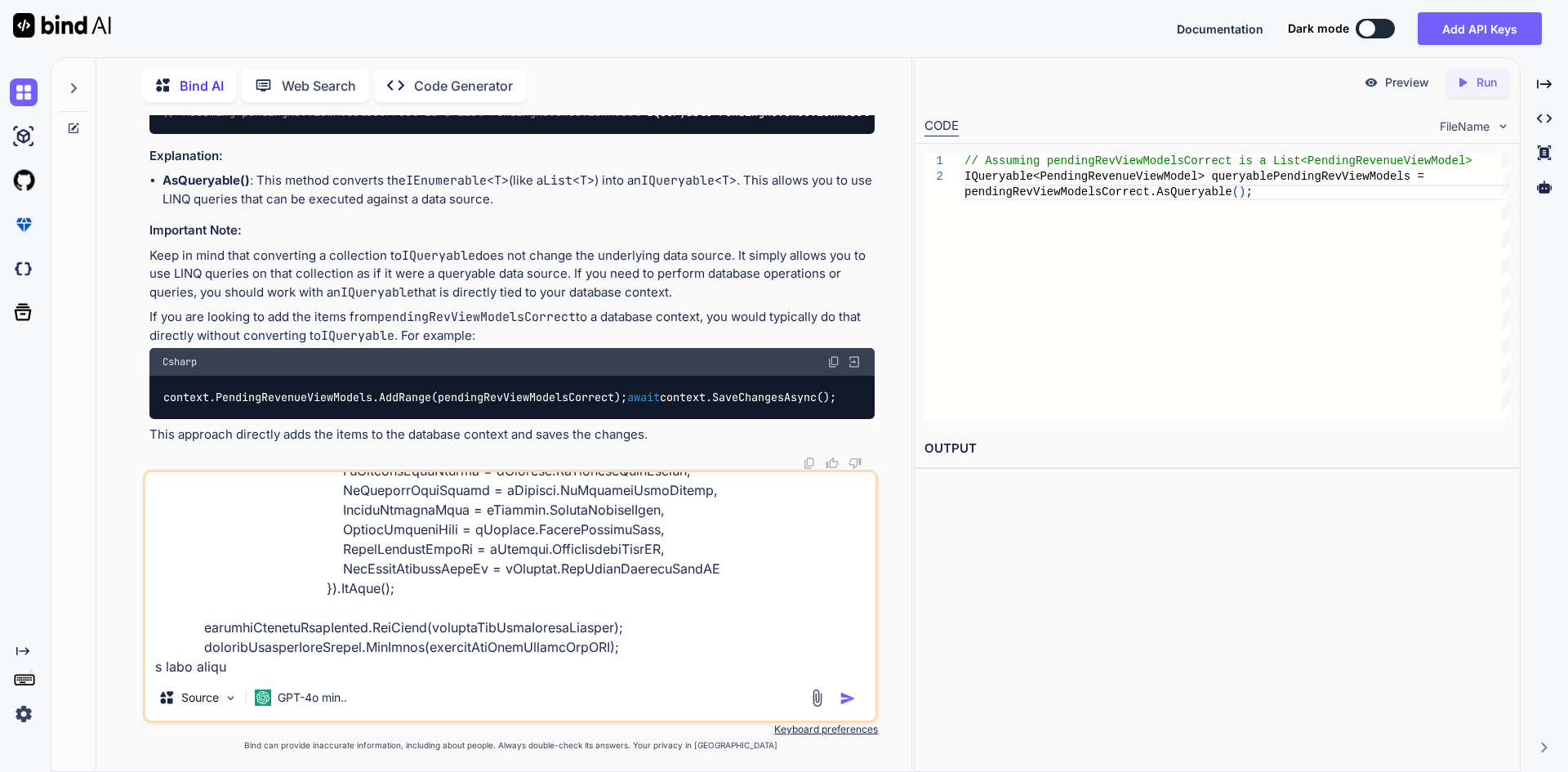
type textarea "x"
type textarea "pendingRevenueViewModels = (from trans in context.TransactionDetails join franc…"
type textarea "x"
type textarea "pendingRevenueViewModels = (from trans in context.TransactionDetails join franc…"
type textarea "x"
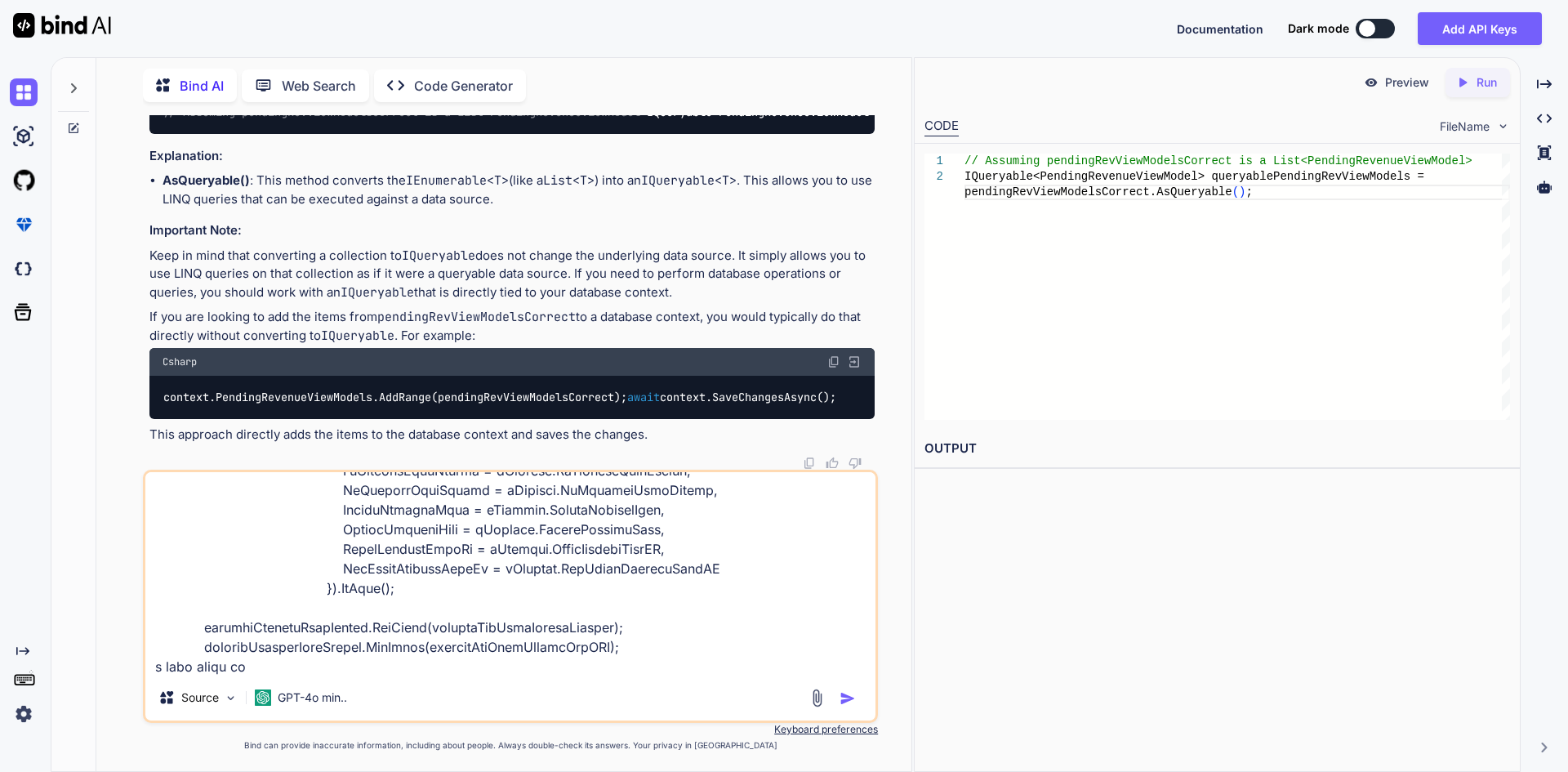
type textarea "pendingRevenueViewModels = (from trans in context.TransactionDetails join franc…"
type textarea "x"
type textarea "pendingRevenueViewModels = (from trans in context.TransactionDetails join franc…"
type textarea "x"
type textarea "pendingRevenueViewModels = (from trans in context.TransactionDetails join franc…"
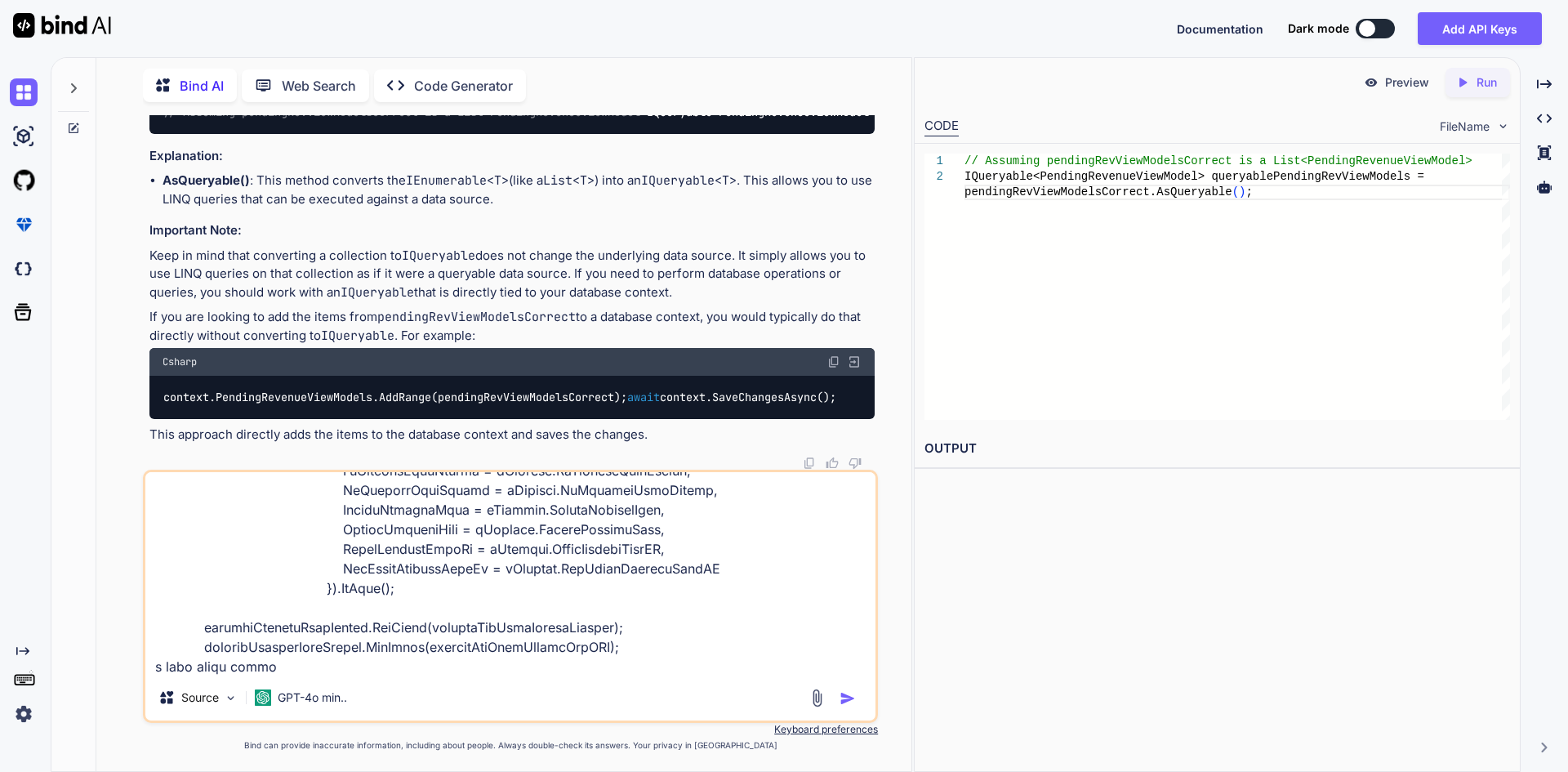
type textarea "x"
type textarea "pendingRevenueViewModels = (from trans in context.TransactionDetails join franc…"
type textarea "x"
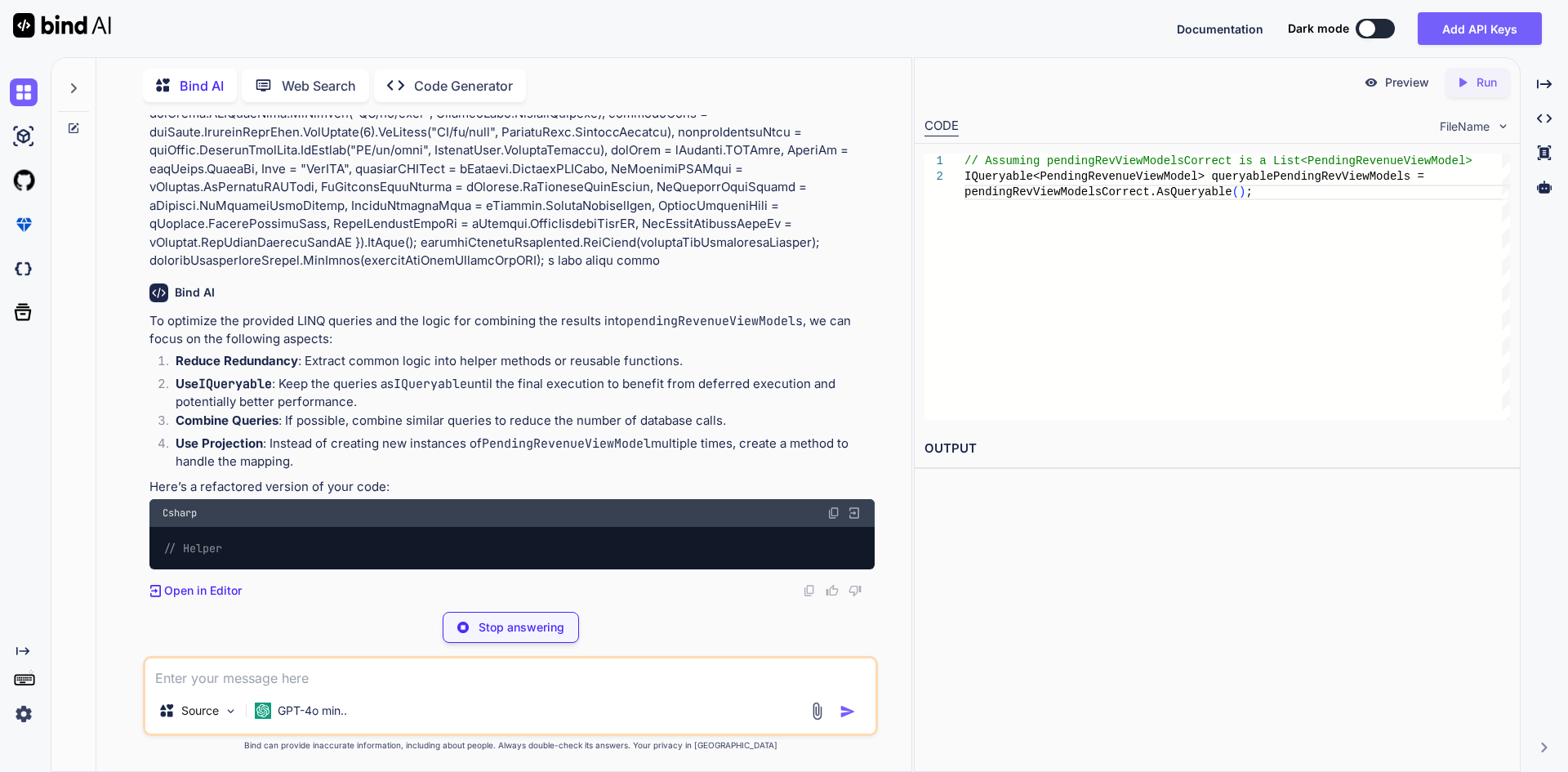
scroll to position [3928, 0]
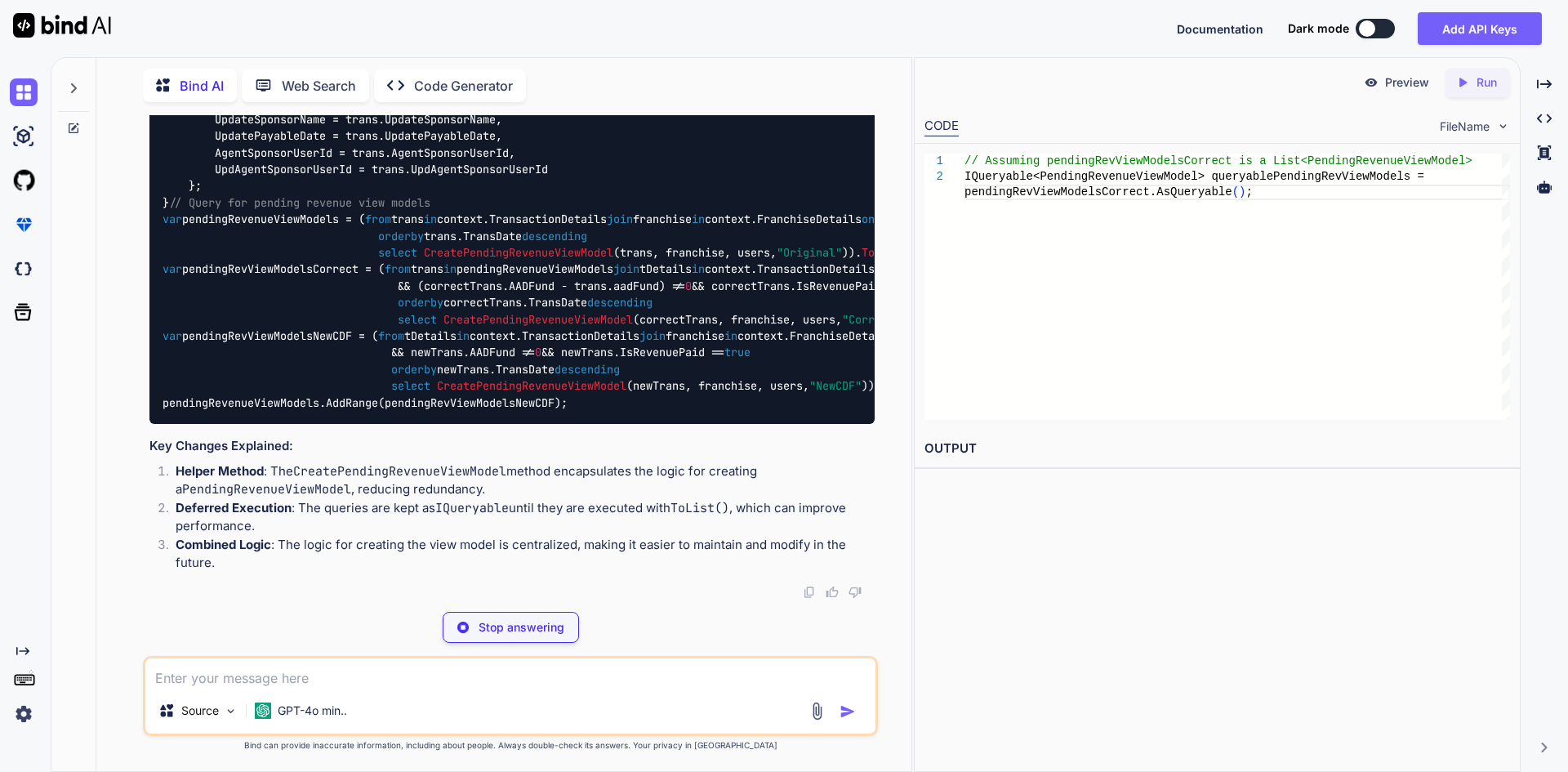
type textarea "x"
type textarea "select CreatePendingRevenueViewModel(newTrans, franchise, users, "NewCDF")).ToL…"
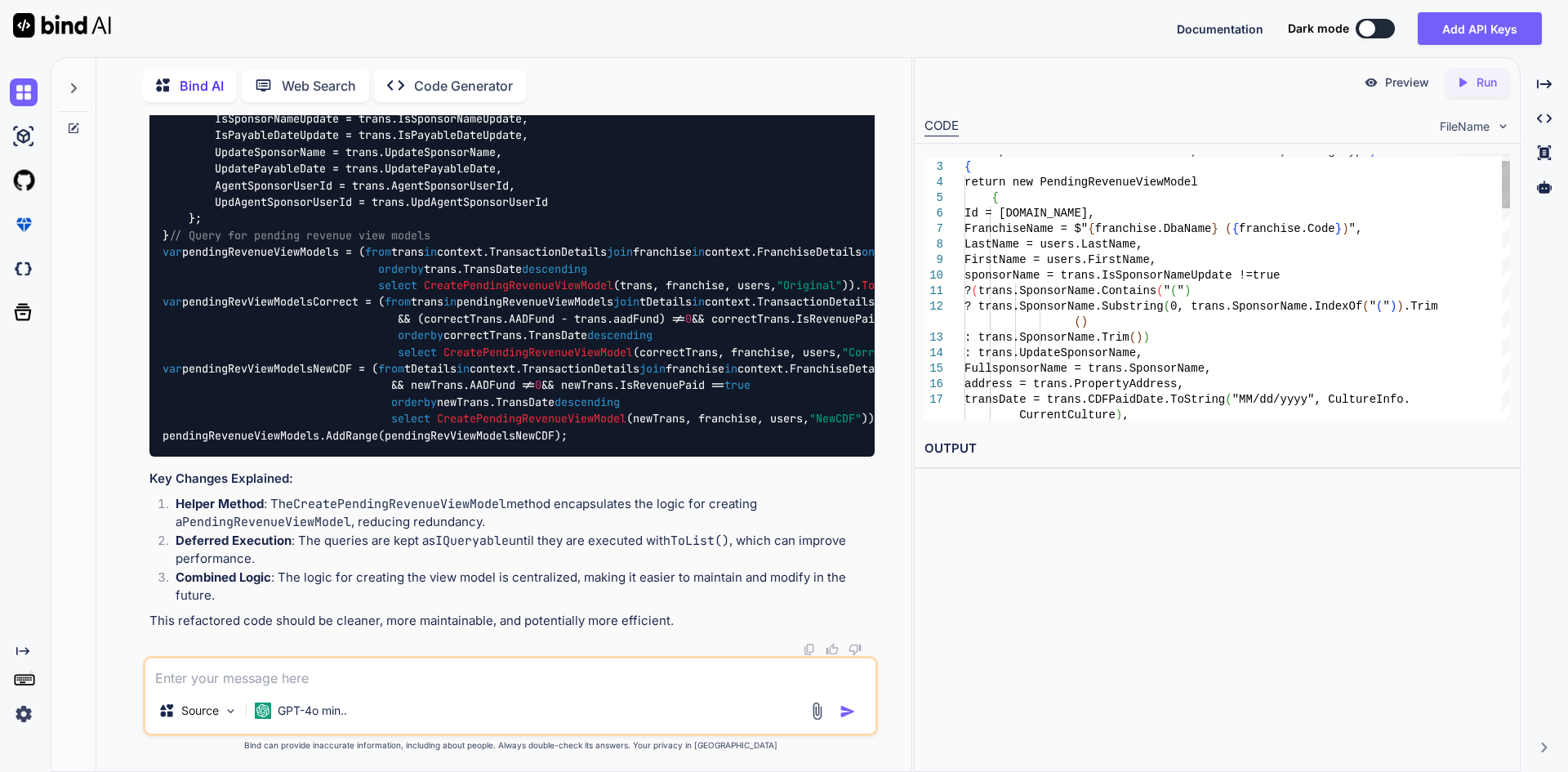
scroll to position [5242, 0]
click at [561, 668] on textarea at bounding box center [511, 673] width 730 height 29
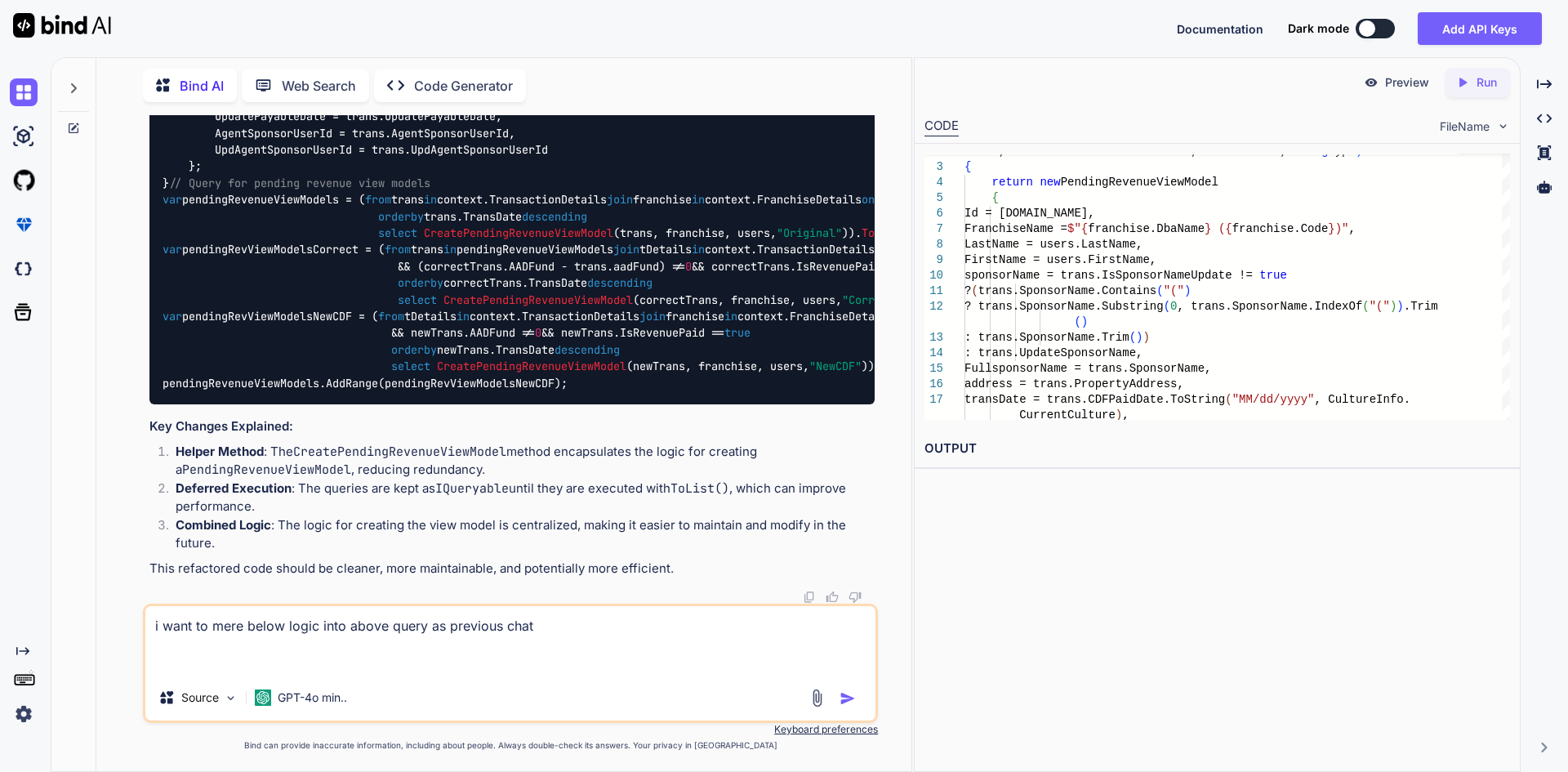
paste textarea "foreach (PendingRevenueViewModel data in pendingRevenueViewModels.AsQueryable()…"
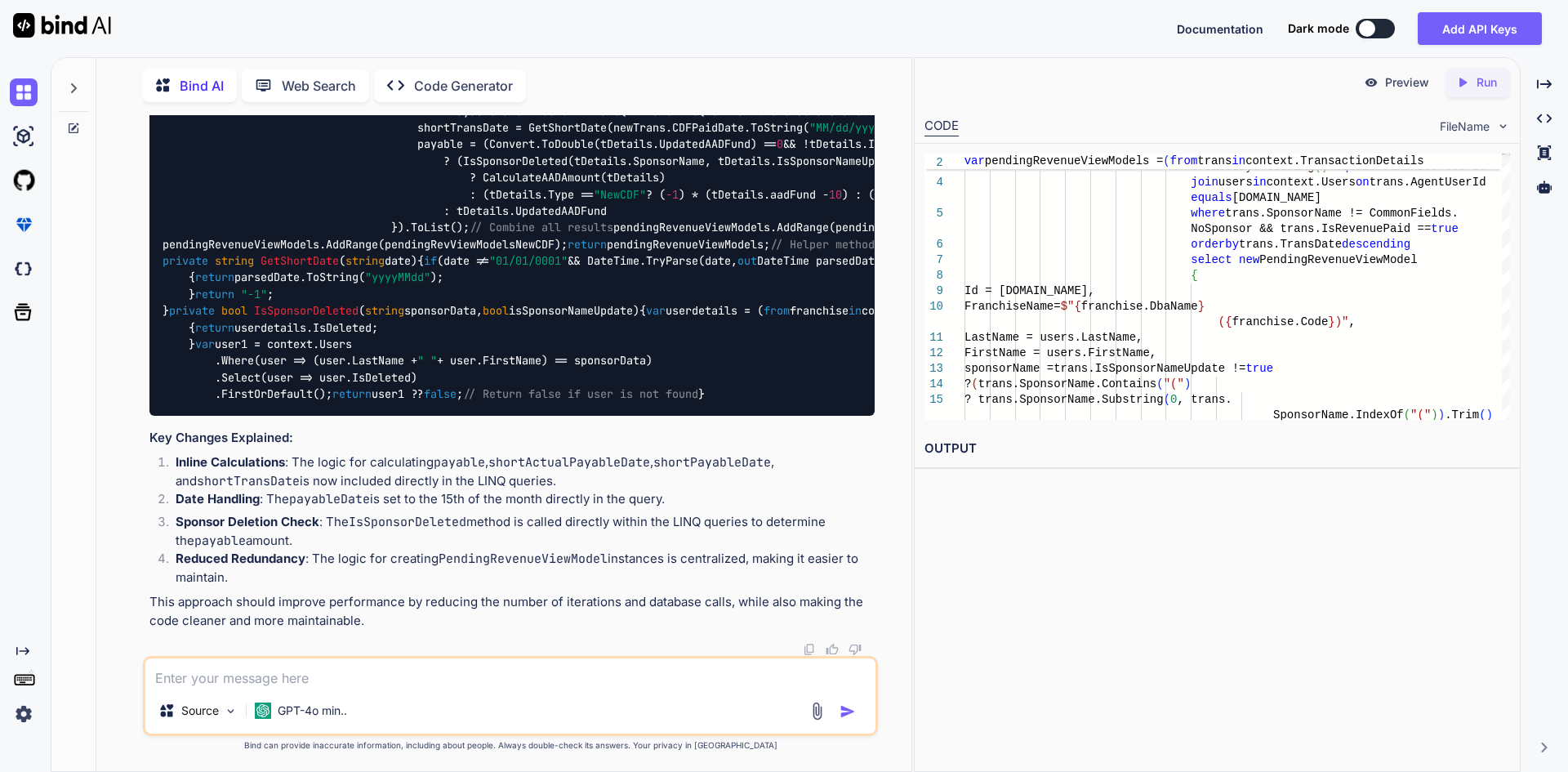
scroll to position [8503, 0]
drag, startPoint x: 167, startPoint y: 388, endPoint x: 166, endPoint y: 353, distance: 35.0
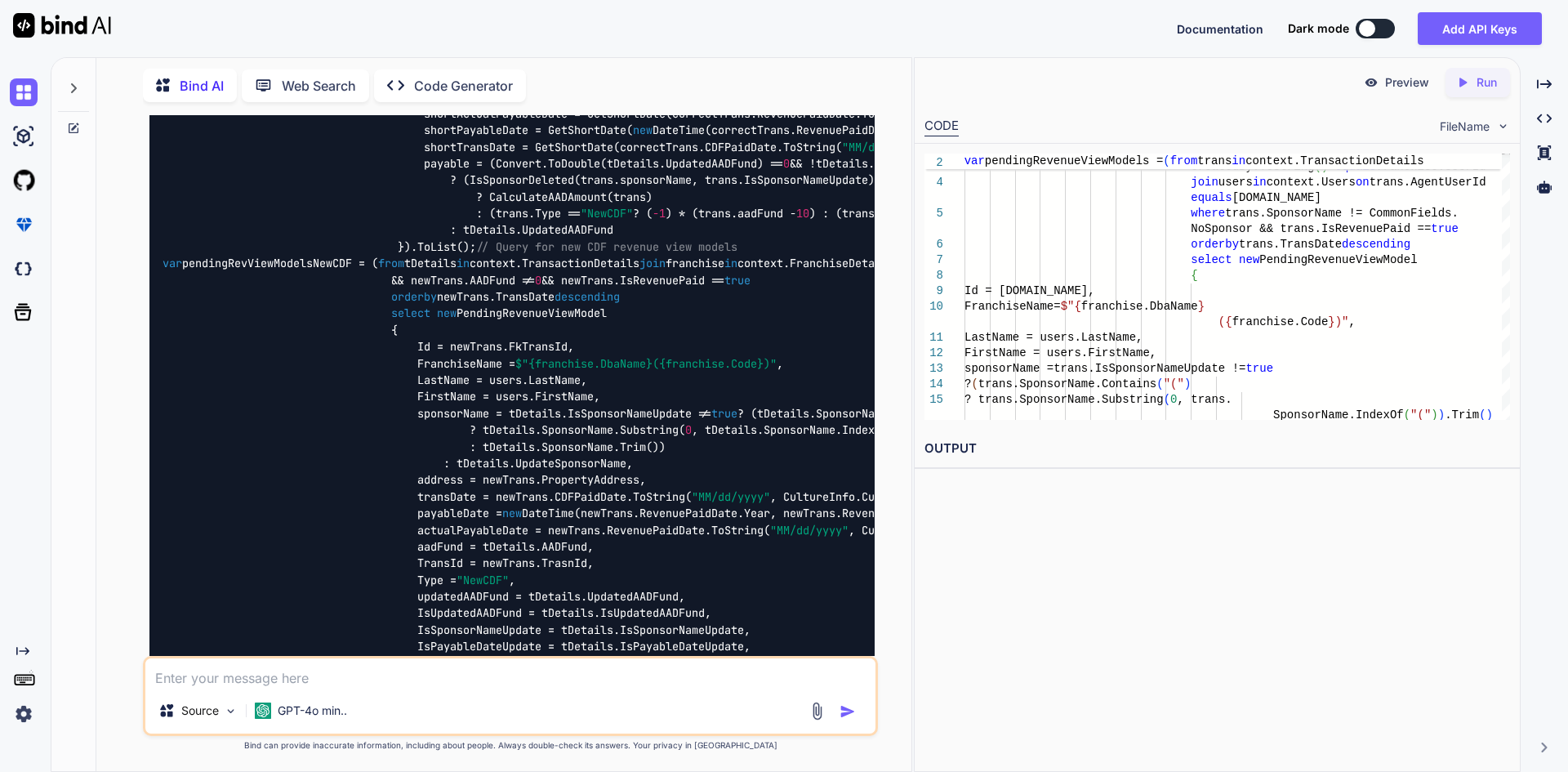
scroll to position [6217, 0]
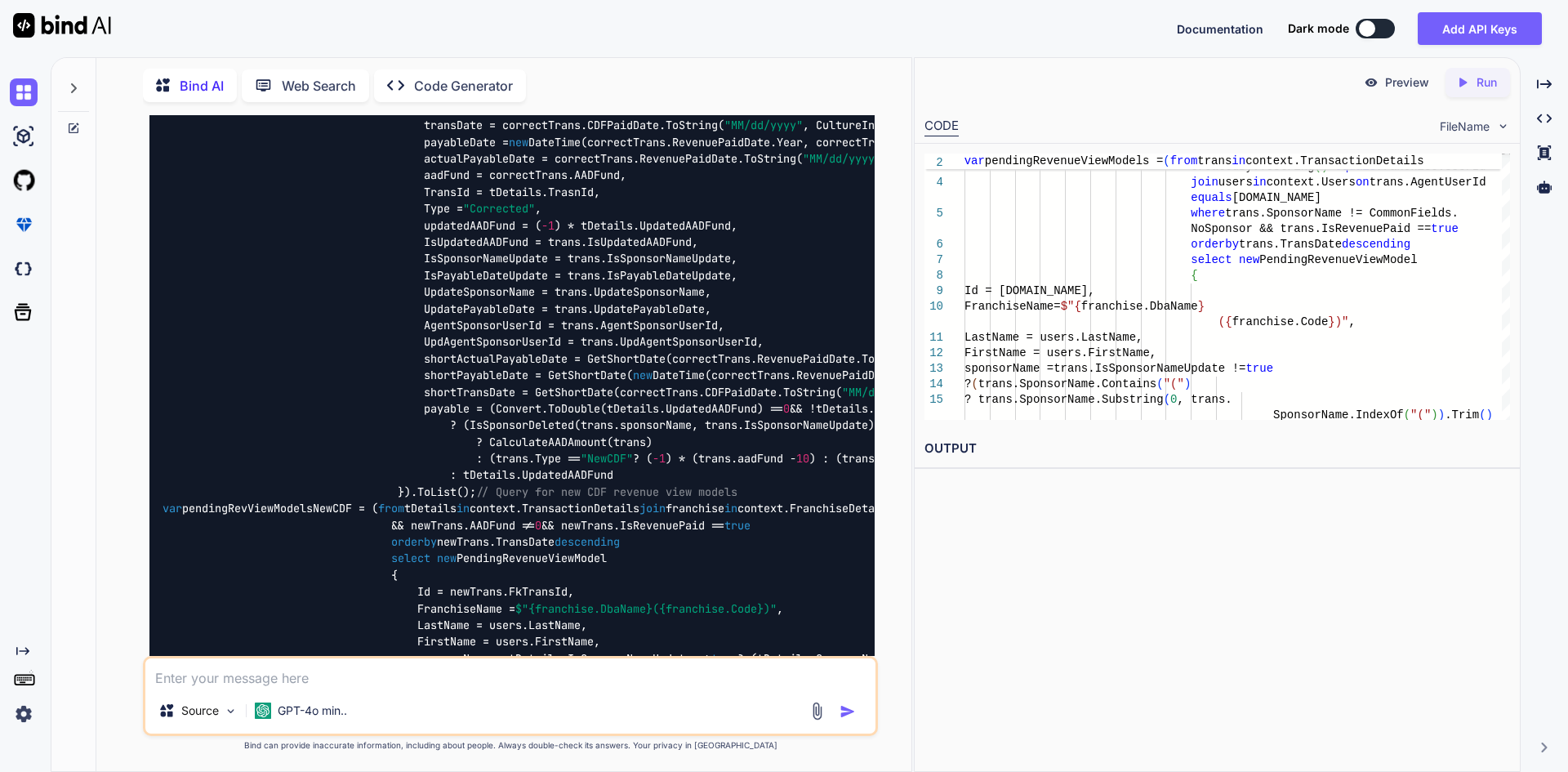
drag, startPoint x: 399, startPoint y: 309, endPoint x: 162, endPoint y: 282, distance: 238.5
click at [162, 282] on div "// Query for pending revenue view models var pendingRevenueViewModels = ( from …" at bounding box center [512, 233] width 725 height 2124
copy code "// Query for pending revenue view models var pendingRevenueViewModels = ( from …"
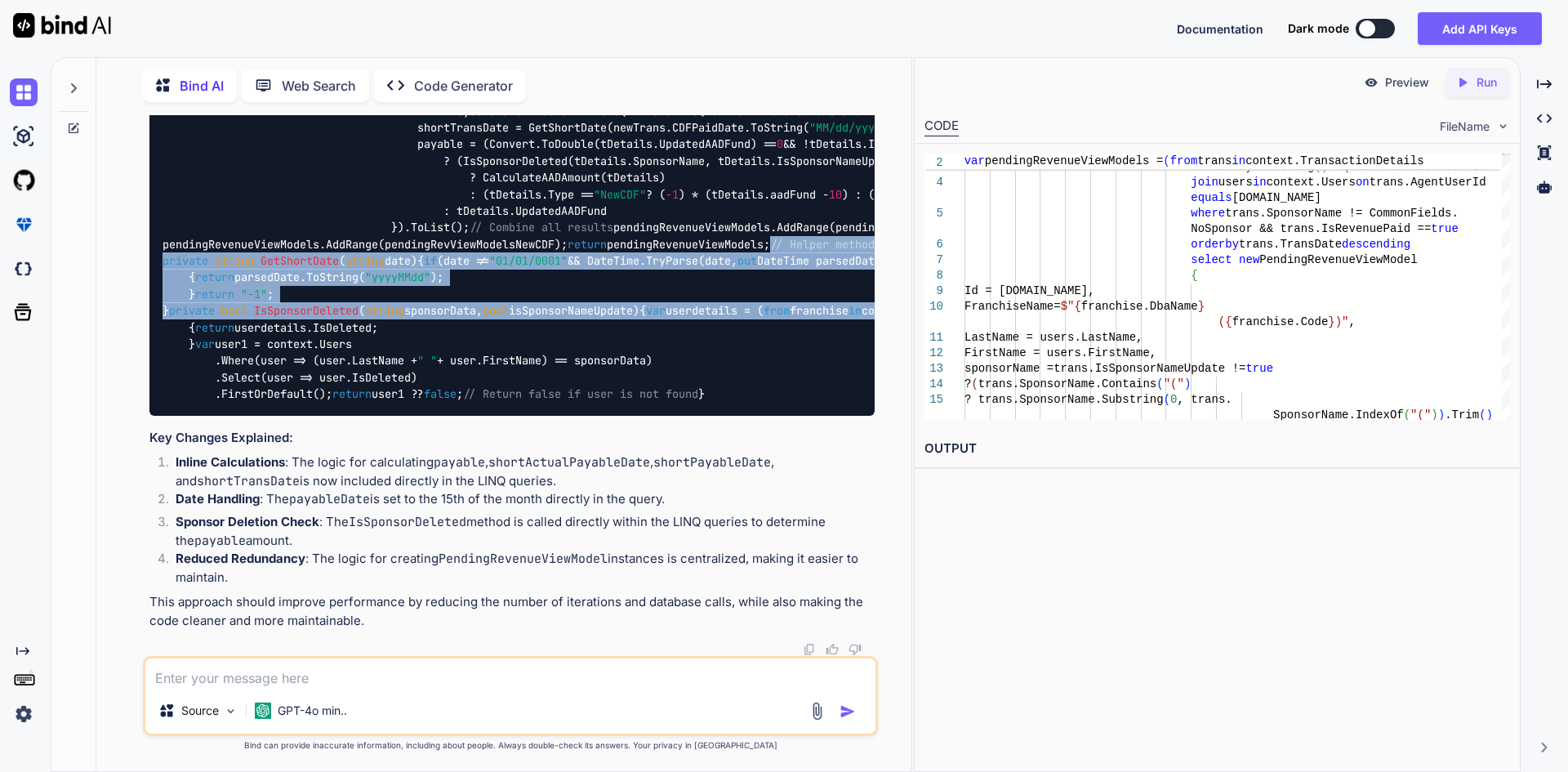
scroll to position [8830, 0]
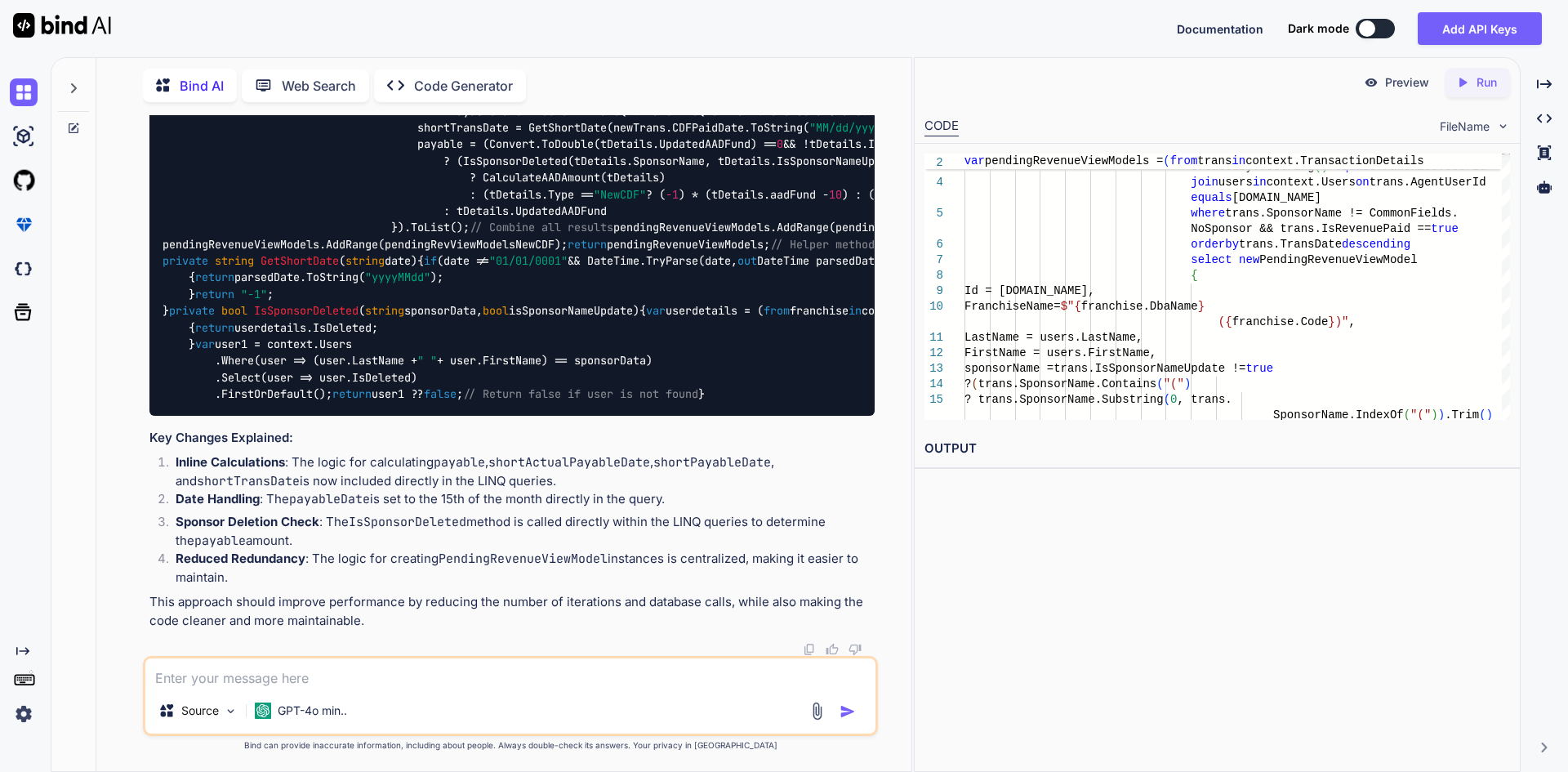
scroll to position [8585, 0]
click at [770, 252] on span "// Helper methods" at bounding box center [826, 244] width 111 height 15
drag, startPoint x: 162, startPoint y: 259, endPoint x: 174, endPoint y: 294, distance: 37.0
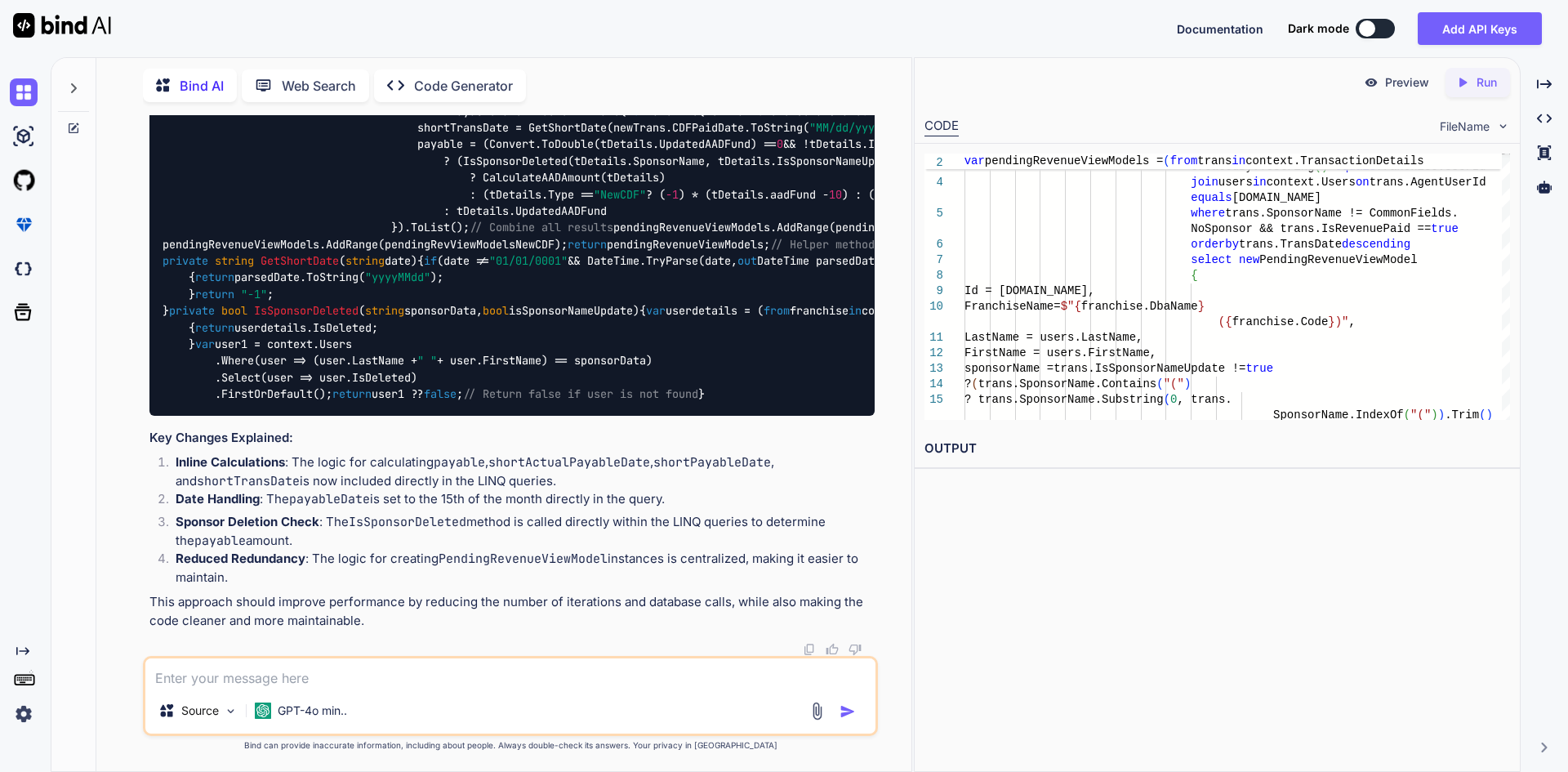
scroll to position [8762, 0]
copy code "// Helper methods private string GetShortDate ( string date ) { if (date != "01…"
